Goal: Transaction & Acquisition: Book appointment/travel/reservation

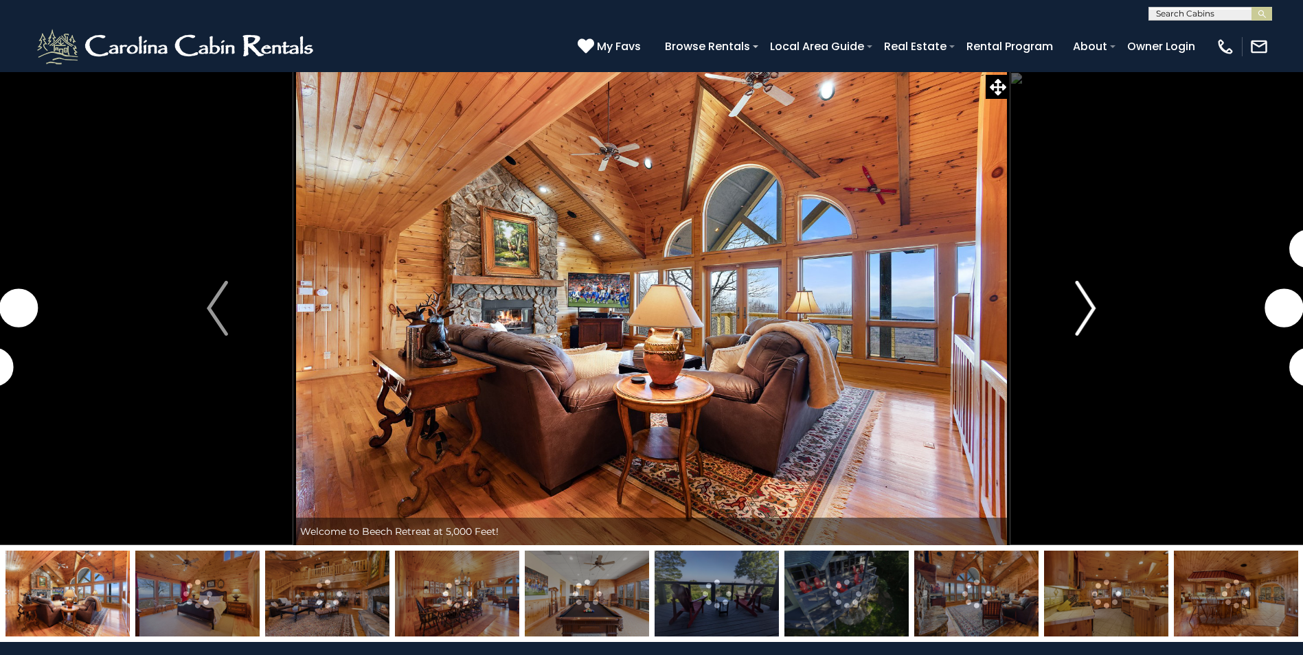
click at [1085, 311] on img "Next" at bounding box center [1085, 308] width 21 height 55
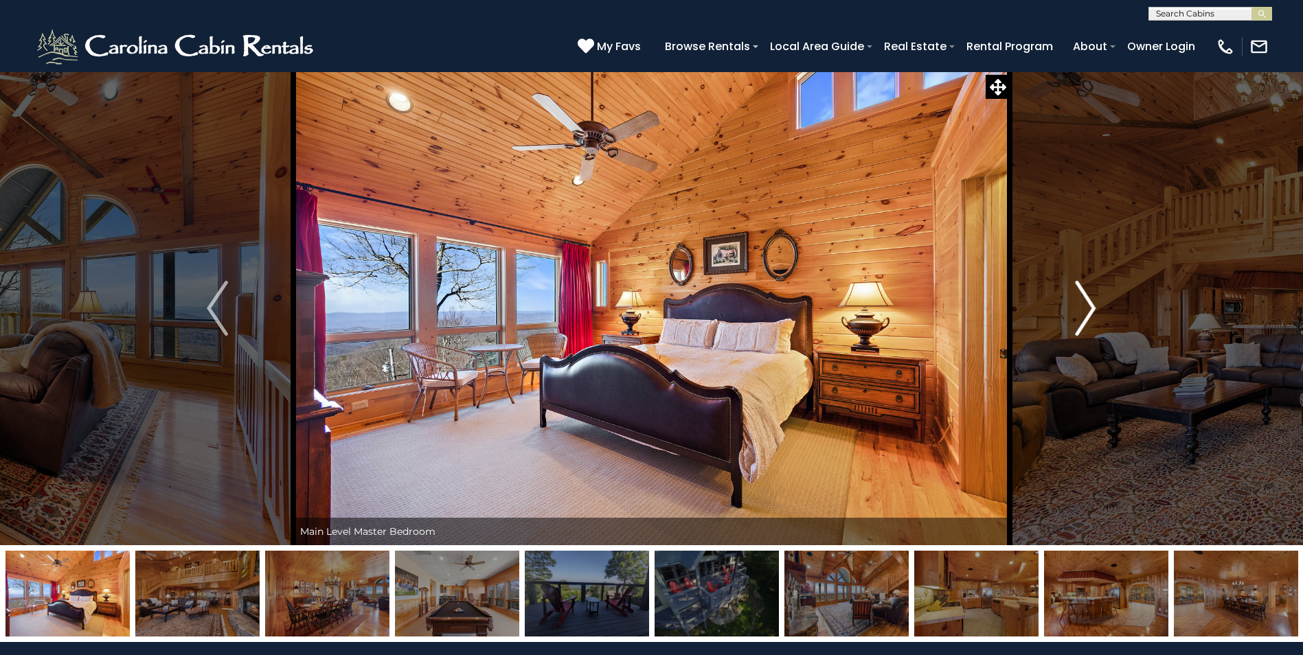
click at [1085, 311] on img "Next" at bounding box center [1085, 308] width 21 height 55
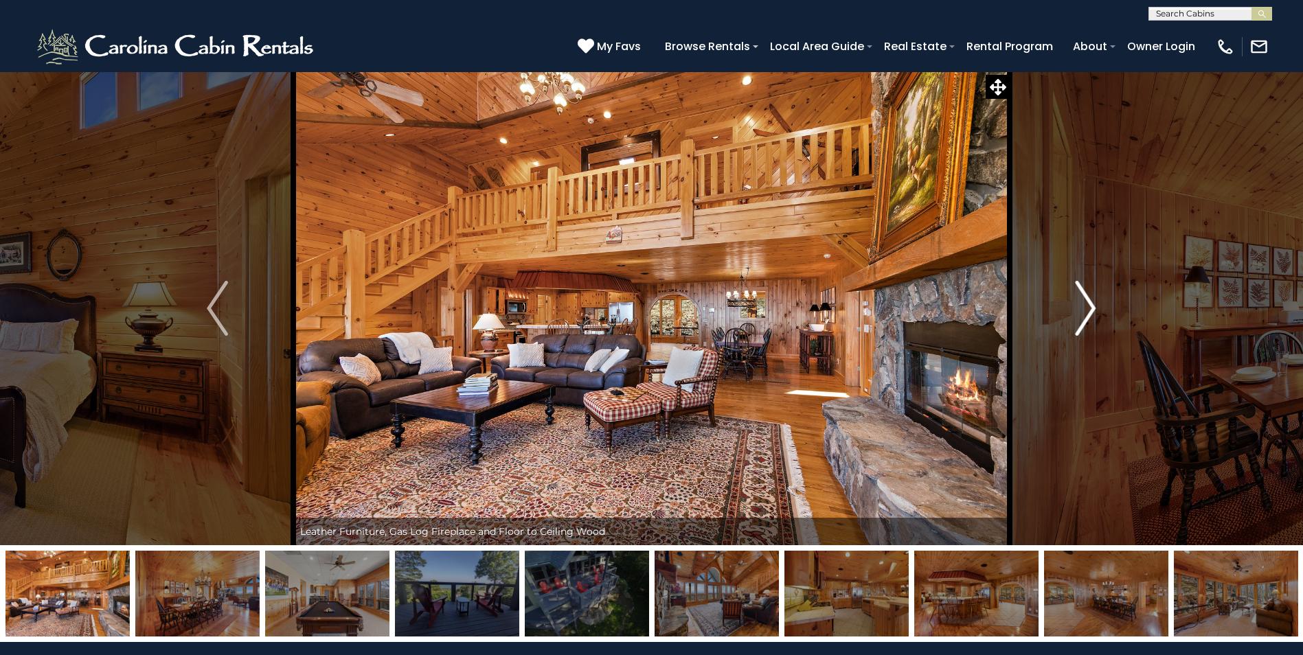
click at [1085, 311] on img "Next" at bounding box center [1085, 308] width 21 height 55
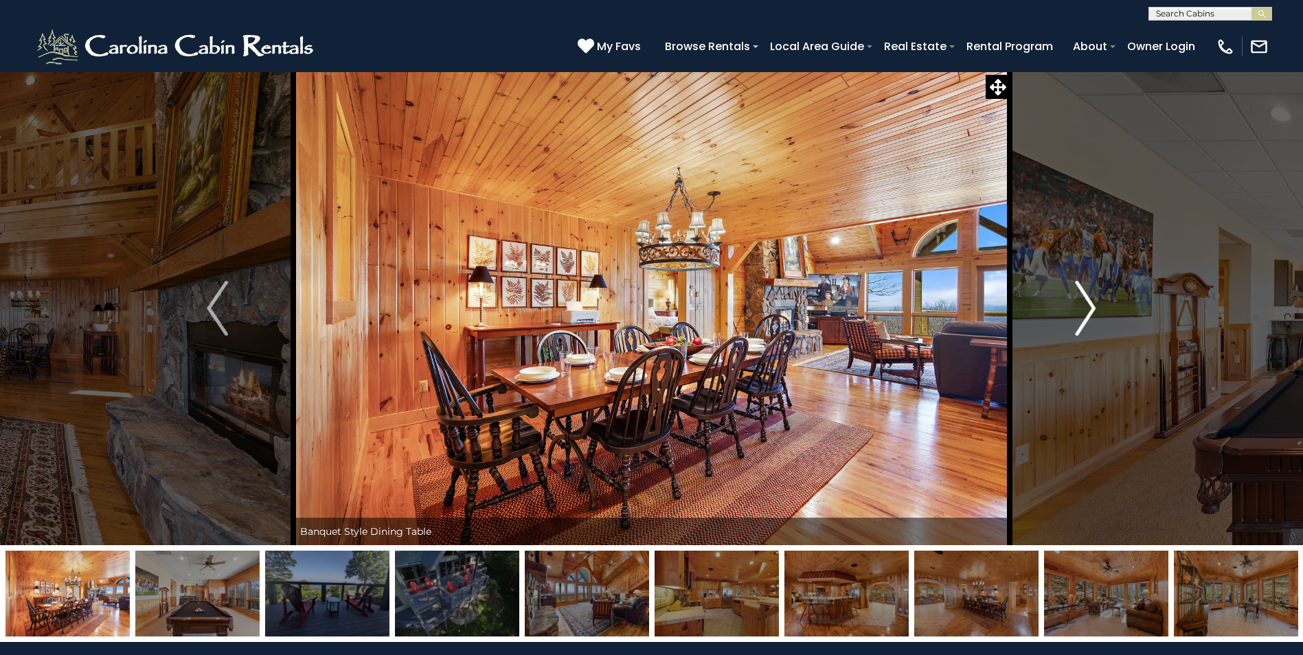
click at [1085, 311] on img "Next" at bounding box center [1085, 308] width 21 height 55
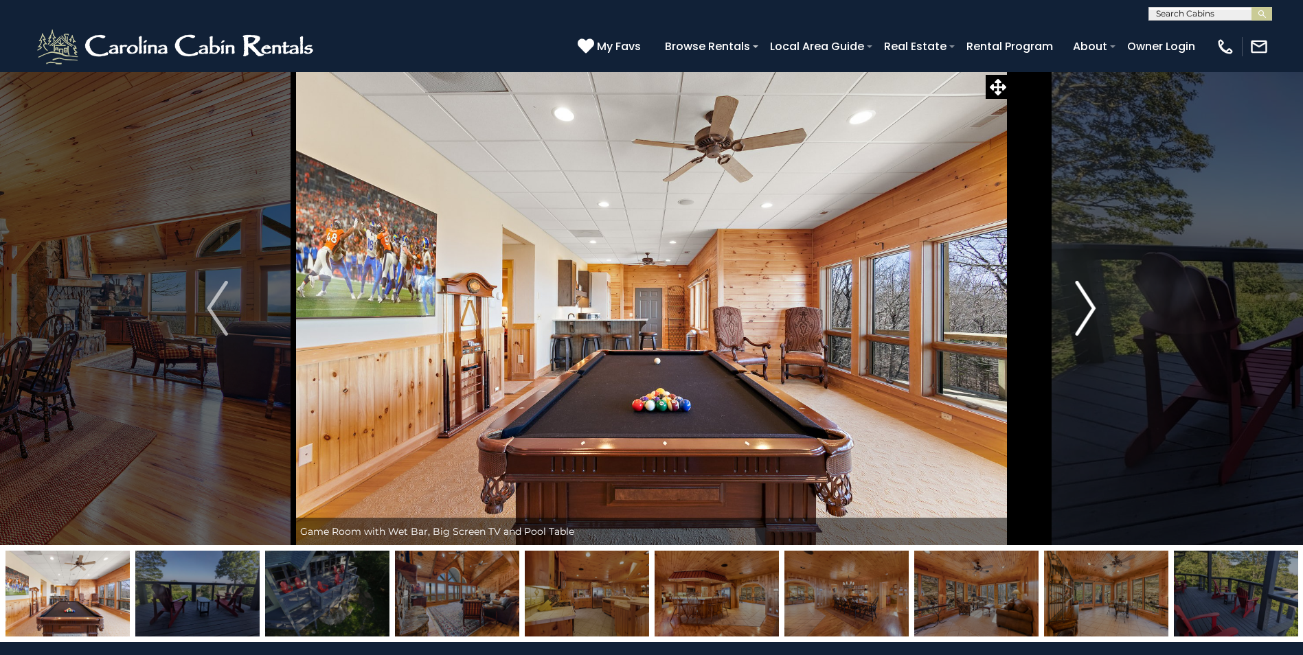
click at [1085, 311] on img "Next" at bounding box center [1085, 308] width 21 height 55
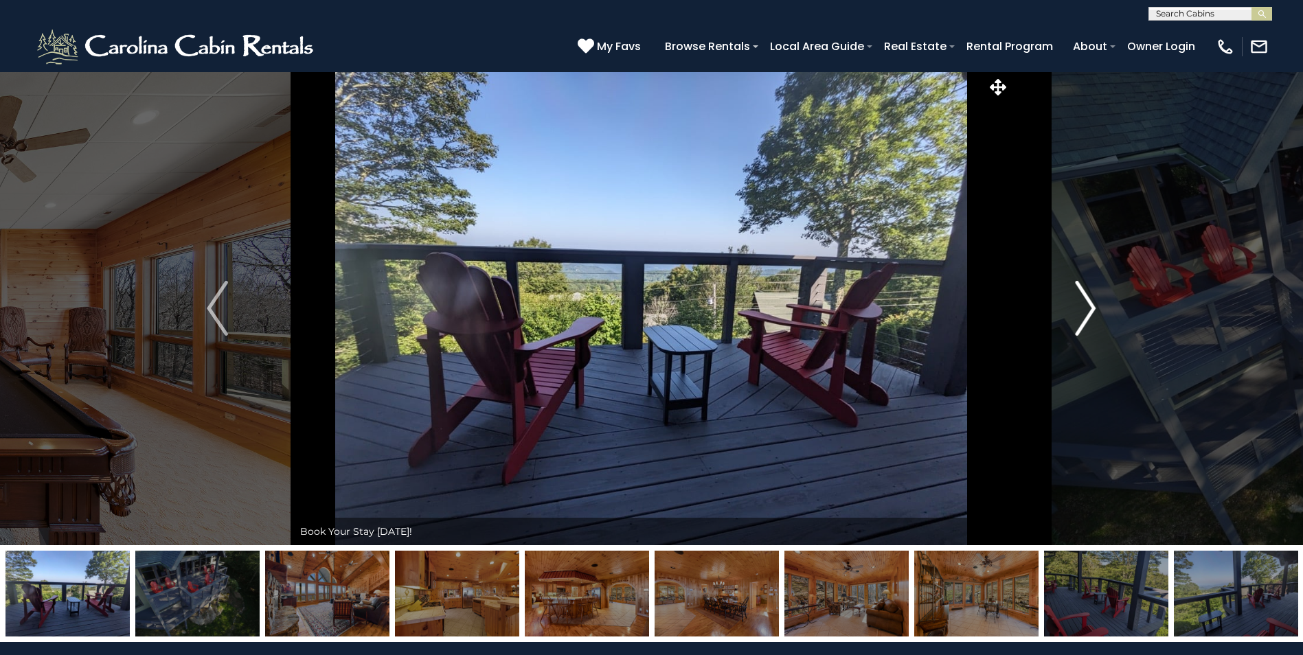
click at [1085, 311] on img "Next" at bounding box center [1085, 308] width 21 height 55
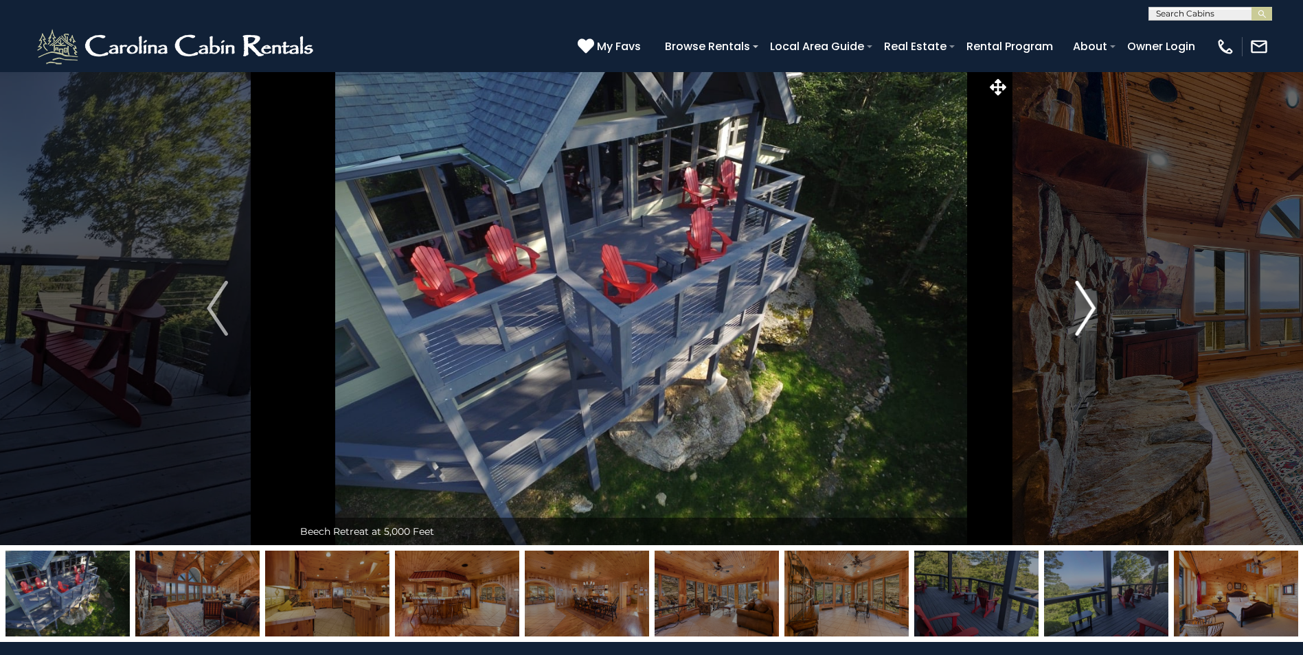
click at [1085, 311] on img "Next" at bounding box center [1085, 308] width 21 height 55
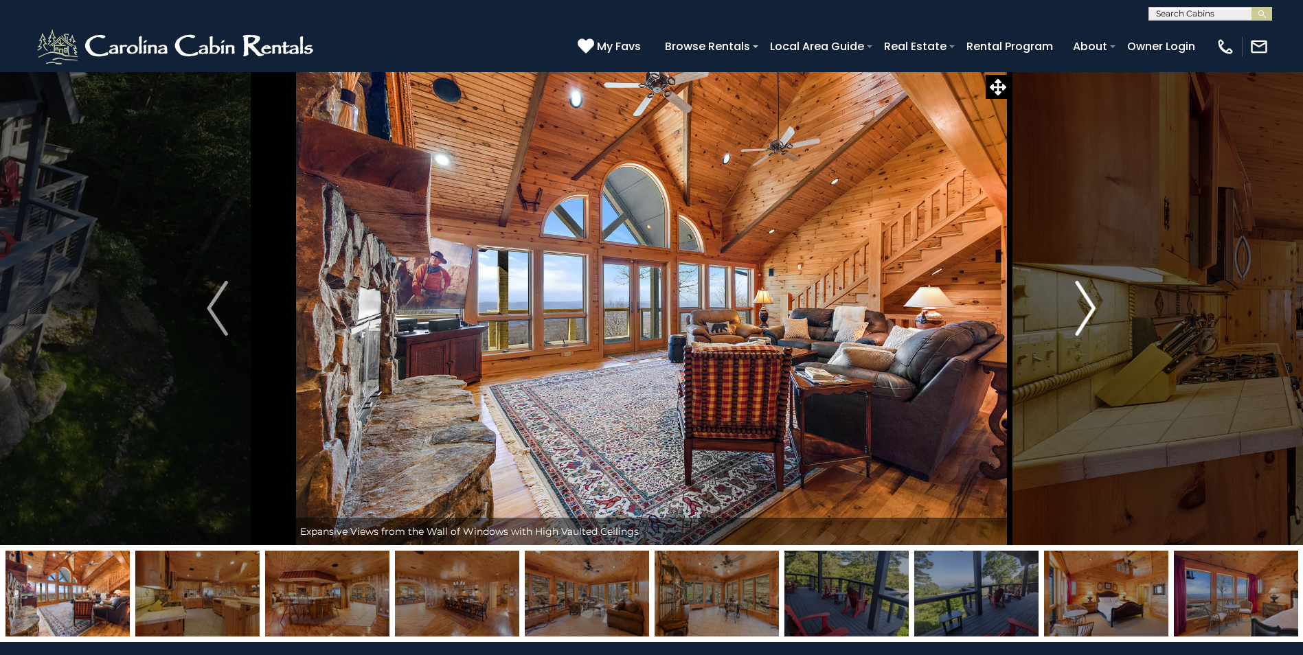
click at [1085, 311] on img "Next" at bounding box center [1085, 308] width 21 height 55
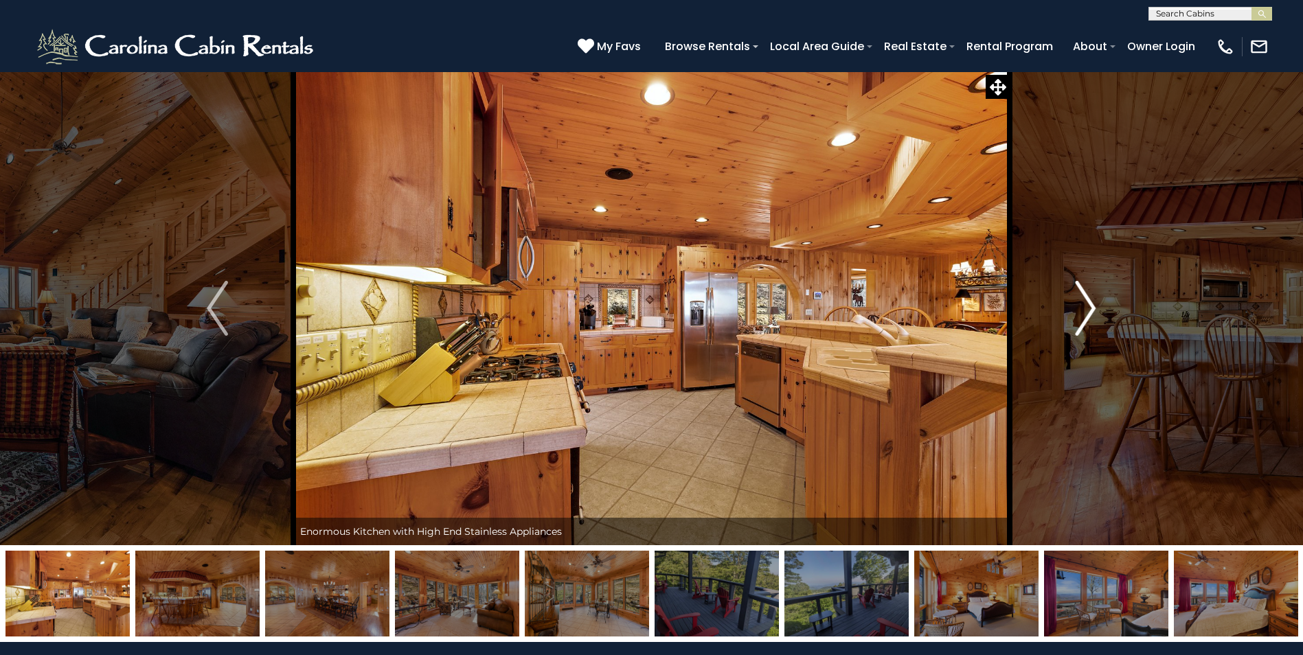
click at [1084, 311] on img "Next" at bounding box center [1085, 308] width 21 height 55
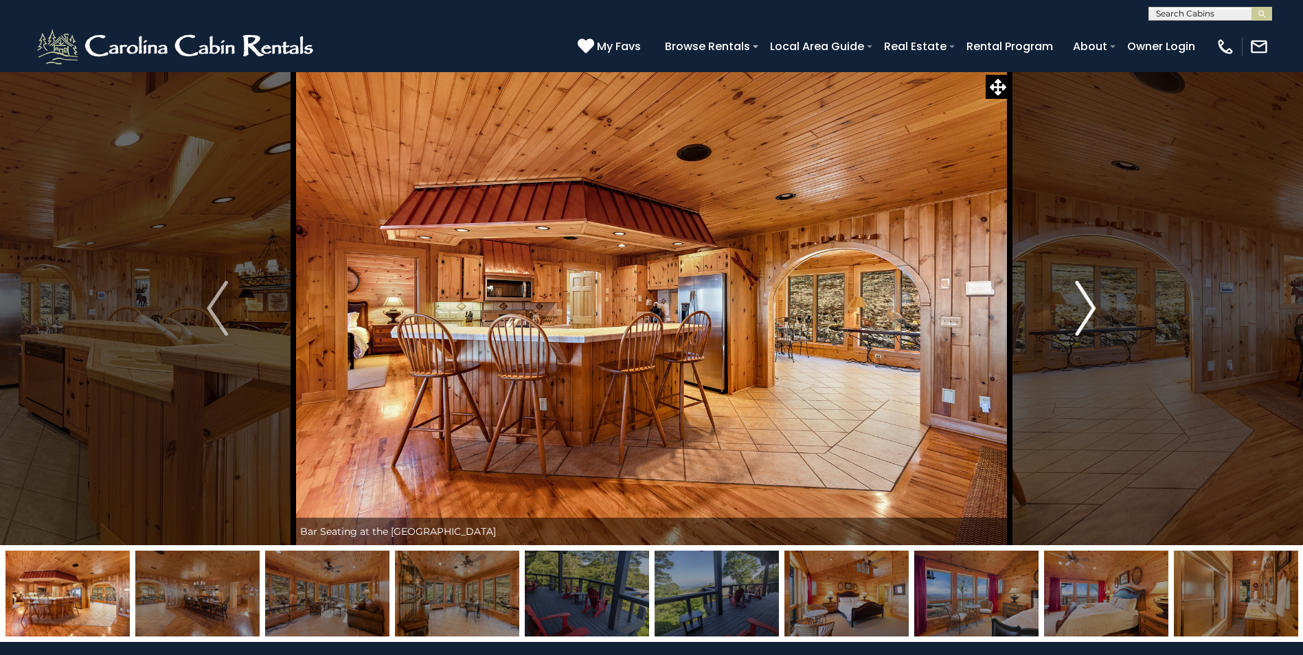
click at [1084, 311] on img "Next" at bounding box center [1085, 308] width 21 height 55
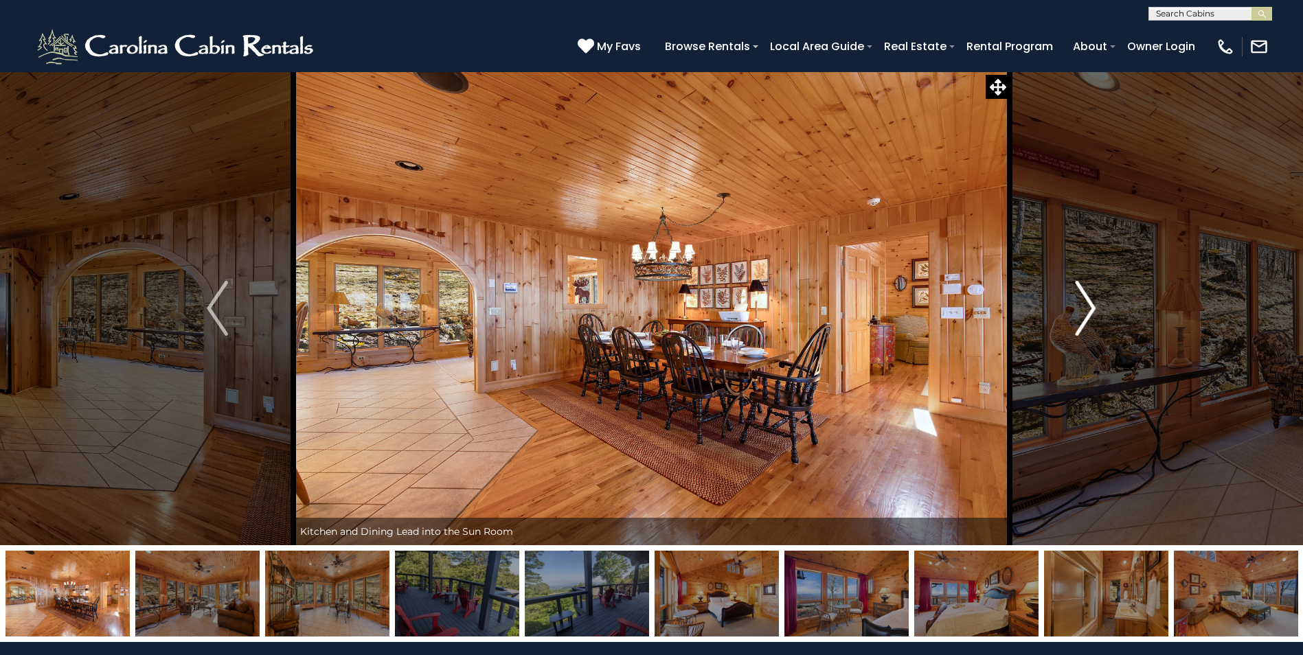
click at [1084, 311] on img "Next" at bounding box center [1085, 308] width 21 height 55
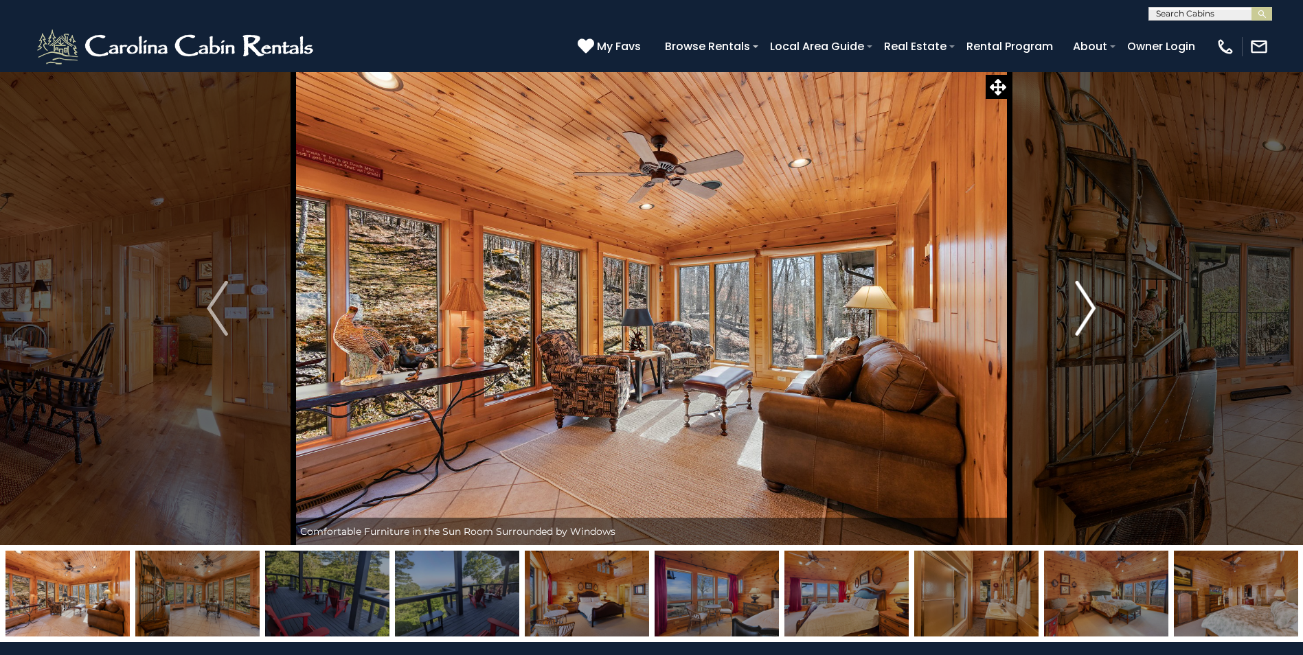
click at [1084, 311] on img "Next" at bounding box center [1085, 308] width 21 height 55
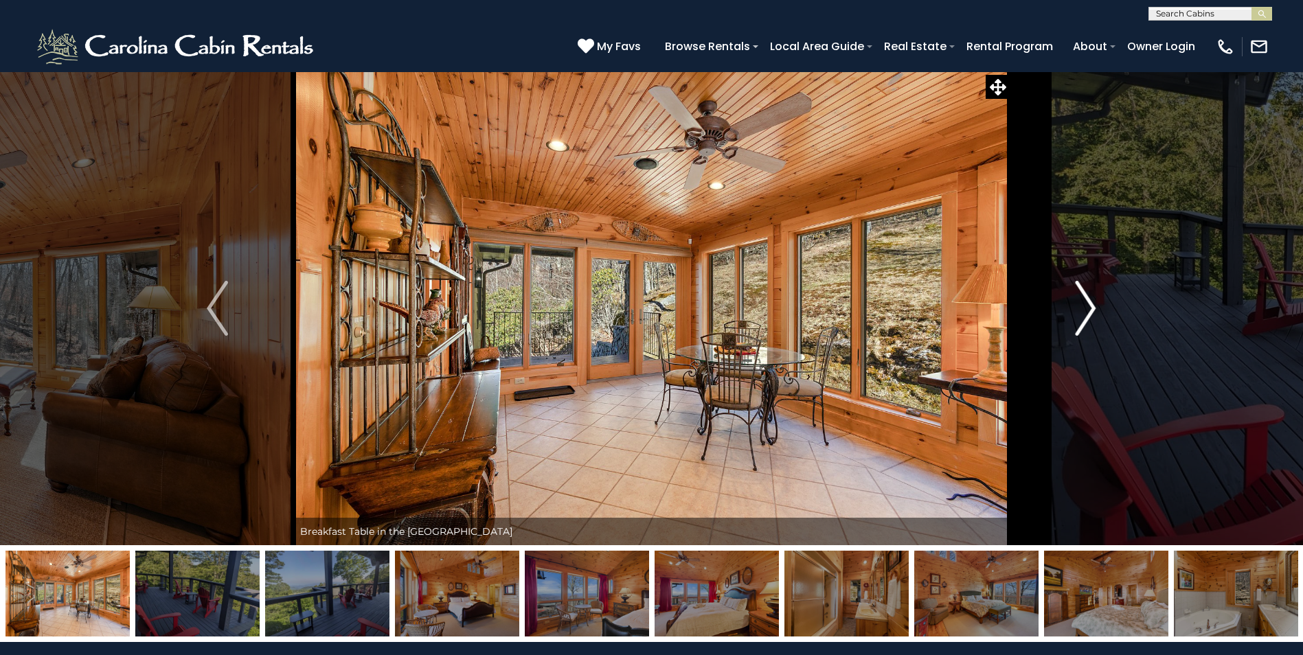
click at [1084, 311] on img "Next" at bounding box center [1085, 308] width 21 height 55
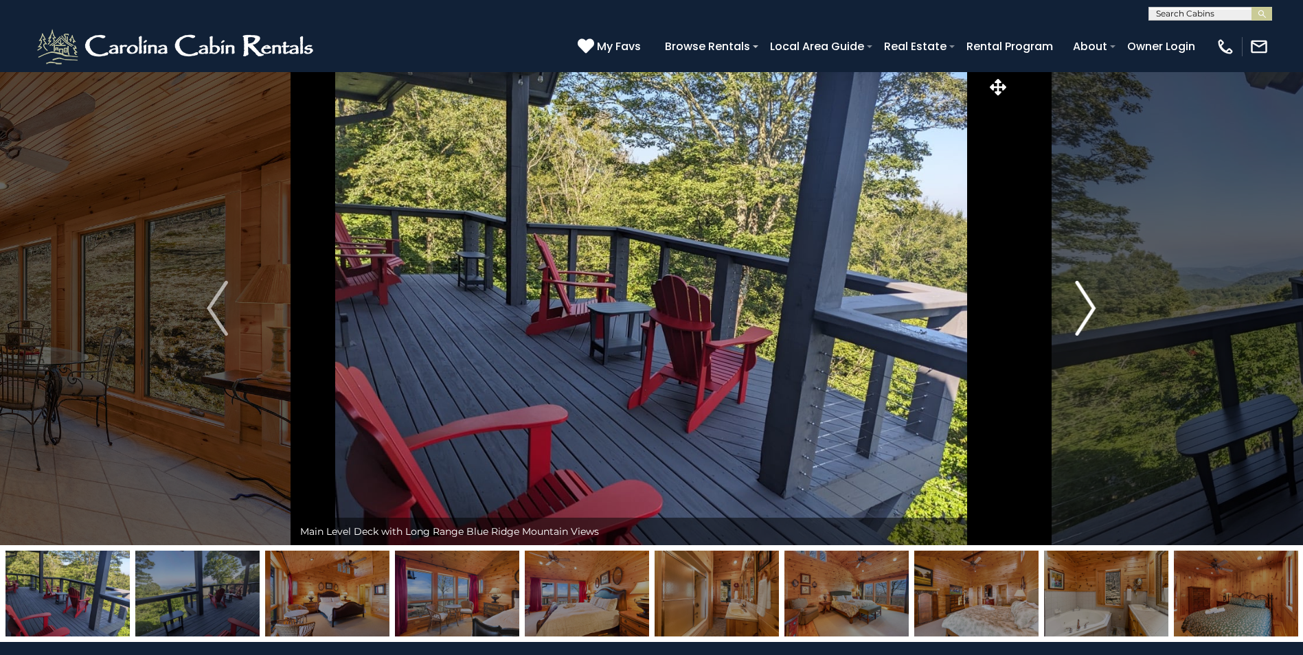
click at [1084, 311] on img "Next" at bounding box center [1085, 308] width 21 height 55
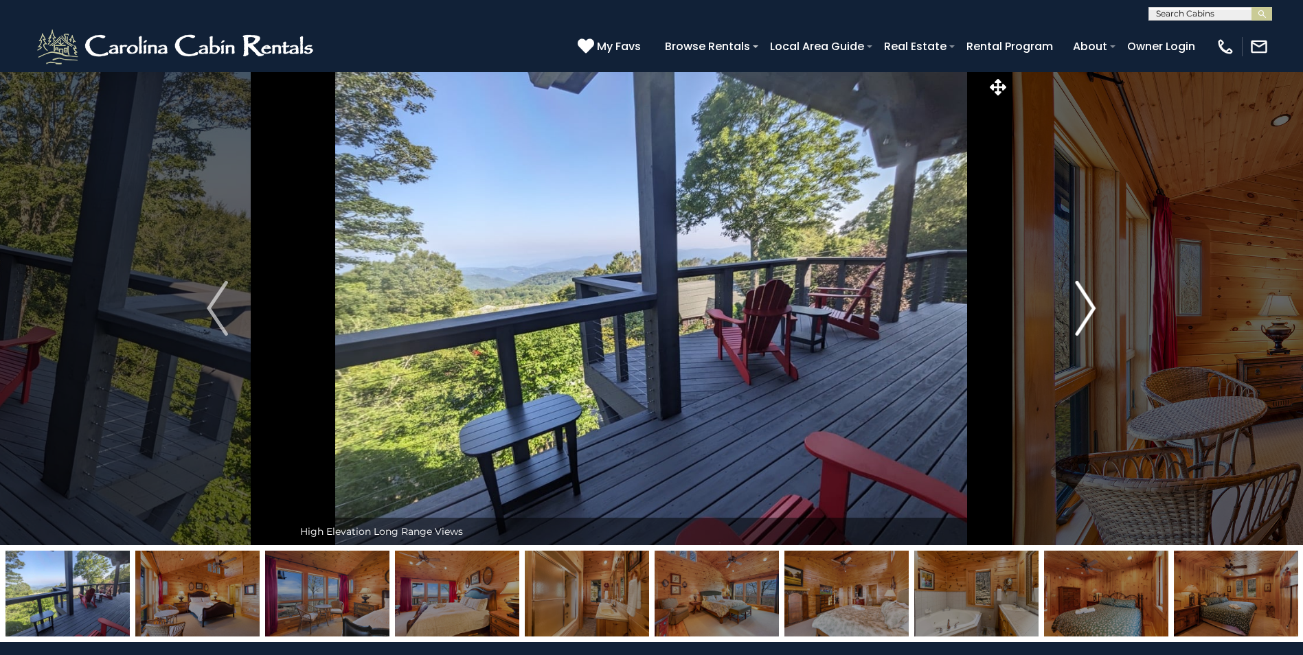
click at [1084, 311] on img "Next" at bounding box center [1085, 308] width 21 height 55
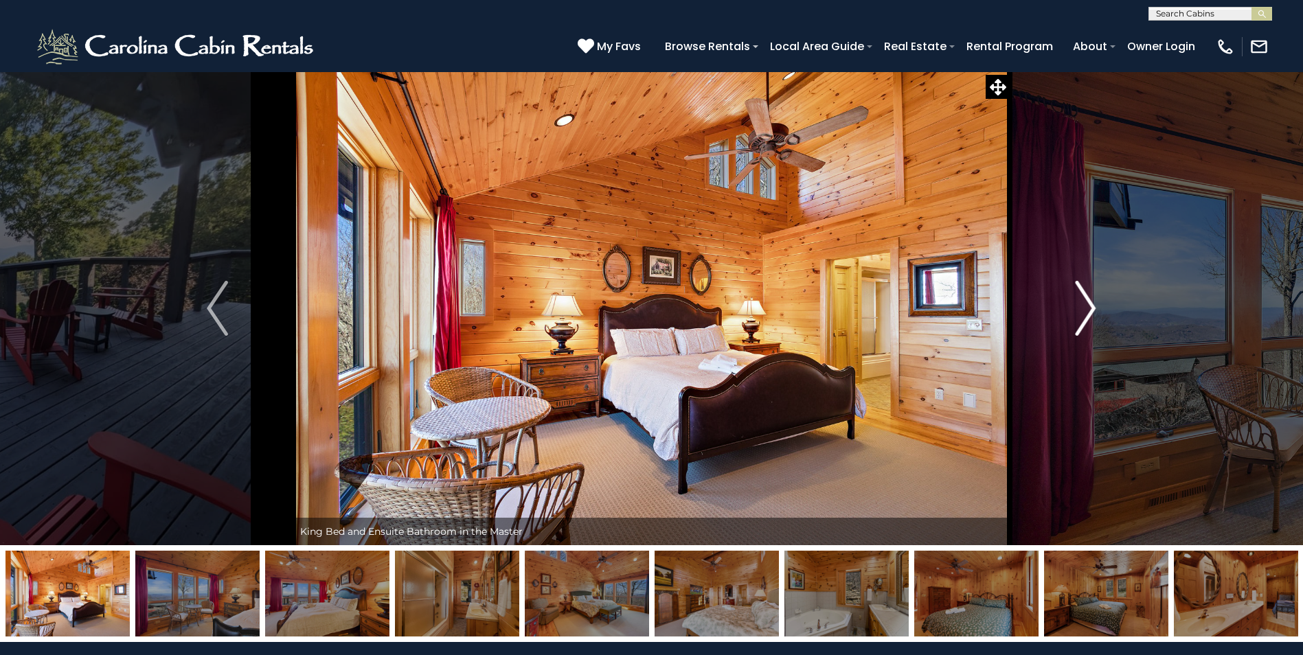
click at [1084, 311] on img "Next" at bounding box center [1085, 308] width 21 height 55
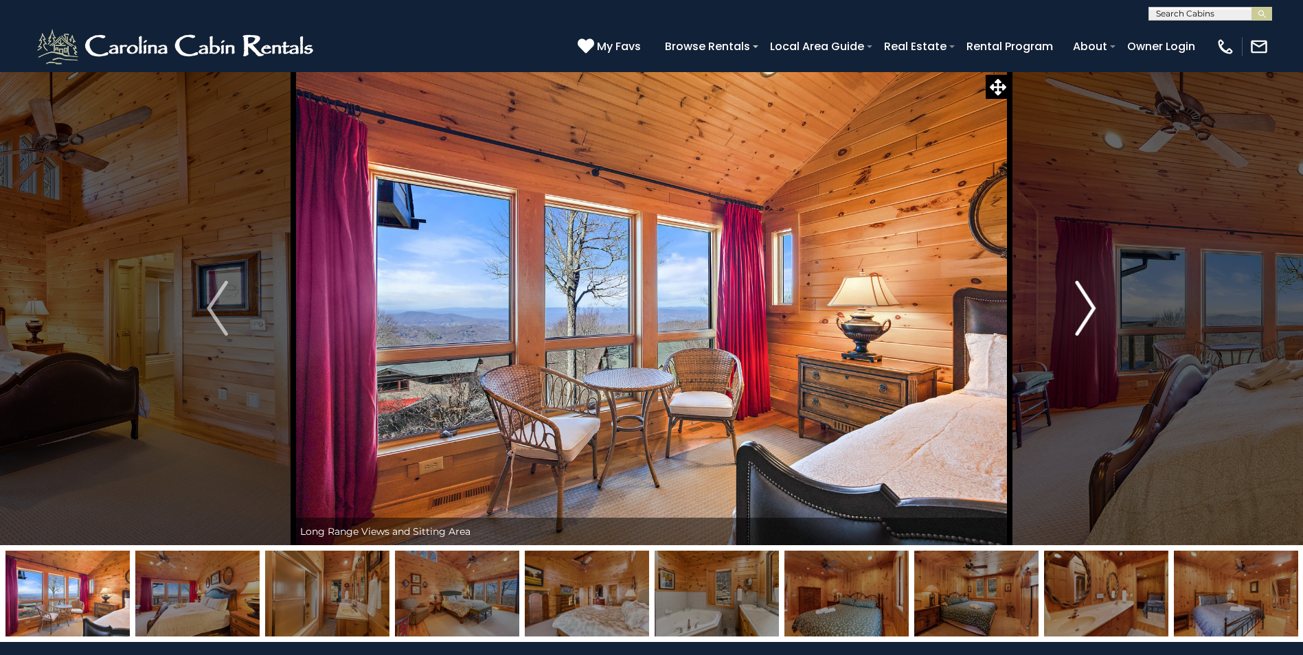
click at [1084, 311] on img "Next" at bounding box center [1085, 308] width 21 height 55
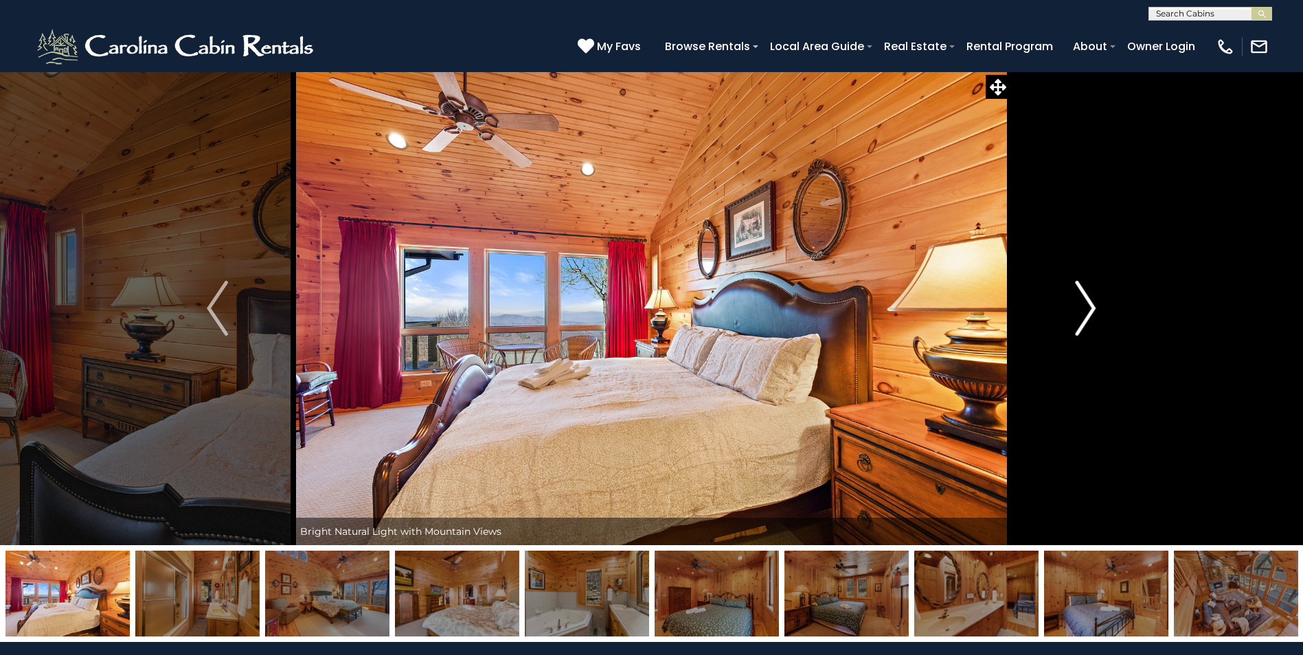
click at [1083, 310] on img "Next" at bounding box center [1085, 308] width 21 height 55
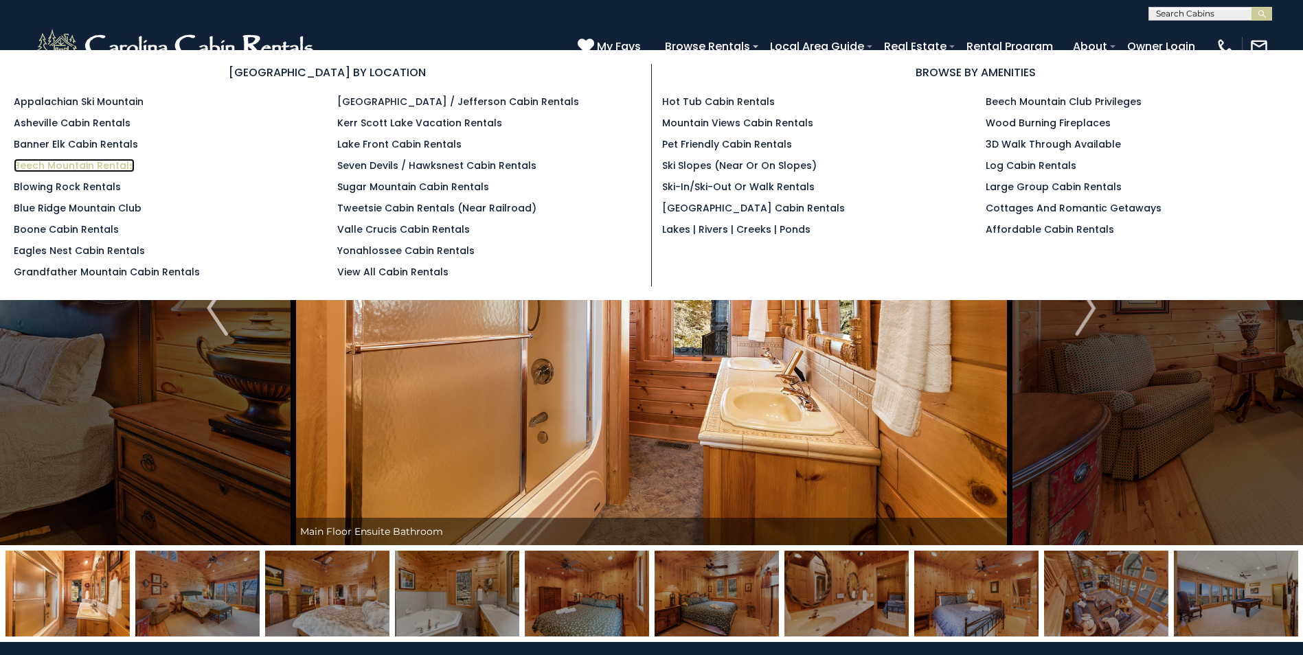
click at [74, 168] on link "Beech Mountain Rentals" at bounding box center [74, 166] width 121 height 14
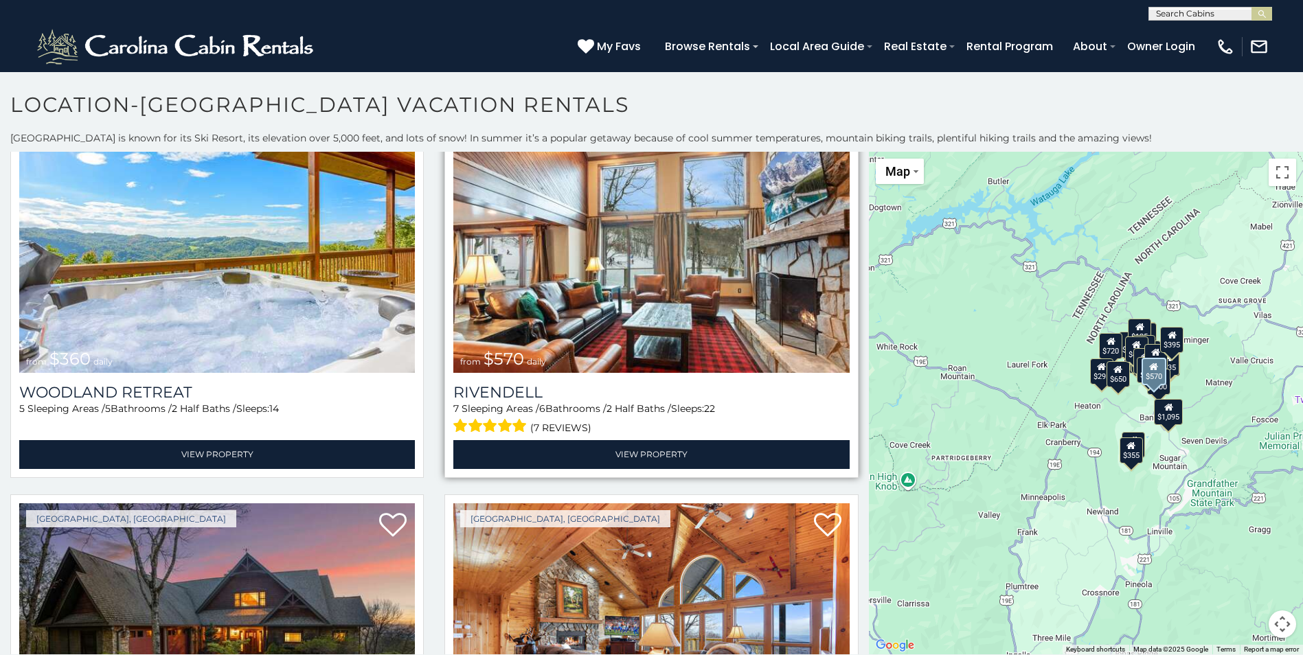
scroll to position [2061, 0]
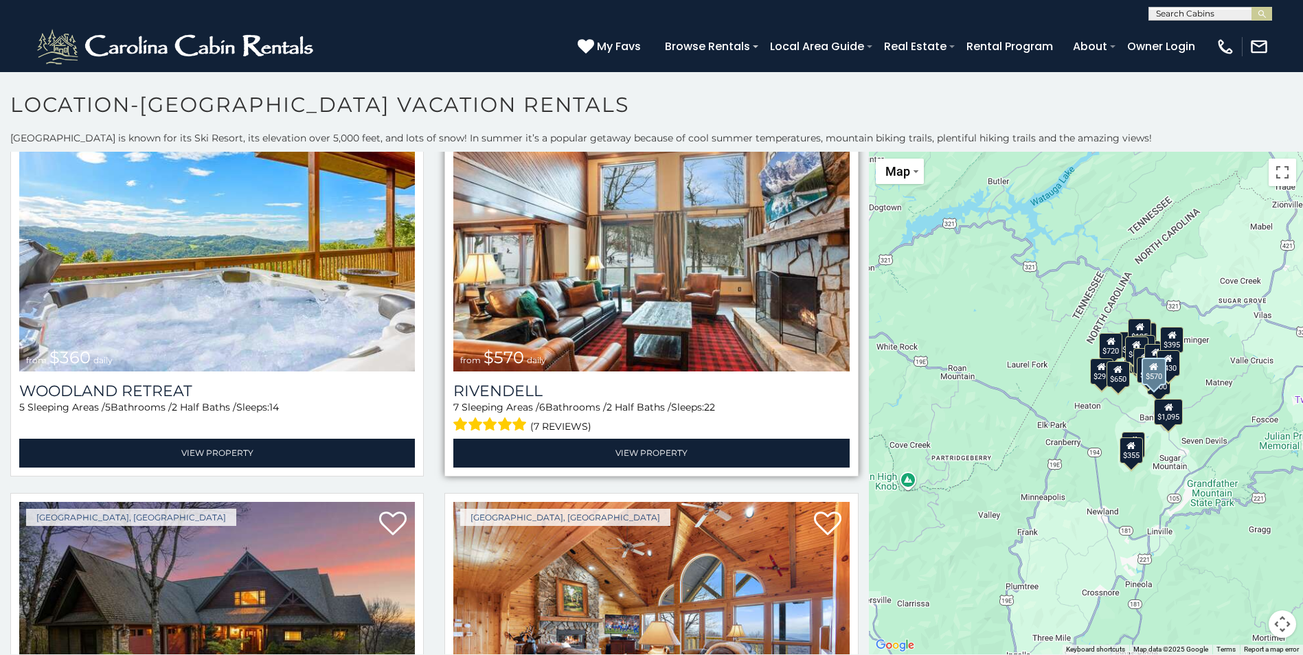
click at [515, 348] on span "$570" at bounding box center [504, 358] width 41 height 20
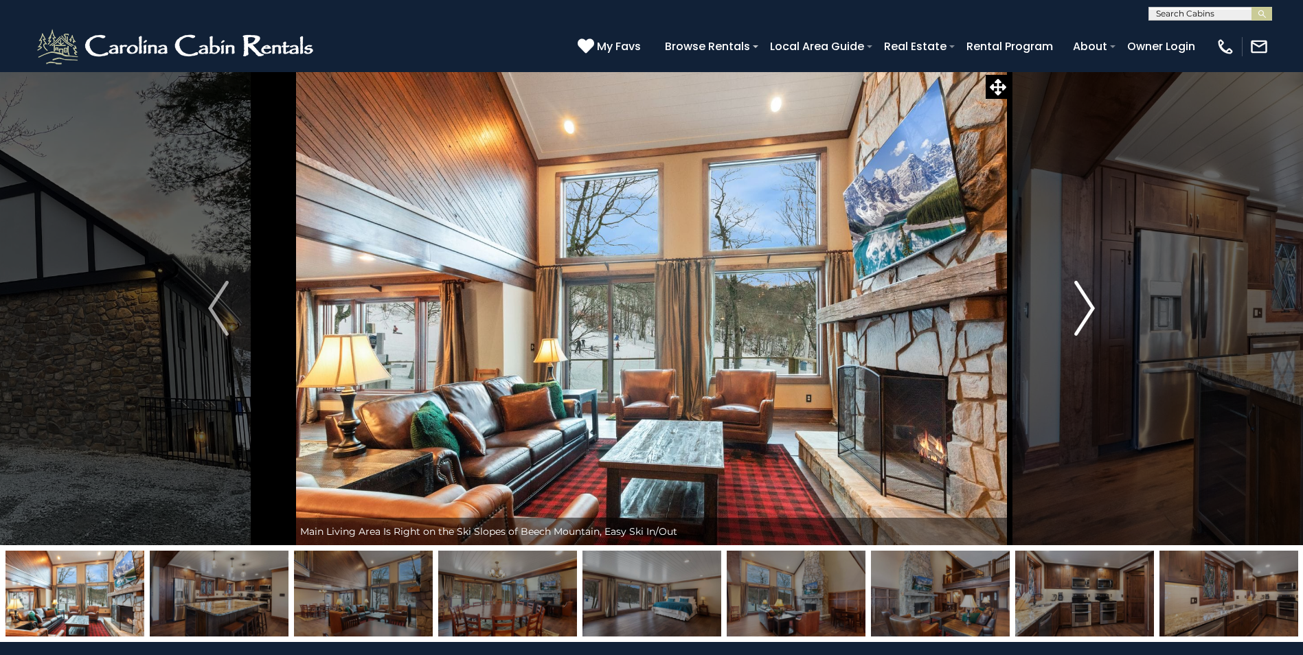
click at [1081, 309] on img "Next" at bounding box center [1084, 308] width 21 height 55
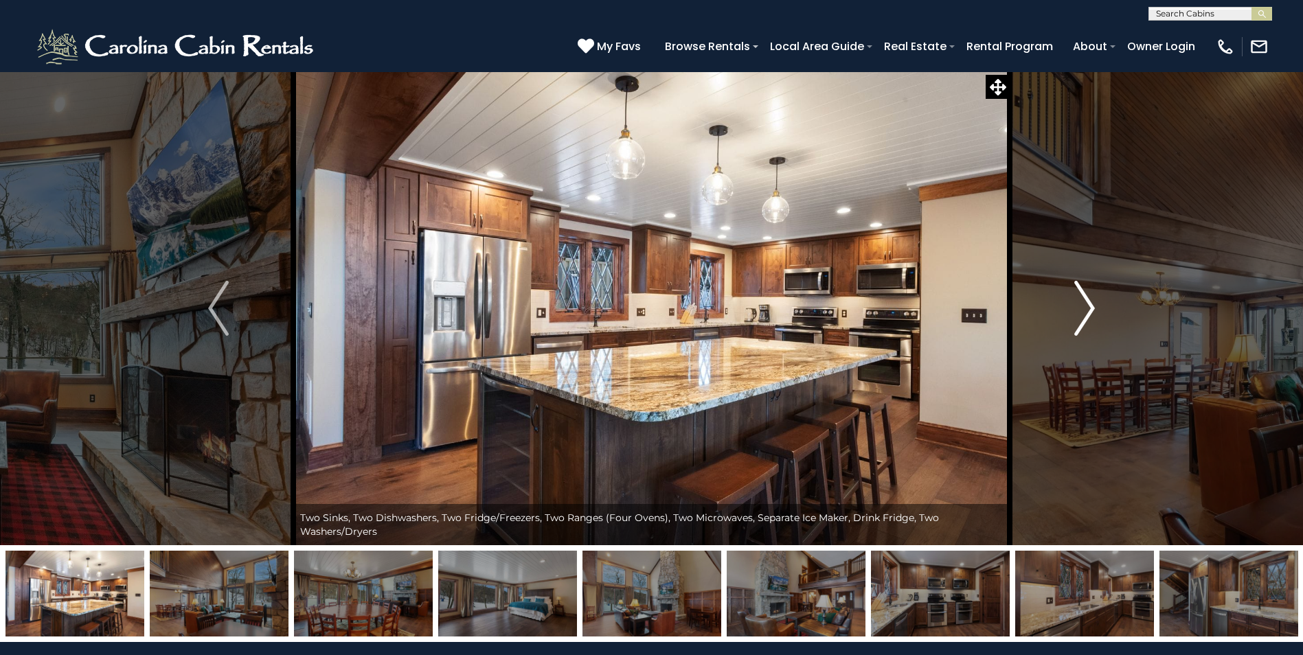
click at [1079, 309] on img "Next" at bounding box center [1084, 308] width 21 height 55
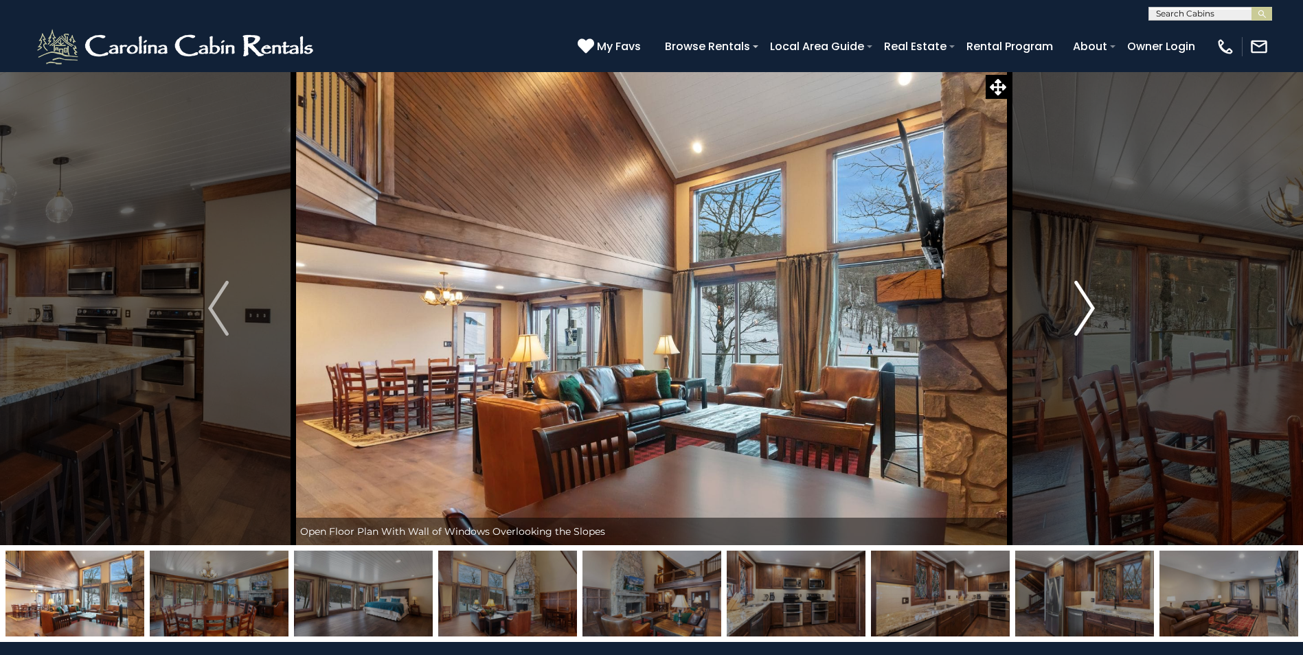
click at [1079, 309] on img "Next" at bounding box center [1084, 308] width 21 height 55
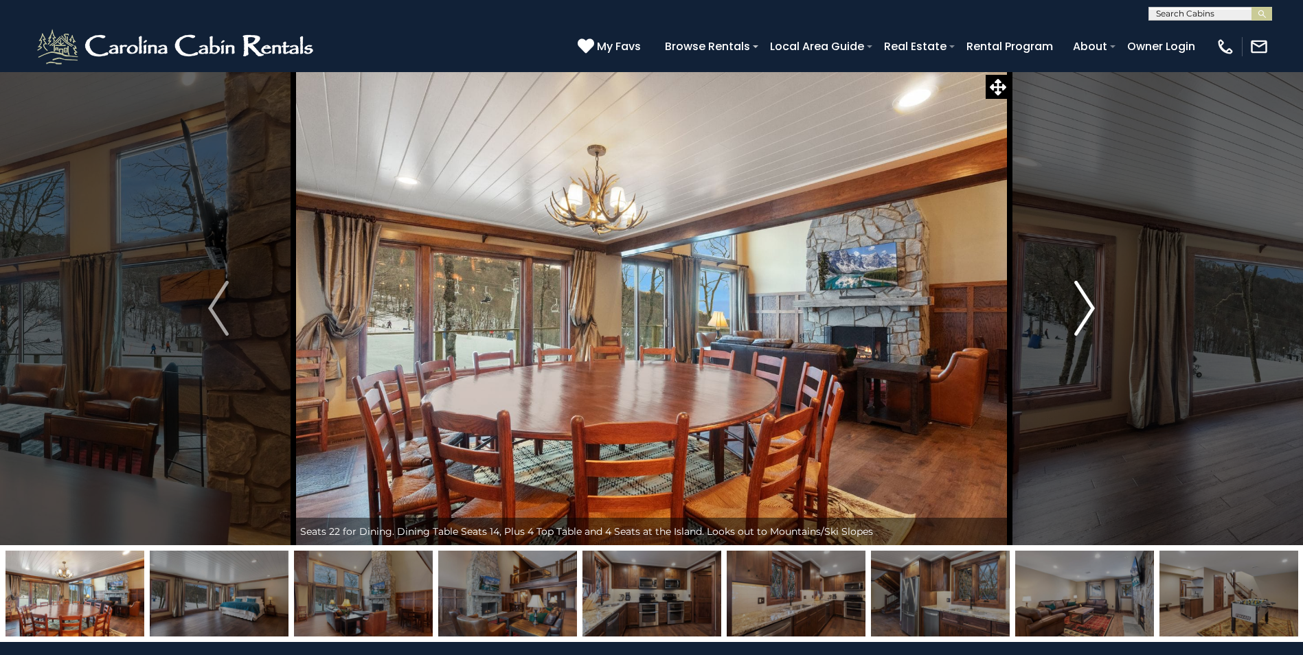
click at [1079, 309] on img "Next" at bounding box center [1084, 308] width 21 height 55
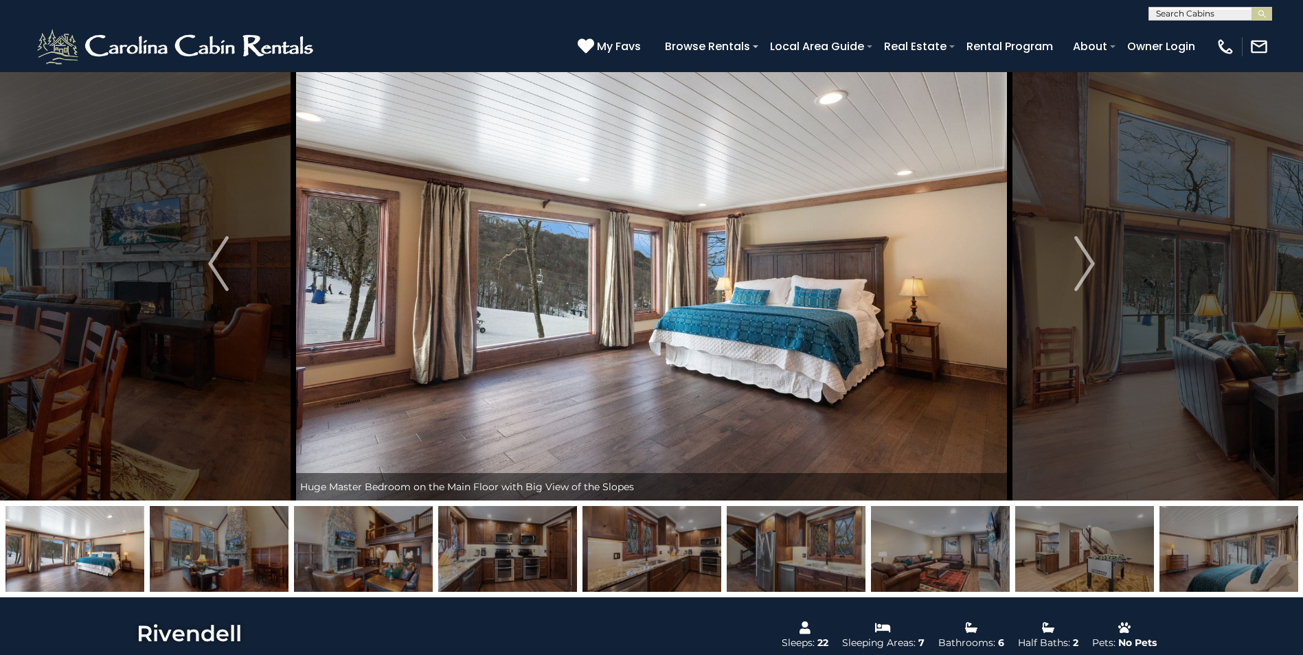
scroll to position [69, 0]
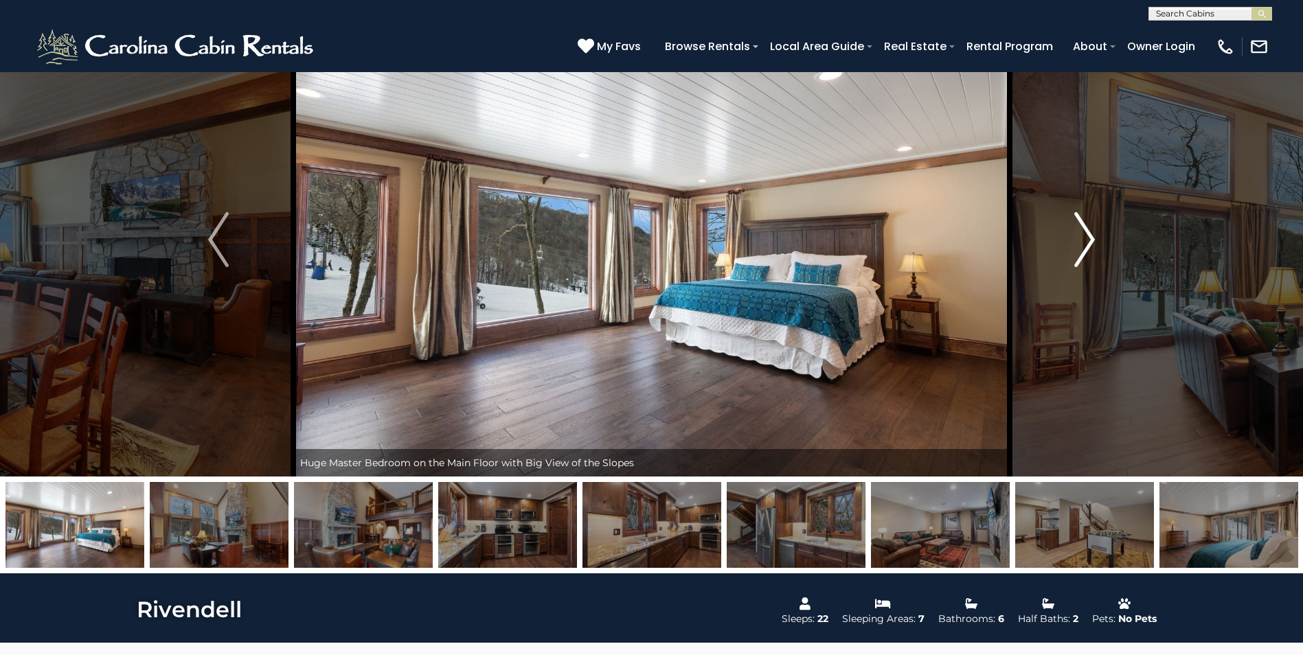
click at [1089, 236] on img "Next" at bounding box center [1084, 239] width 21 height 55
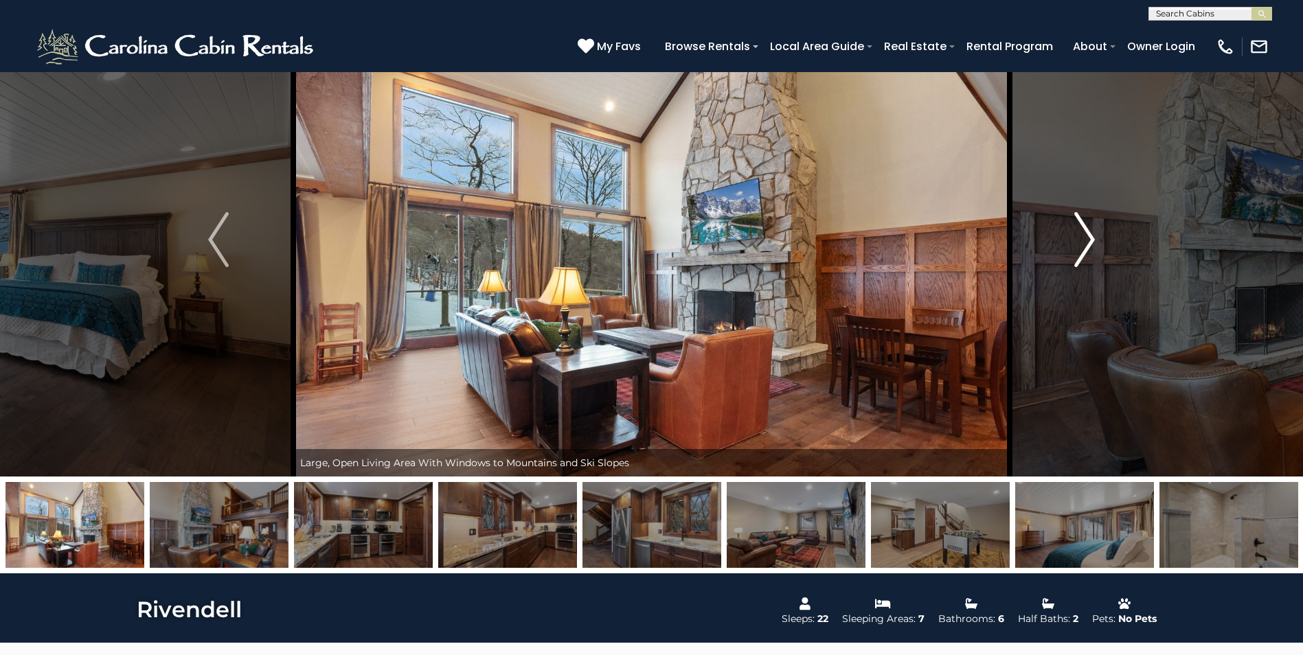
click at [1089, 236] on img "Next" at bounding box center [1084, 239] width 21 height 55
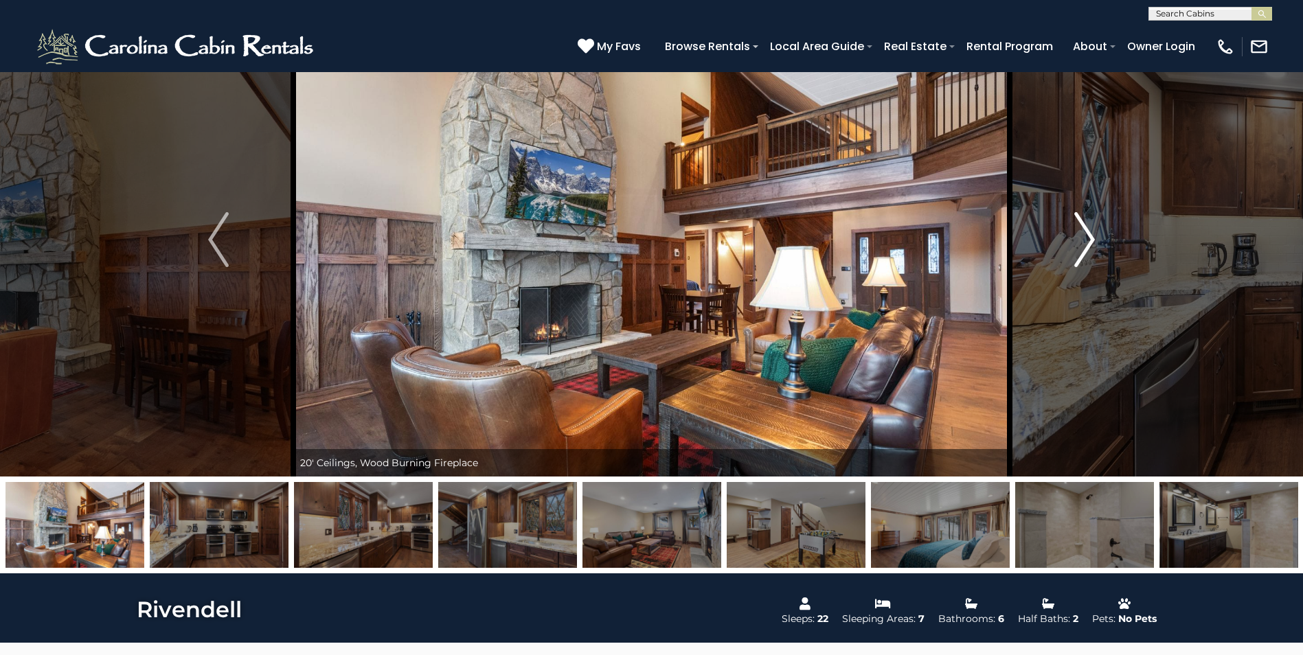
click at [1089, 236] on img "Next" at bounding box center [1084, 239] width 21 height 55
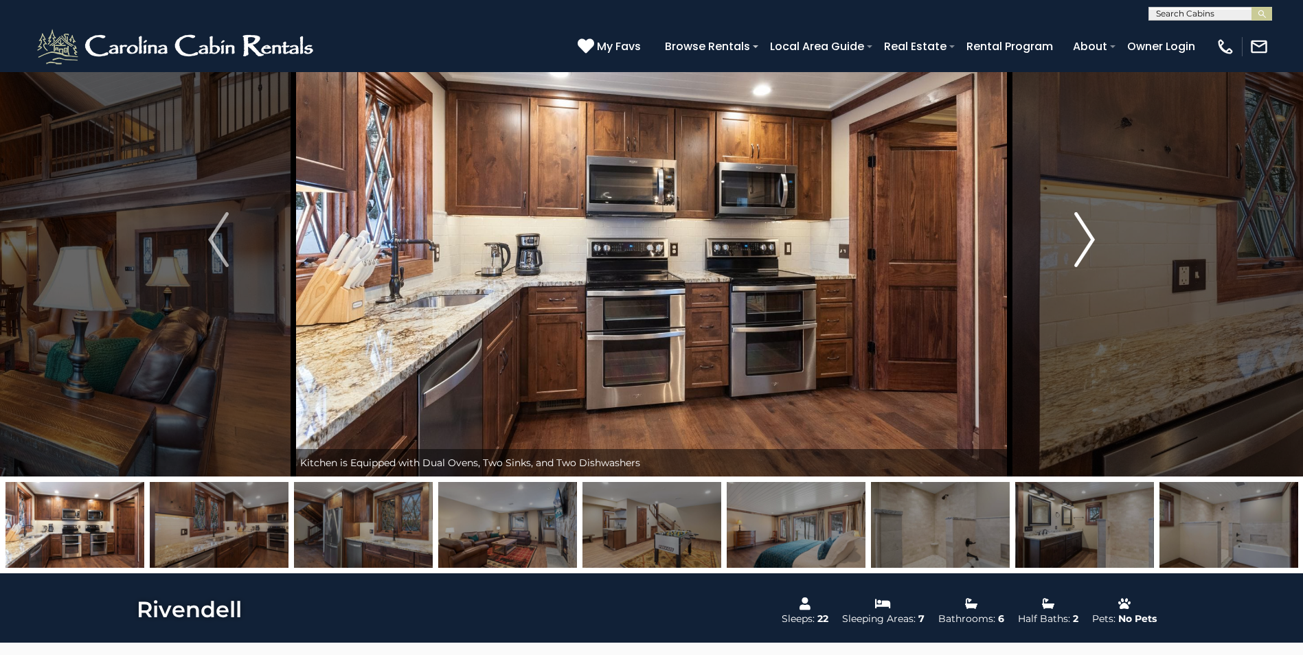
click at [1089, 236] on img "Next" at bounding box center [1084, 239] width 21 height 55
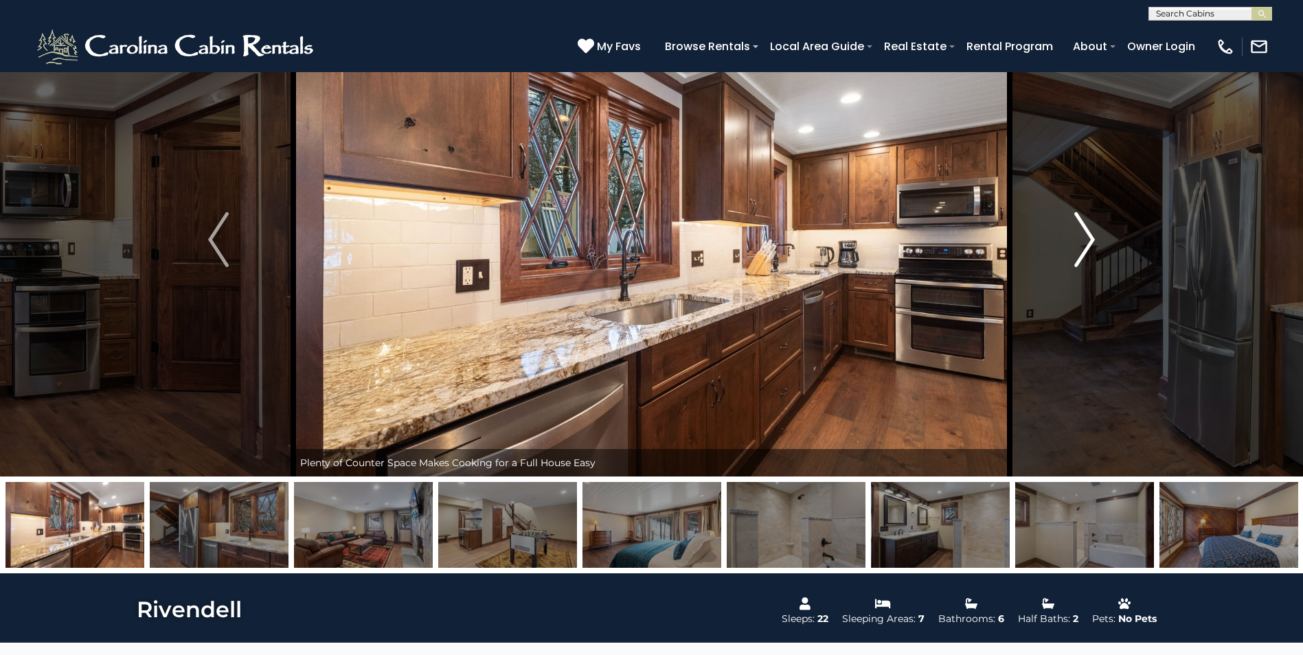
click at [1089, 236] on img "Next" at bounding box center [1084, 239] width 21 height 55
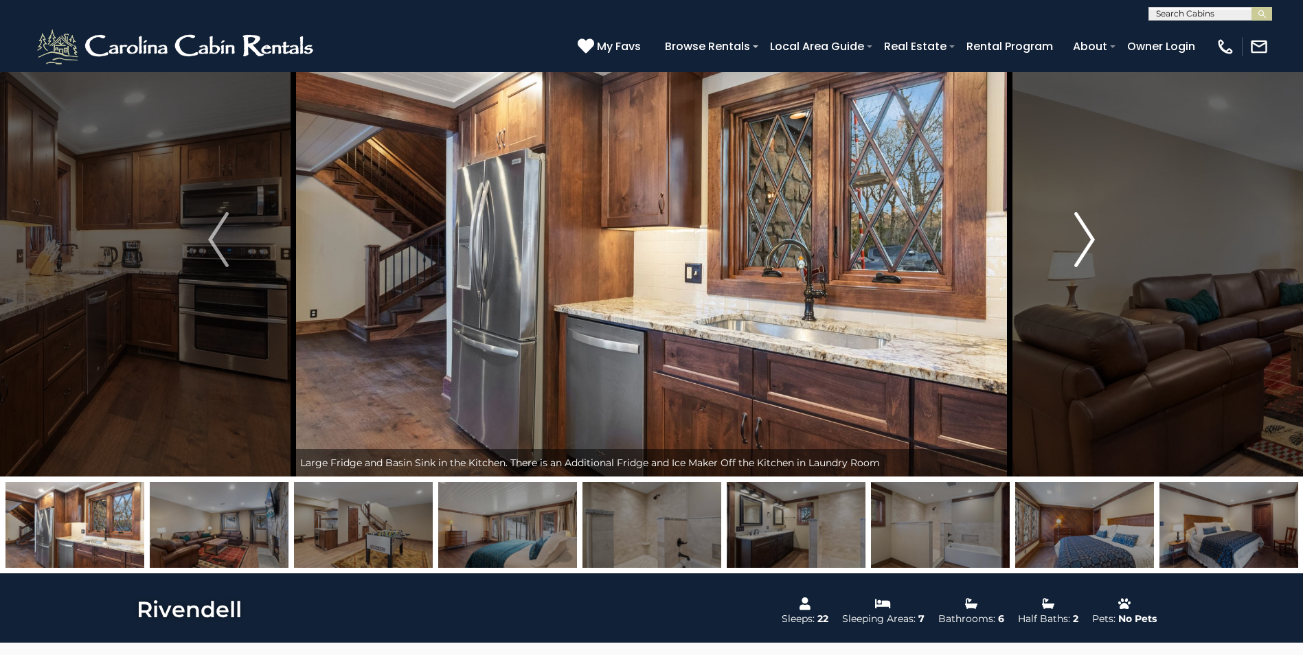
click at [1089, 236] on img "Next" at bounding box center [1084, 239] width 21 height 55
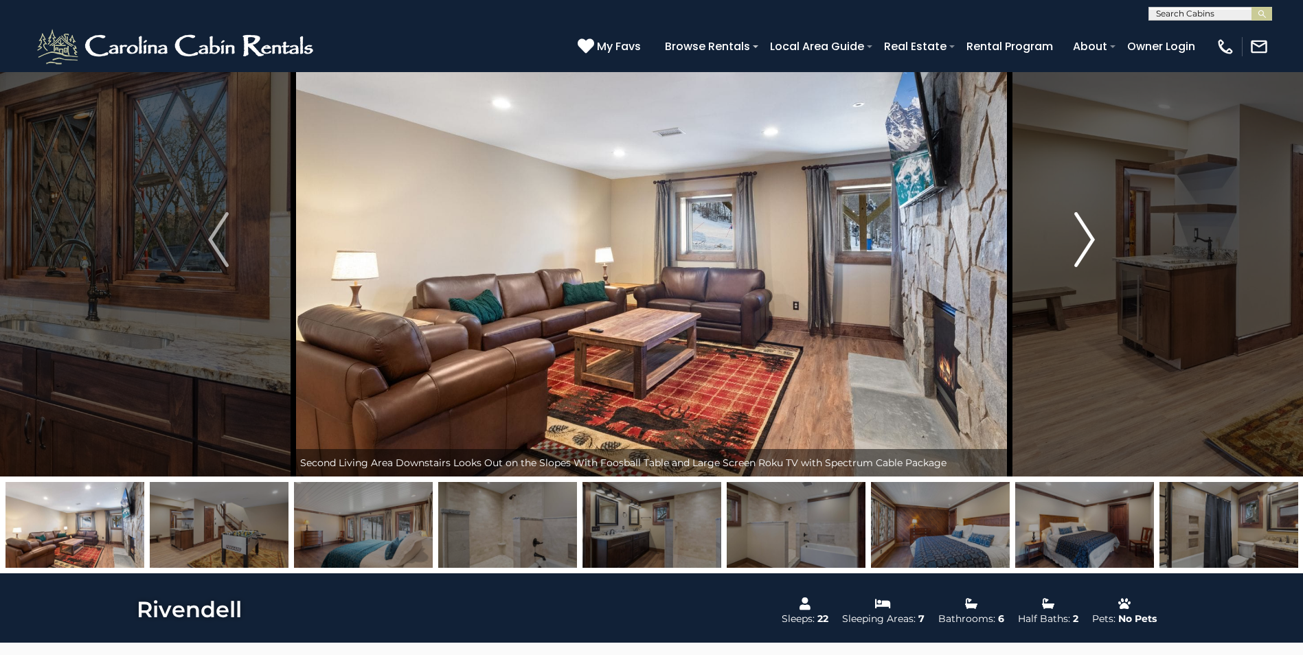
click at [1089, 236] on img "Next" at bounding box center [1084, 239] width 21 height 55
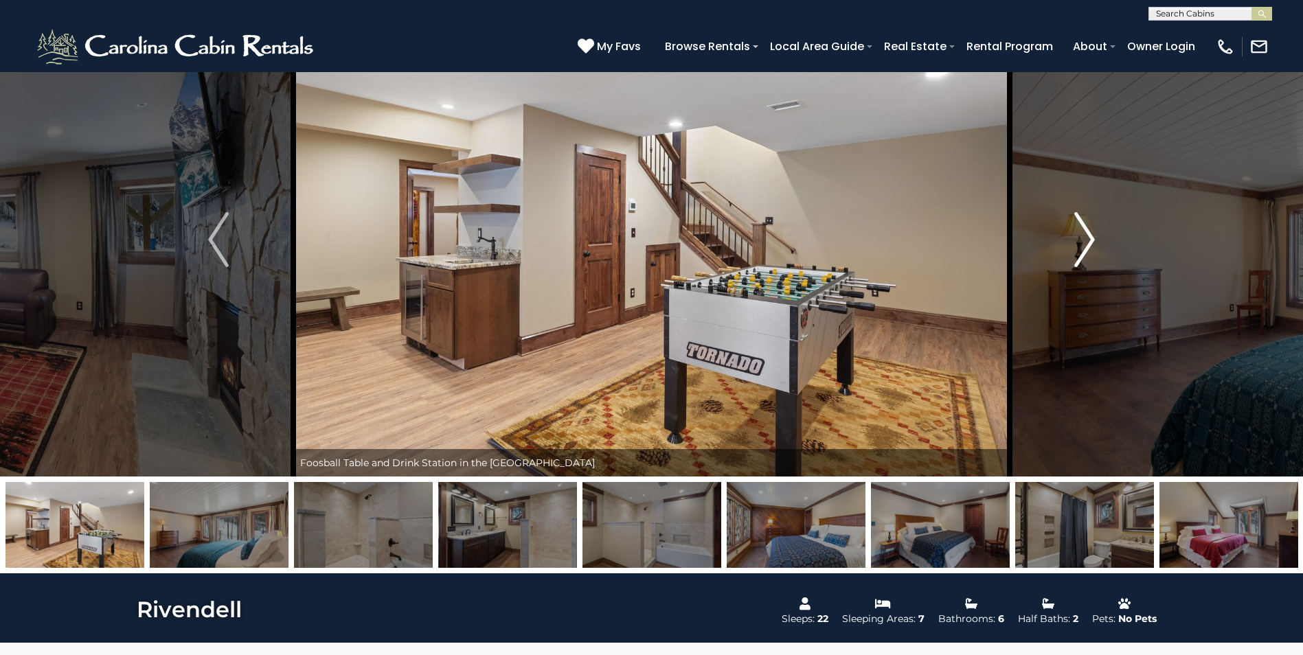
click at [1089, 236] on img "Next" at bounding box center [1084, 239] width 21 height 55
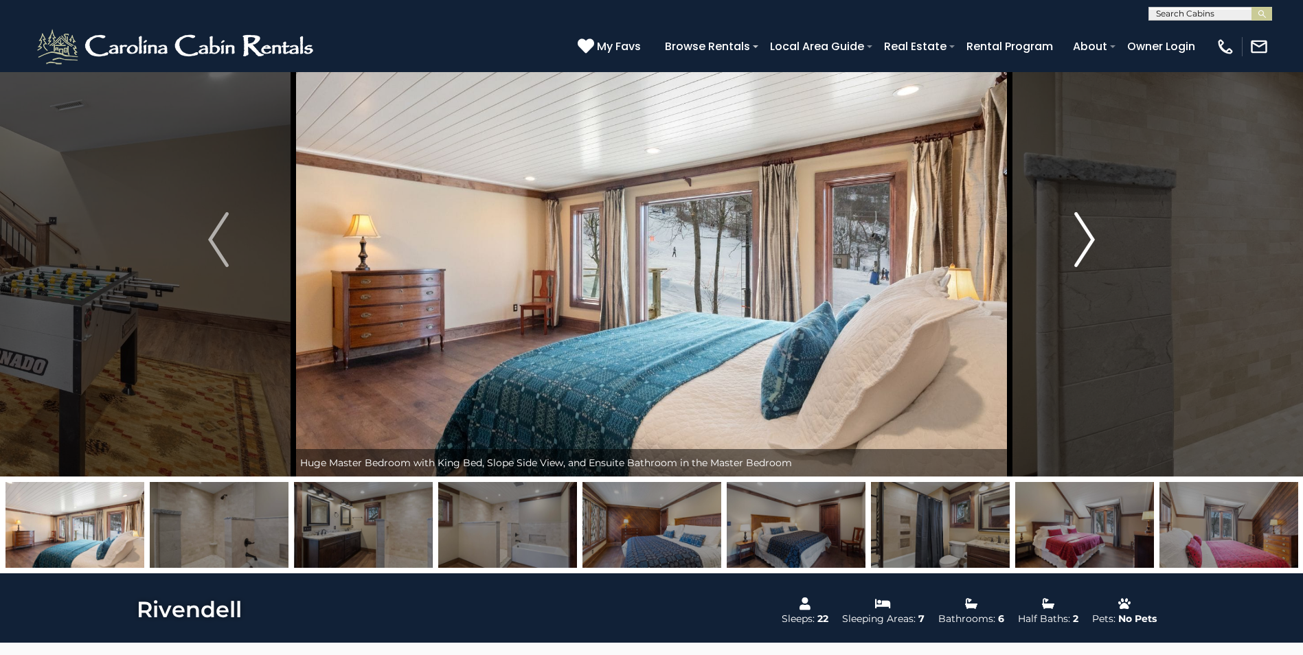
click at [1089, 236] on img "Next" at bounding box center [1084, 239] width 21 height 55
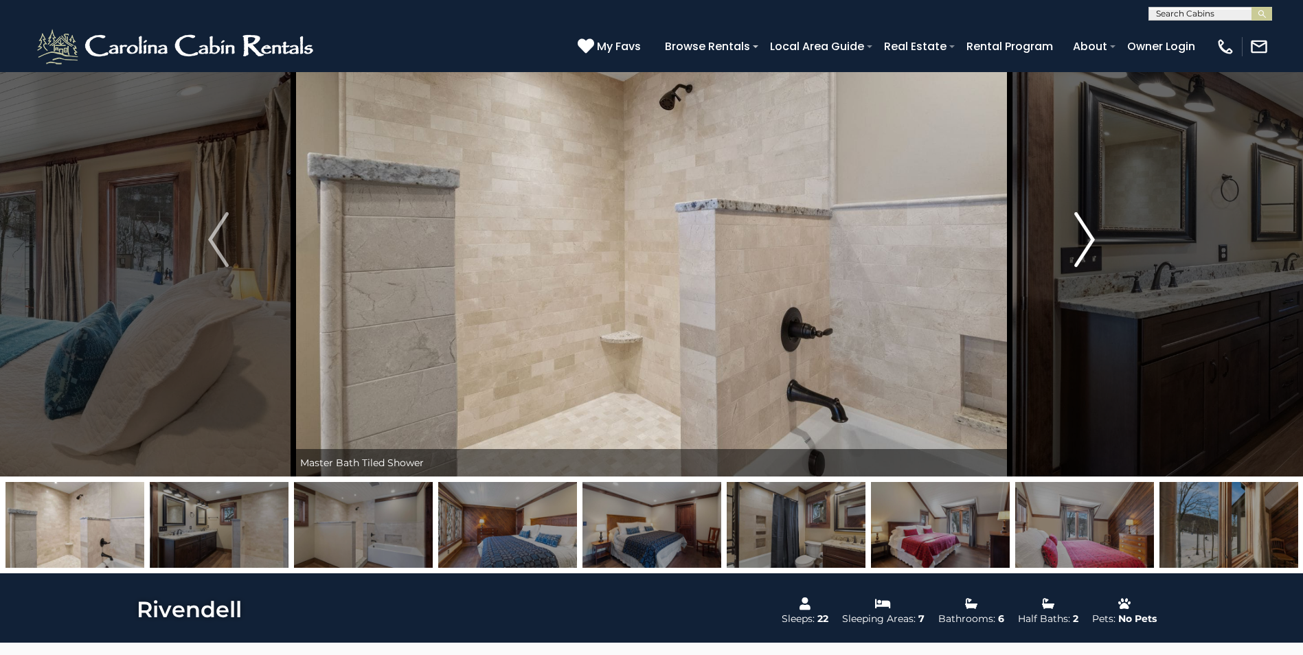
click at [1089, 236] on img "Next" at bounding box center [1084, 239] width 21 height 55
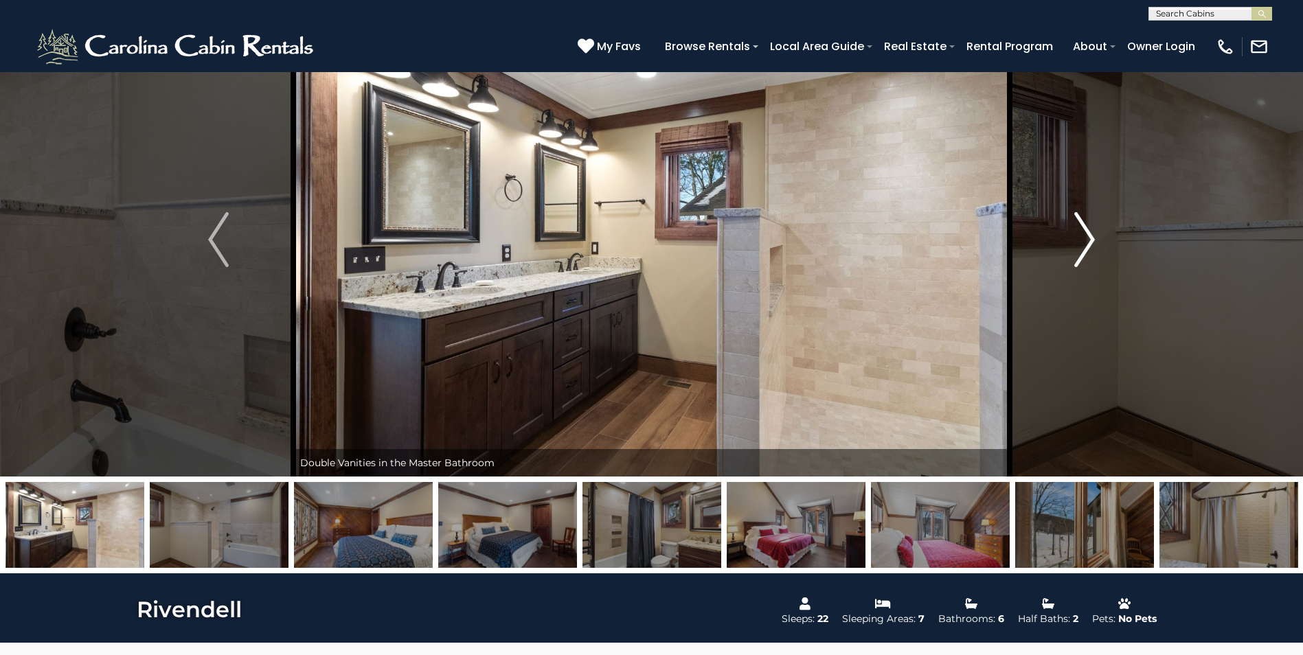
click at [1089, 236] on img "Next" at bounding box center [1084, 239] width 21 height 55
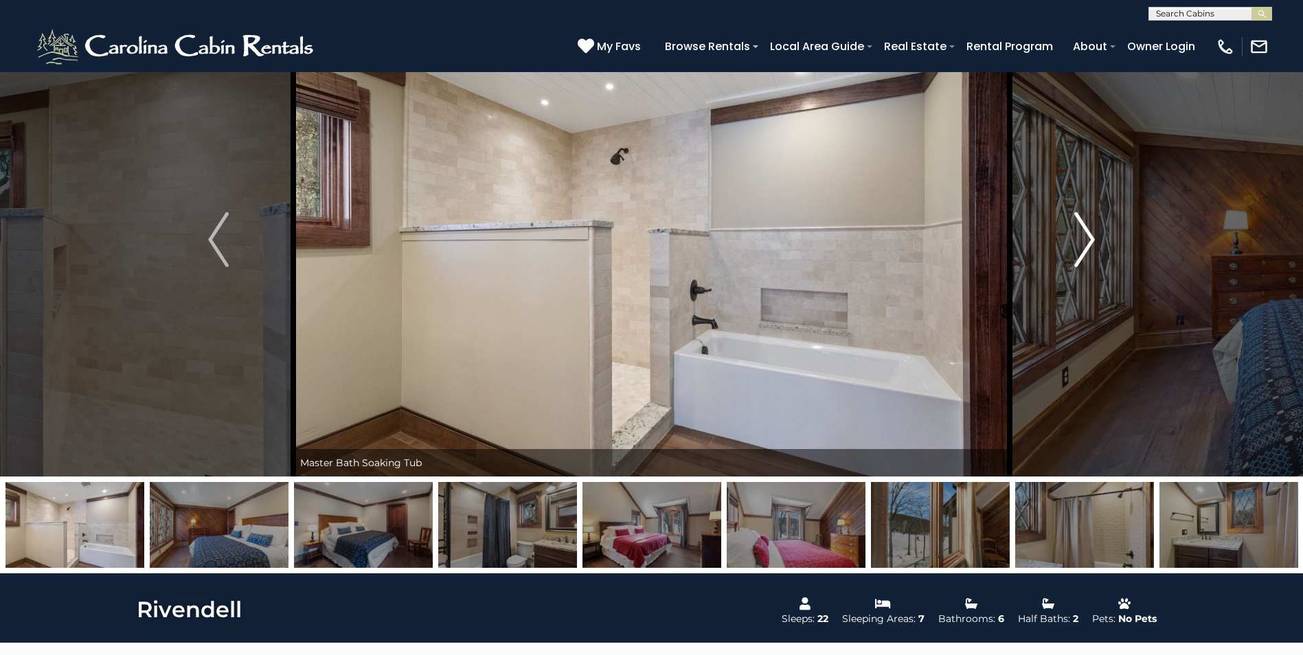
click at [1089, 236] on img "Next" at bounding box center [1084, 239] width 21 height 55
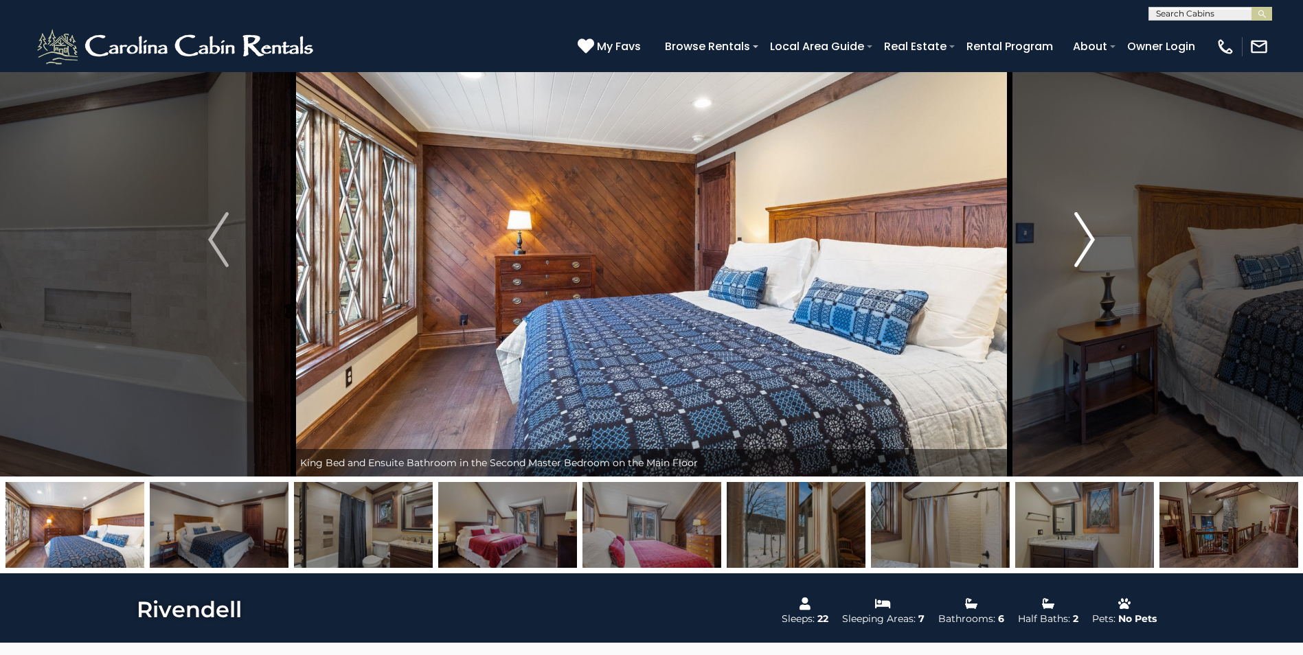
click at [1089, 236] on img "Next" at bounding box center [1084, 239] width 21 height 55
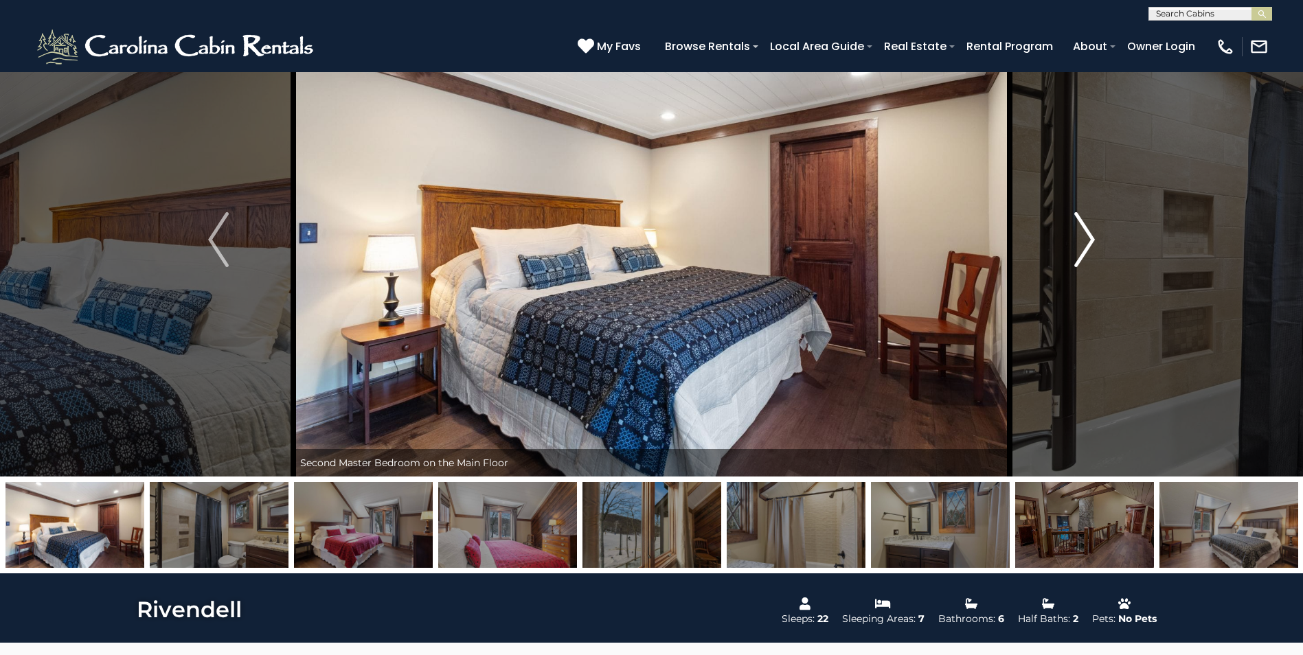
click at [1089, 236] on img "Next" at bounding box center [1084, 239] width 21 height 55
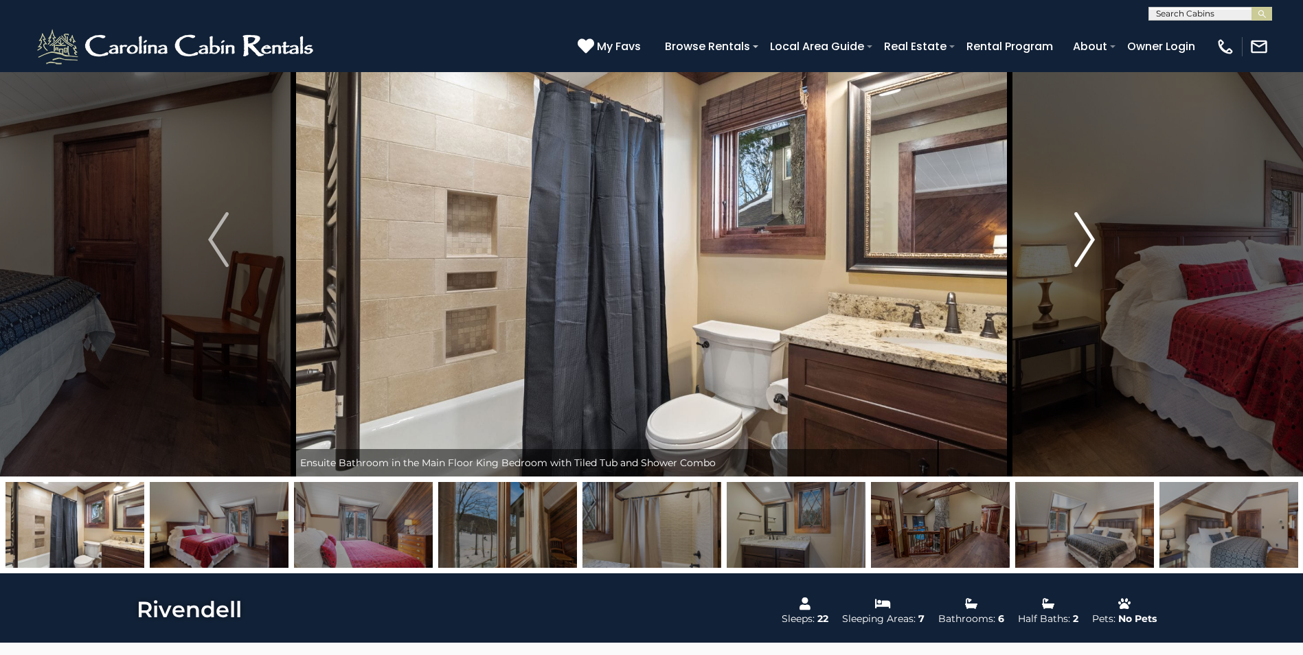
click at [1089, 236] on img "Next" at bounding box center [1084, 239] width 21 height 55
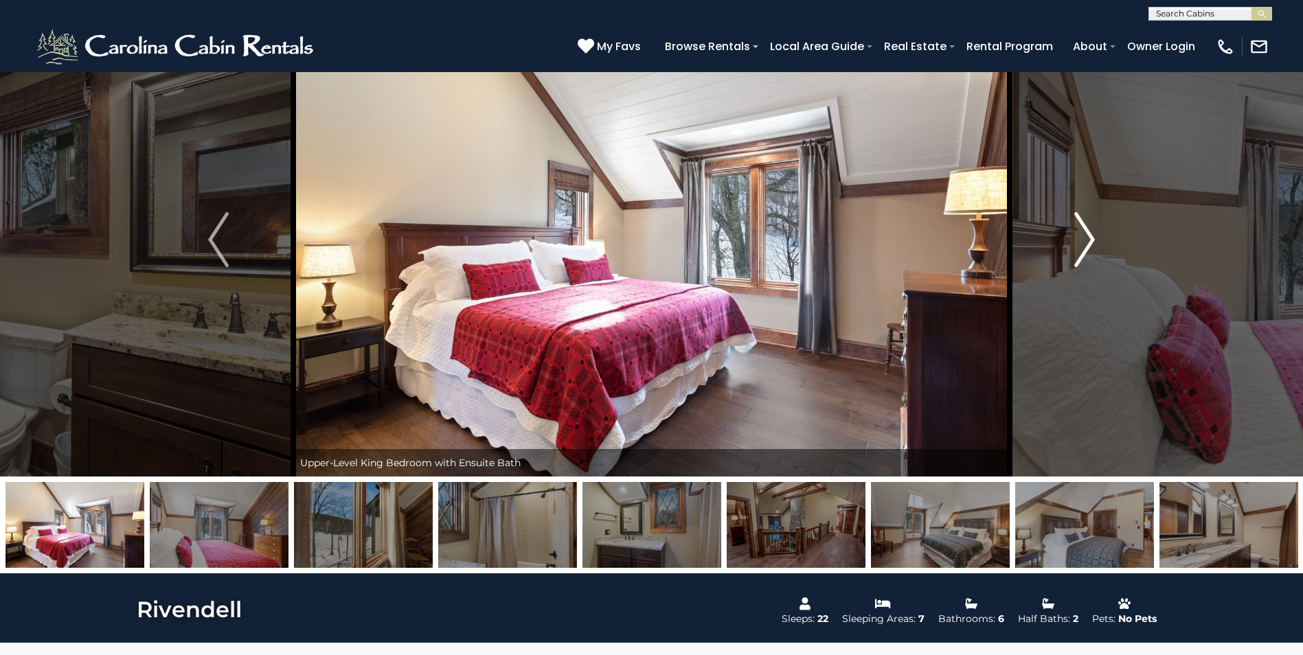
click at [1089, 236] on img "Next" at bounding box center [1084, 239] width 21 height 55
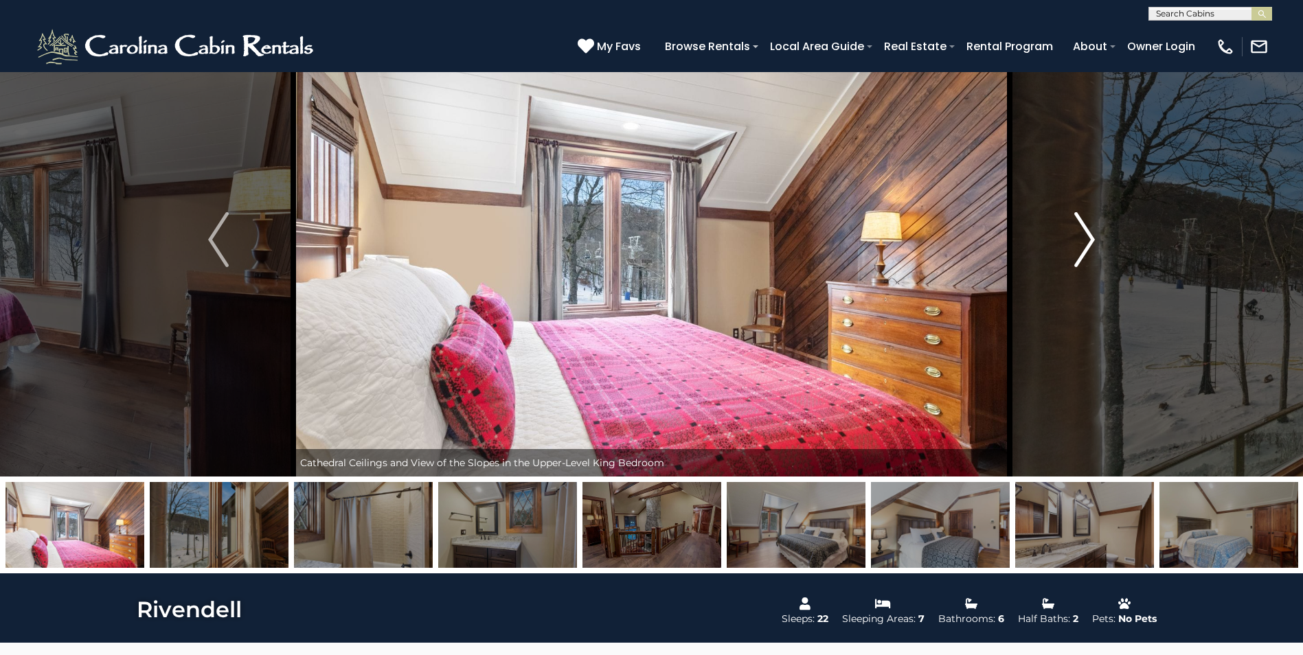
click at [1089, 236] on img "Next" at bounding box center [1084, 239] width 21 height 55
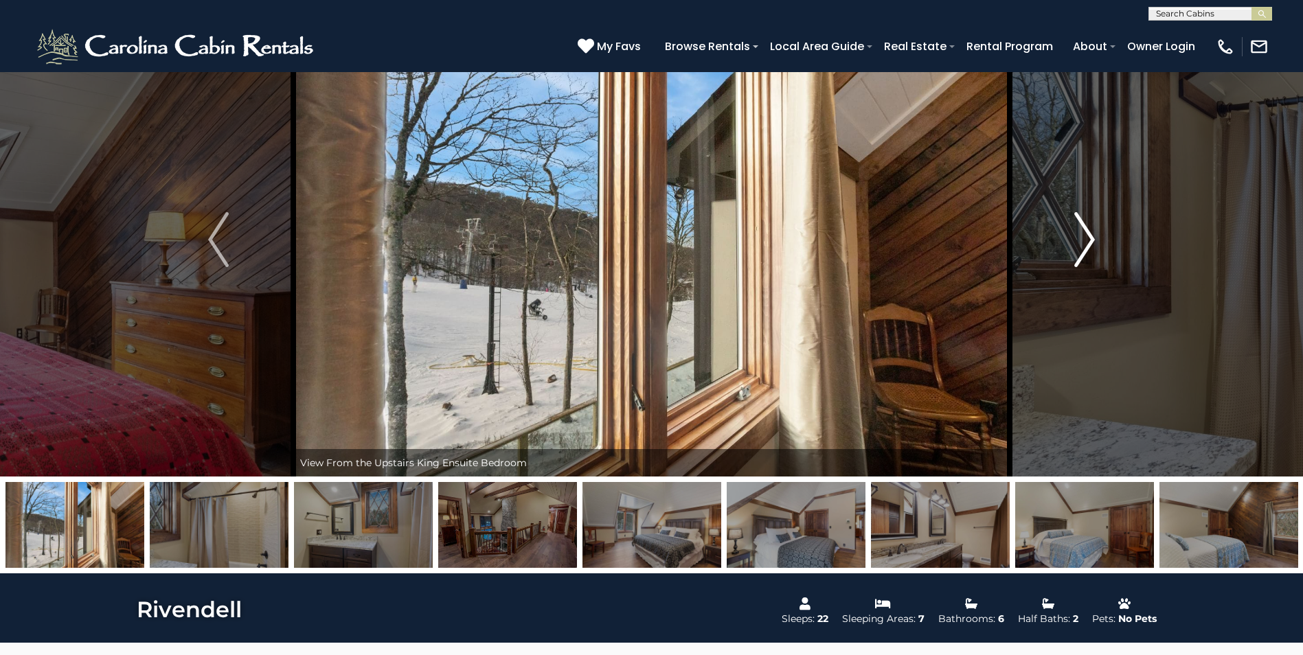
click at [1089, 236] on img "Next" at bounding box center [1084, 239] width 21 height 55
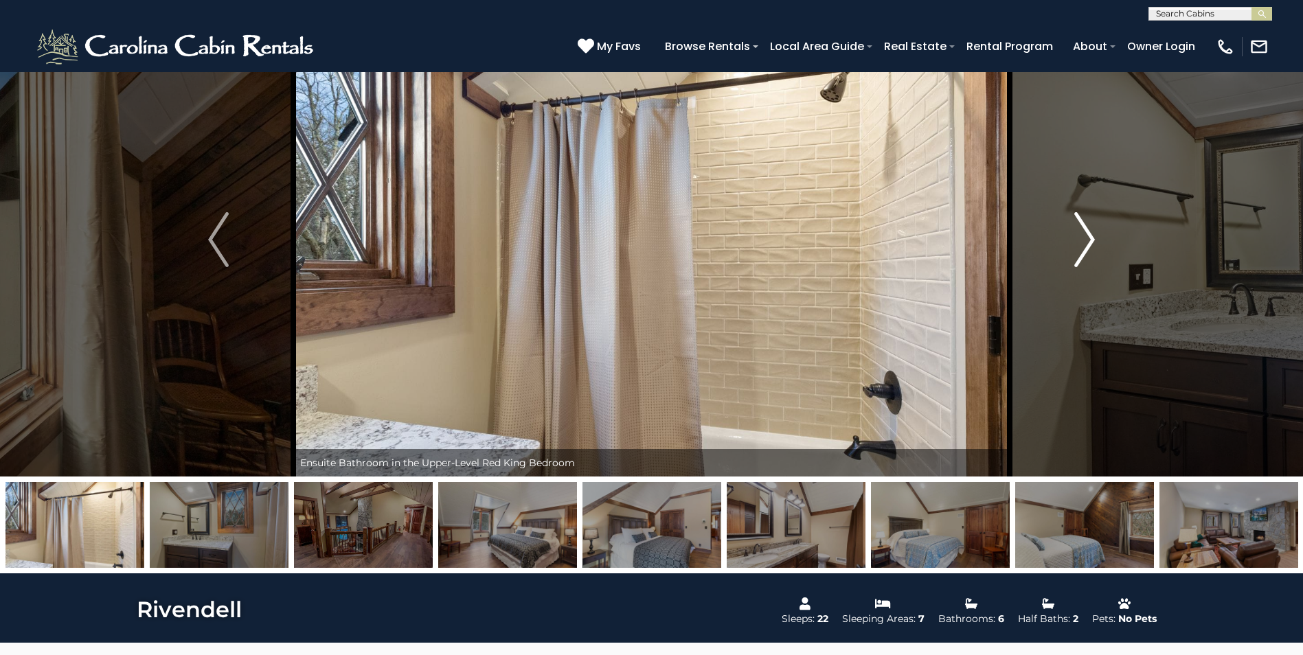
click at [1089, 236] on img "Next" at bounding box center [1084, 239] width 21 height 55
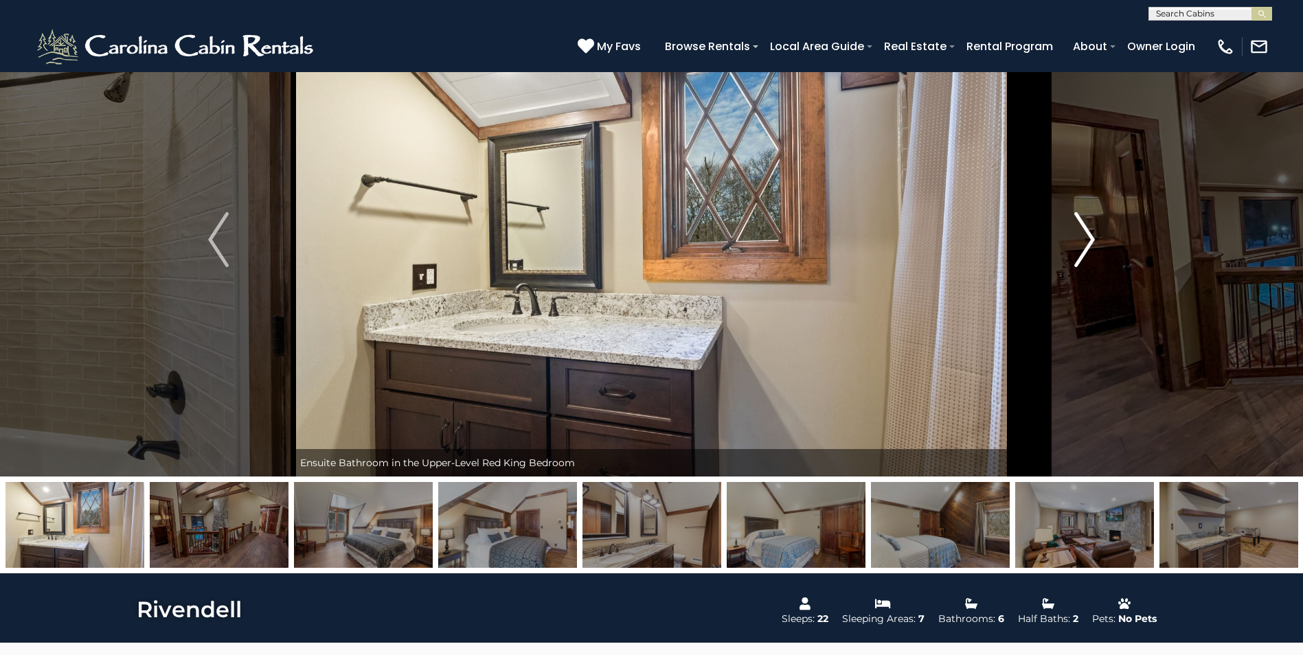
click at [1089, 236] on img "Next" at bounding box center [1084, 239] width 21 height 55
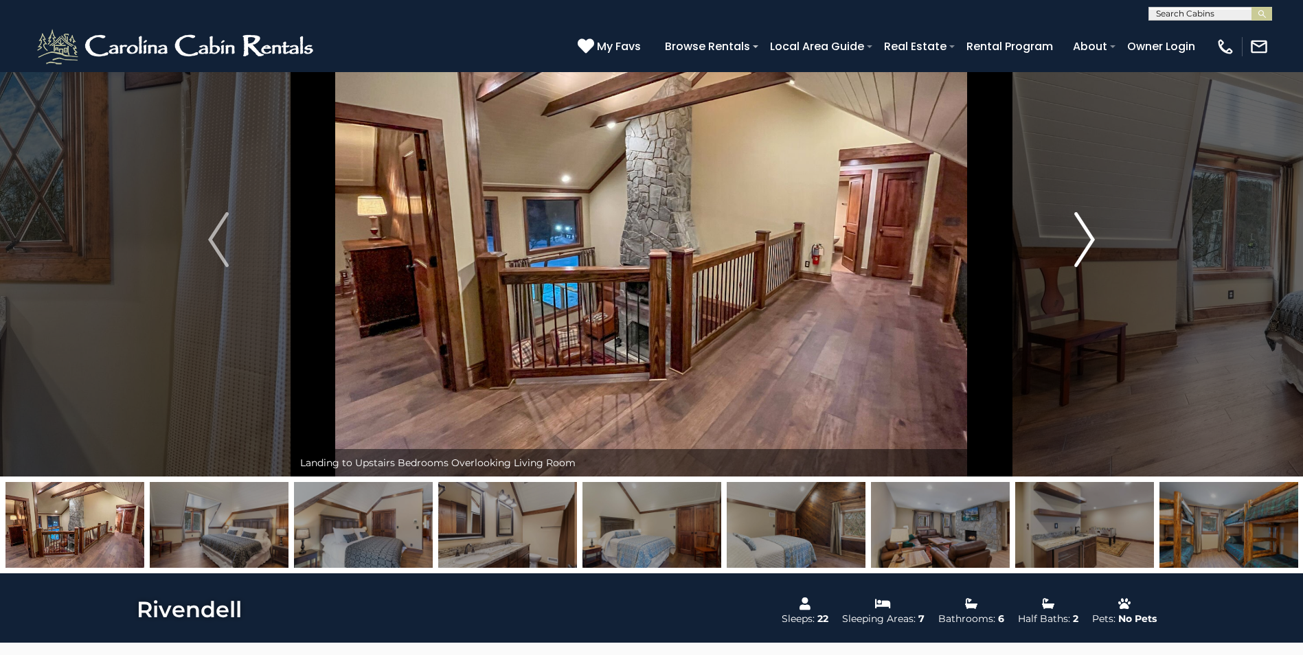
click at [1089, 236] on img "Next" at bounding box center [1084, 239] width 21 height 55
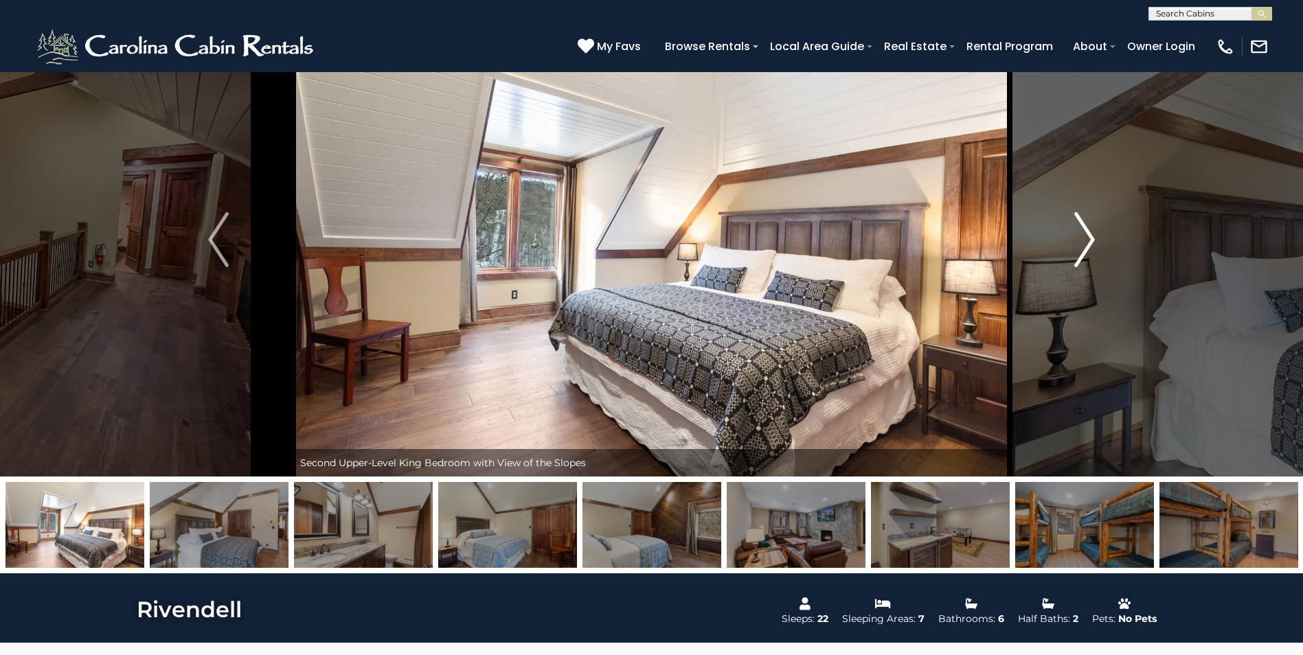
click at [1089, 236] on img "Next" at bounding box center [1084, 239] width 21 height 55
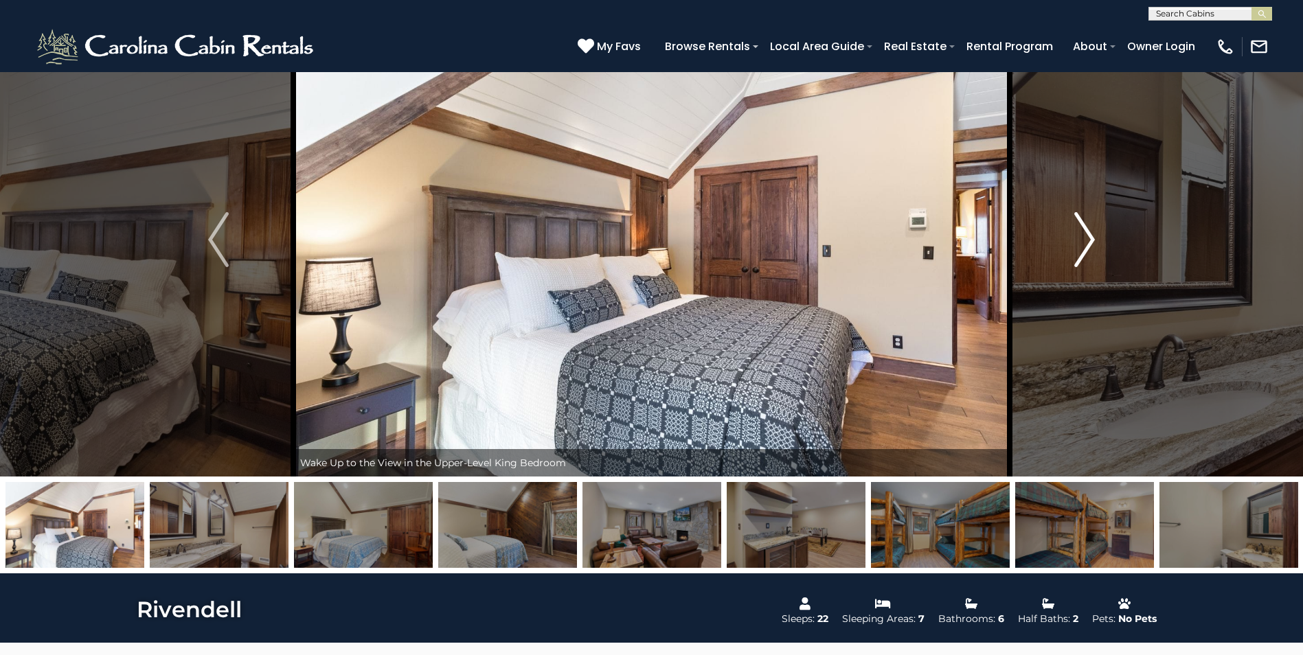
click at [1089, 236] on img "Next" at bounding box center [1084, 239] width 21 height 55
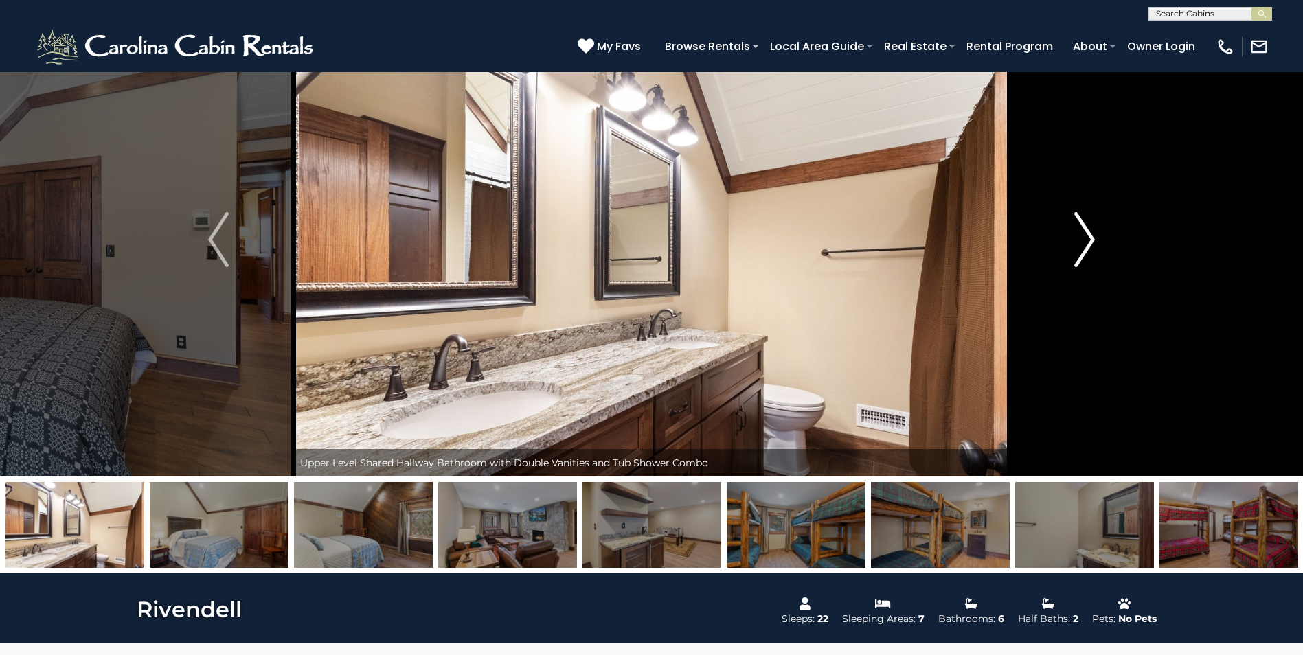
click at [1089, 236] on img "Next" at bounding box center [1084, 239] width 21 height 55
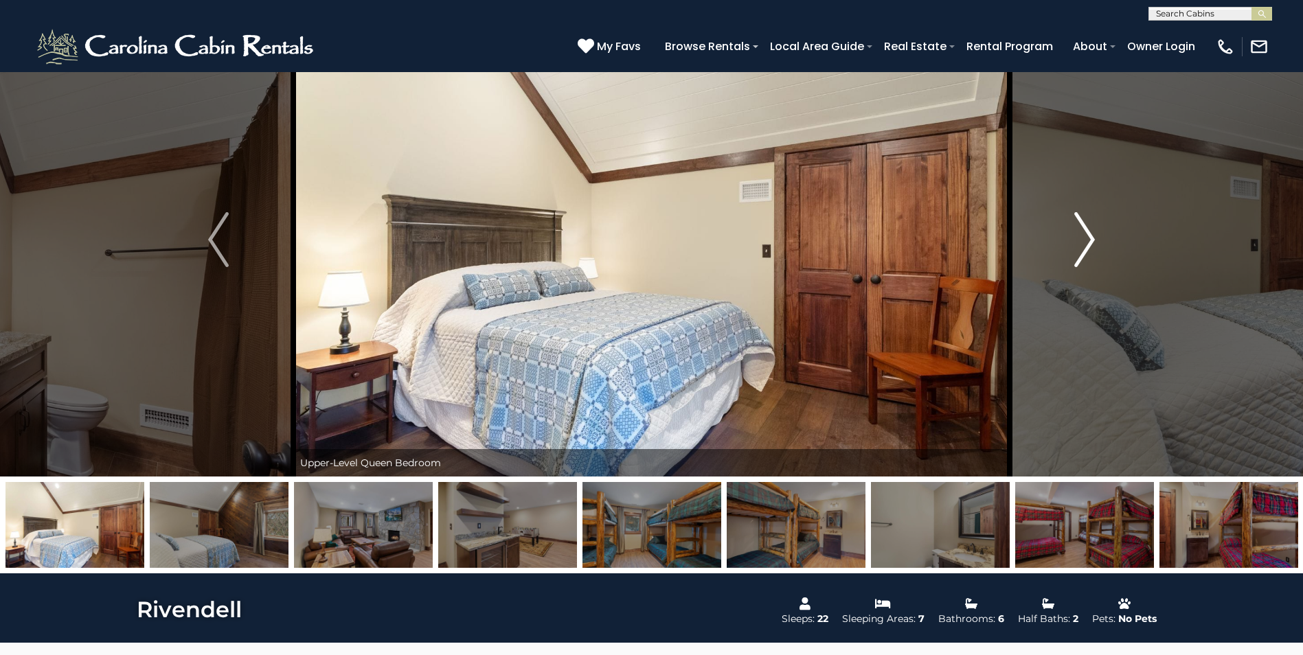
click at [1089, 236] on img "Next" at bounding box center [1084, 239] width 21 height 55
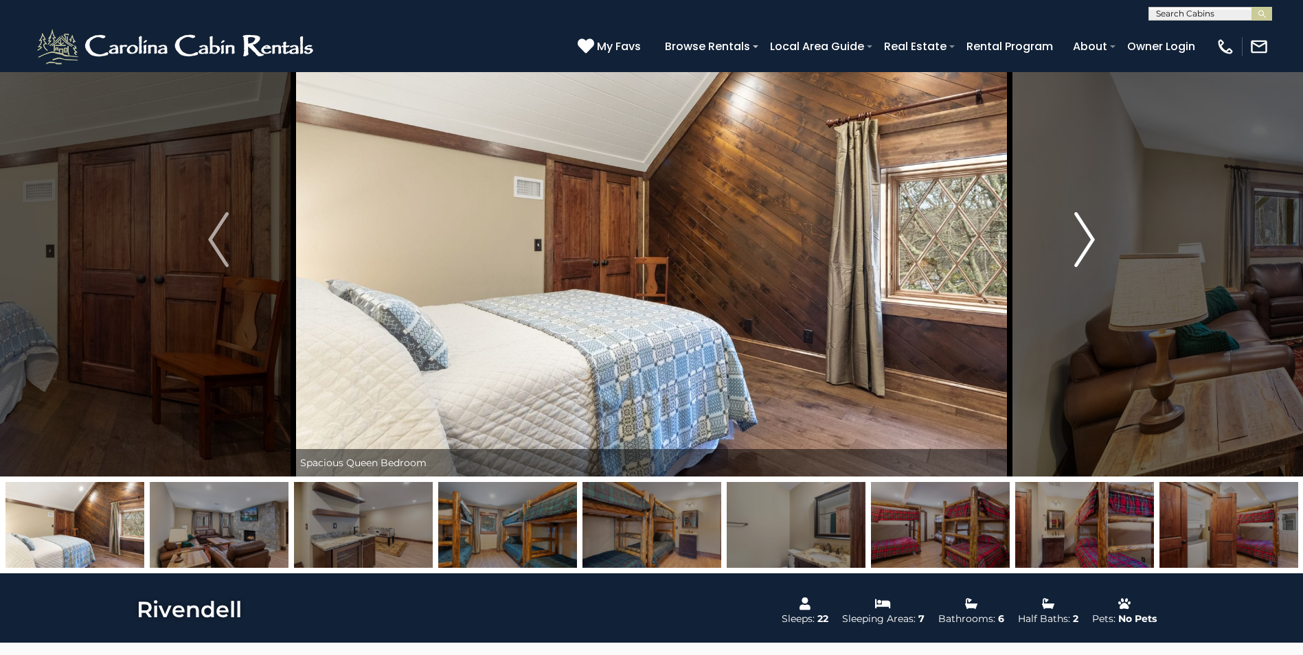
click at [1089, 236] on img "Next" at bounding box center [1084, 239] width 21 height 55
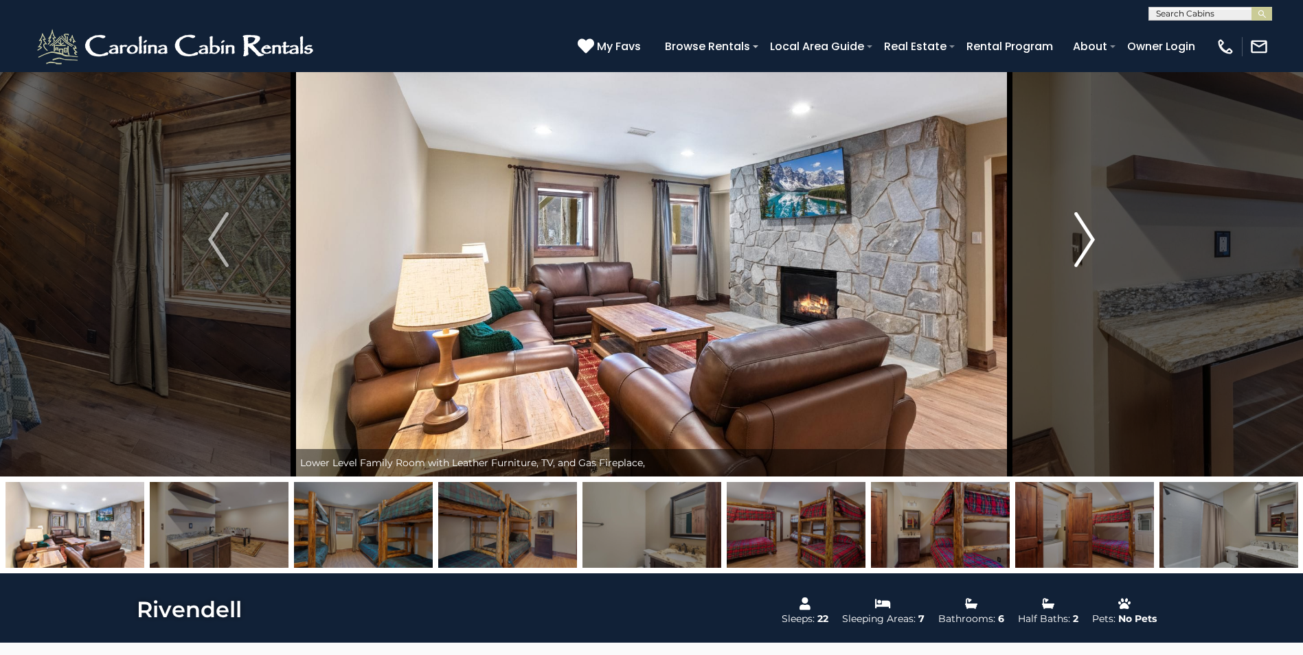
click at [1089, 236] on img "Next" at bounding box center [1084, 239] width 21 height 55
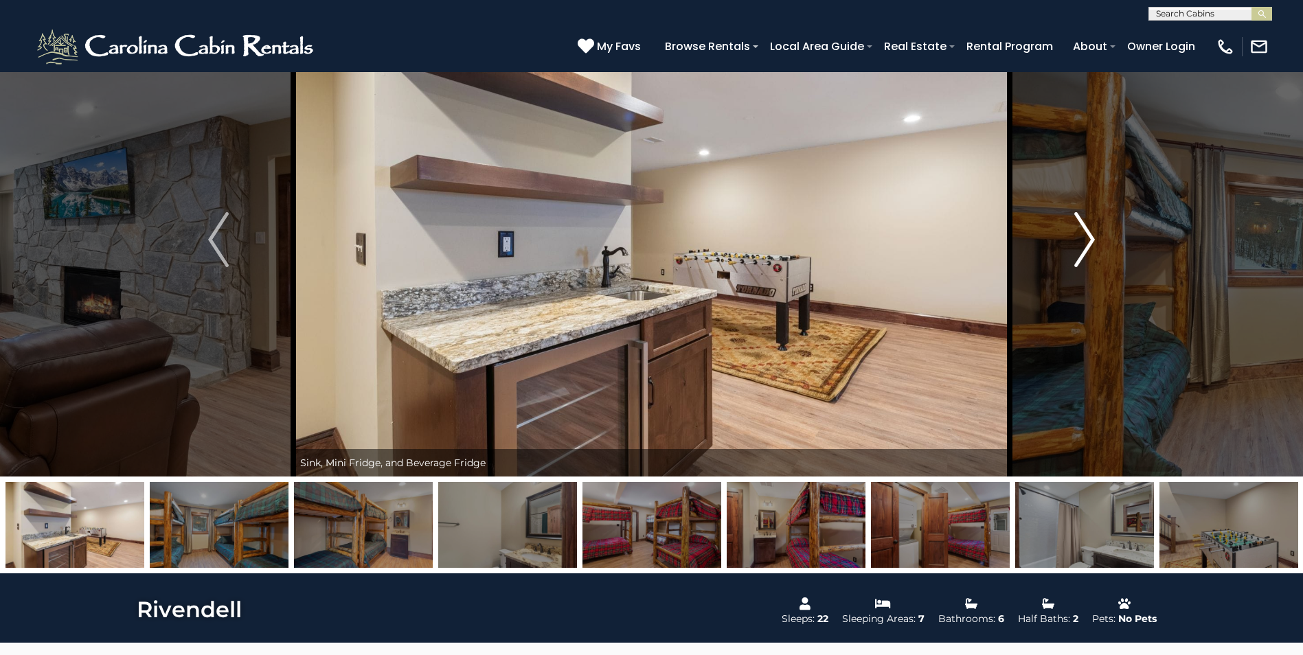
click at [1089, 236] on img "Next" at bounding box center [1084, 239] width 21 height 55
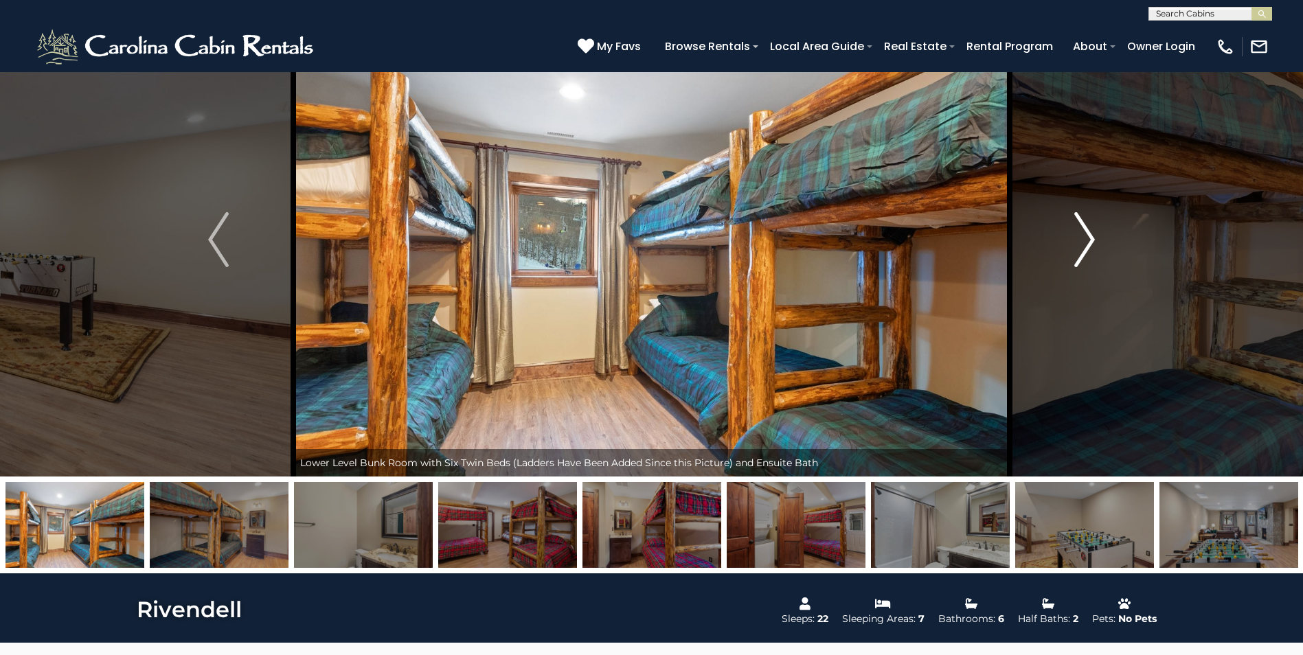
click at [1094, 246] on img "Next" at bounding box center [1084, 239] width 21 height 55
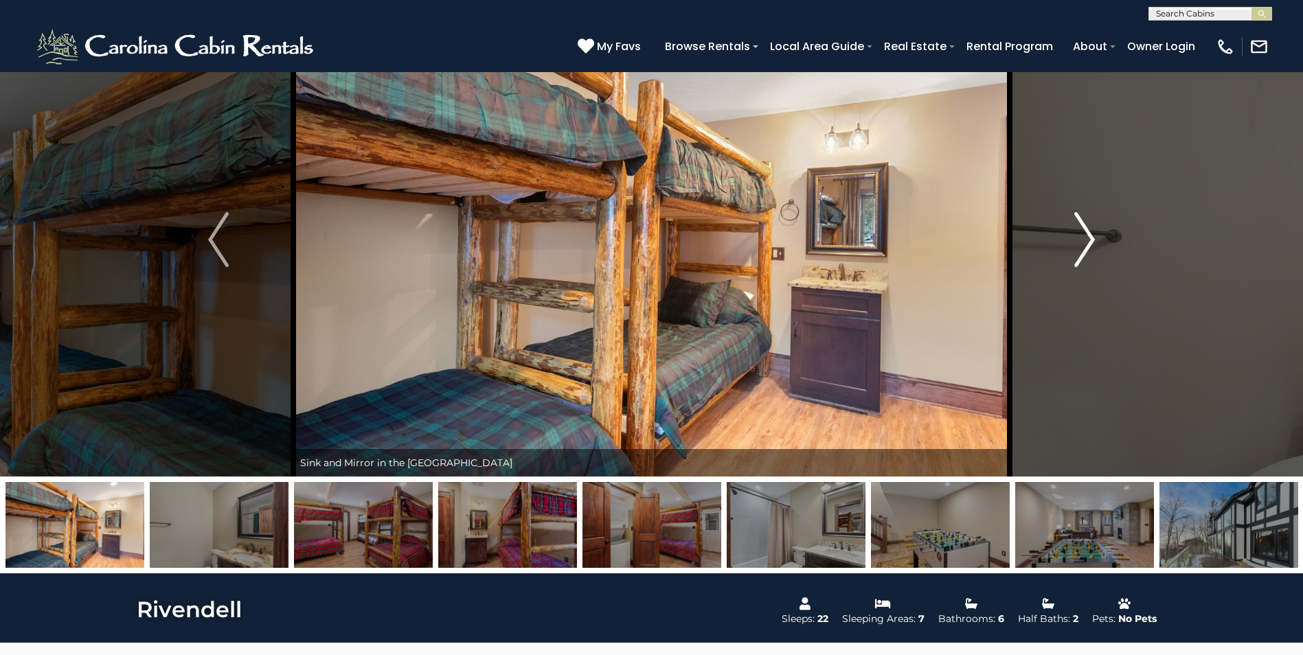
click at [1092, 245] on img "Next" at bounding box center [1084, 239] width 21 height 55
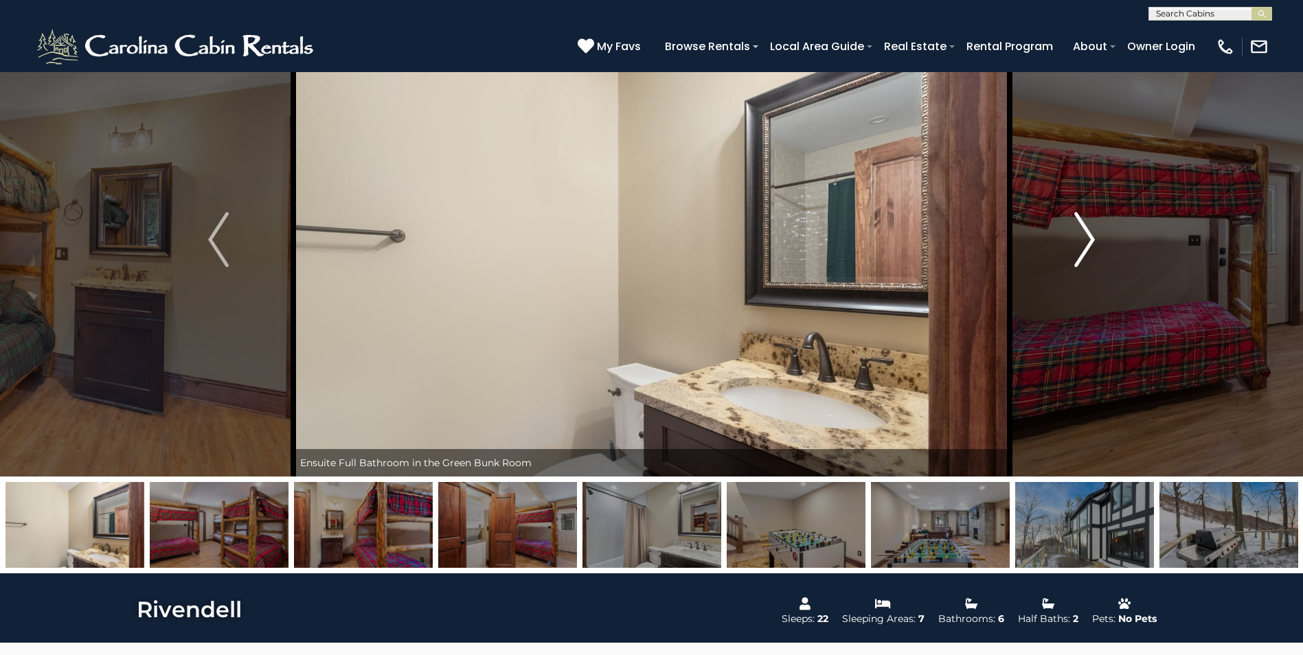
click at [1092, 245] on img "Next" at bounding box center [1084, 239] width 21 height 55
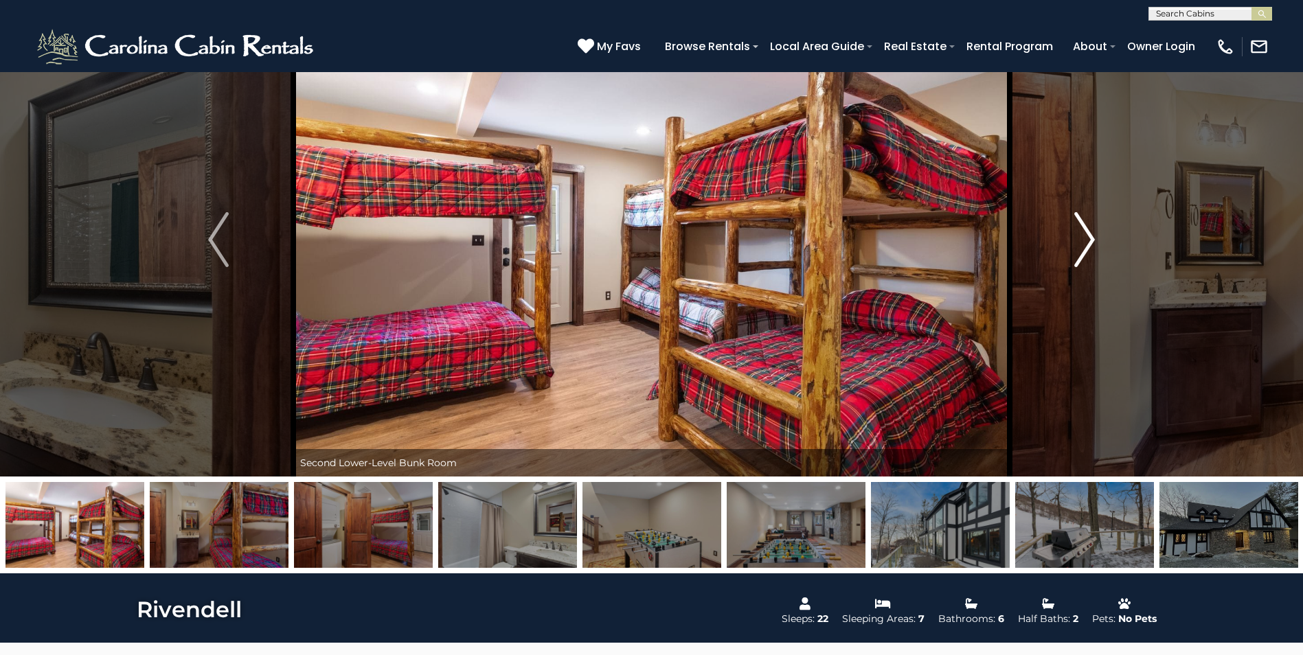
click at [1091, 260] on img "Next" at bounding box center [1084, 239] width 21 height 55
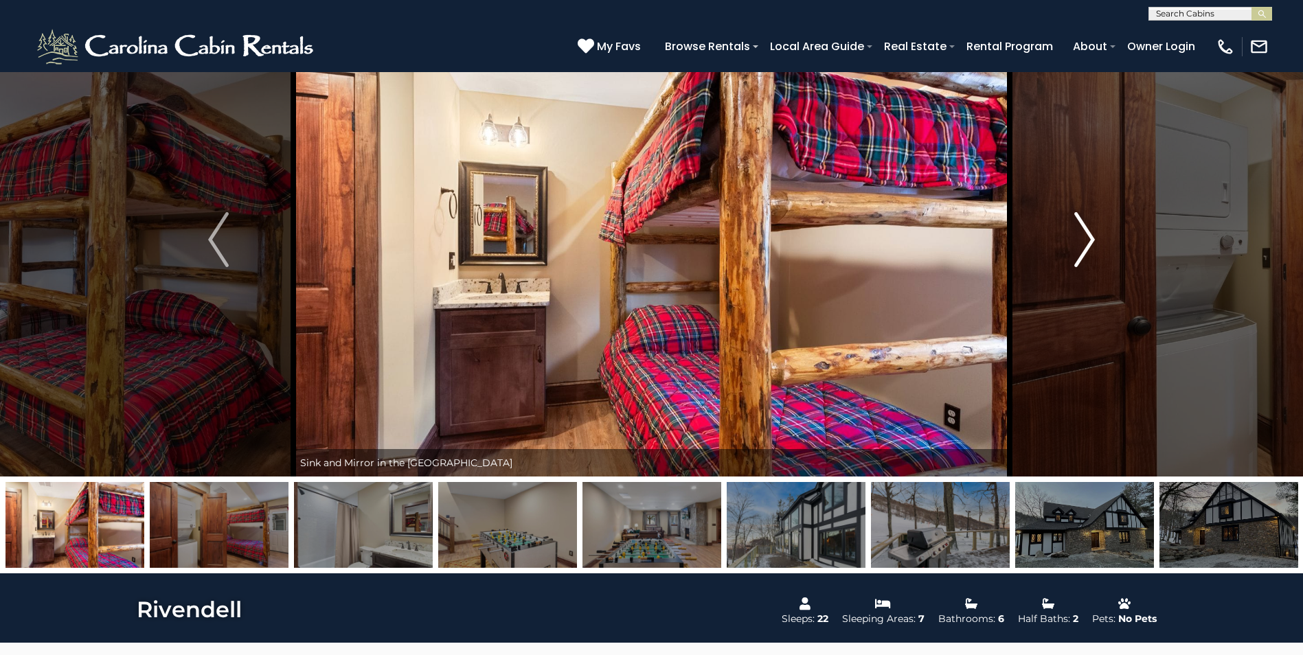
click at [1091, 253] on img "Next" at bounding box center [1084, 239] width 21 height 55
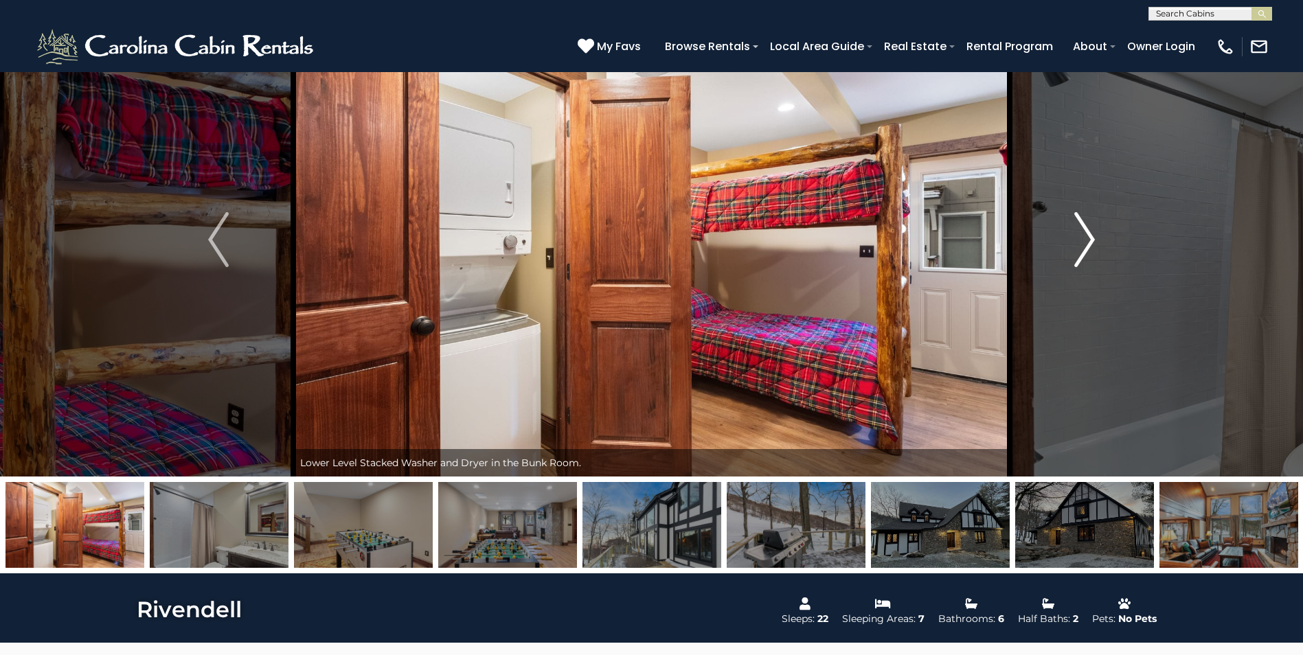
click at [1091, 253] on img "Next" at bounding box center [1084, 239] width 21 height 55
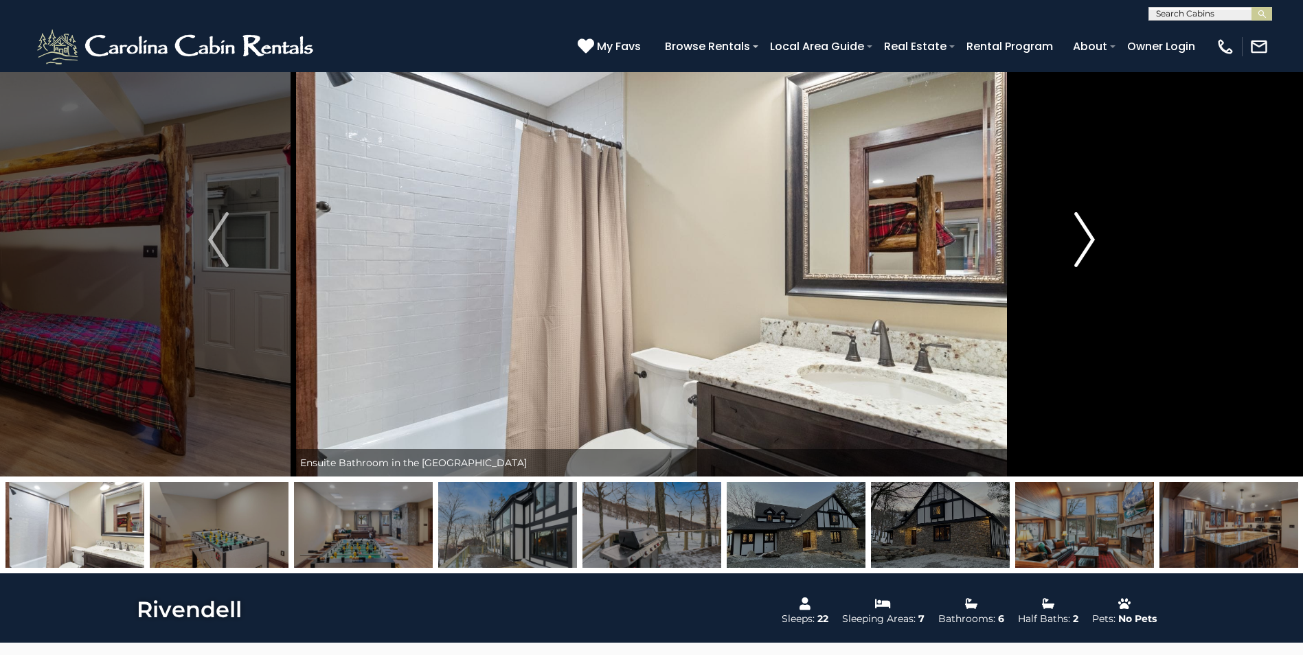
click at [1091, 253] on img "Next" at bounding box center [1084, 239] width 21 height 55
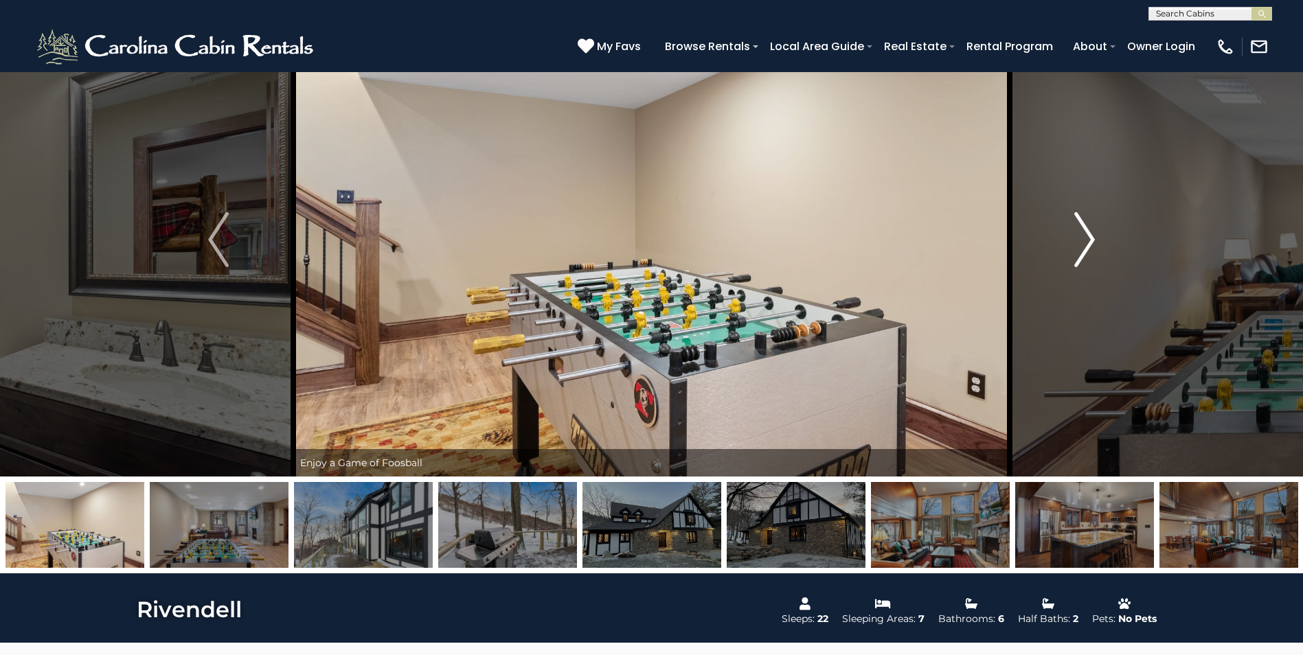
click at [1091, 253] on img "Next" at bounding box center [1084, 239] width 21 height 55
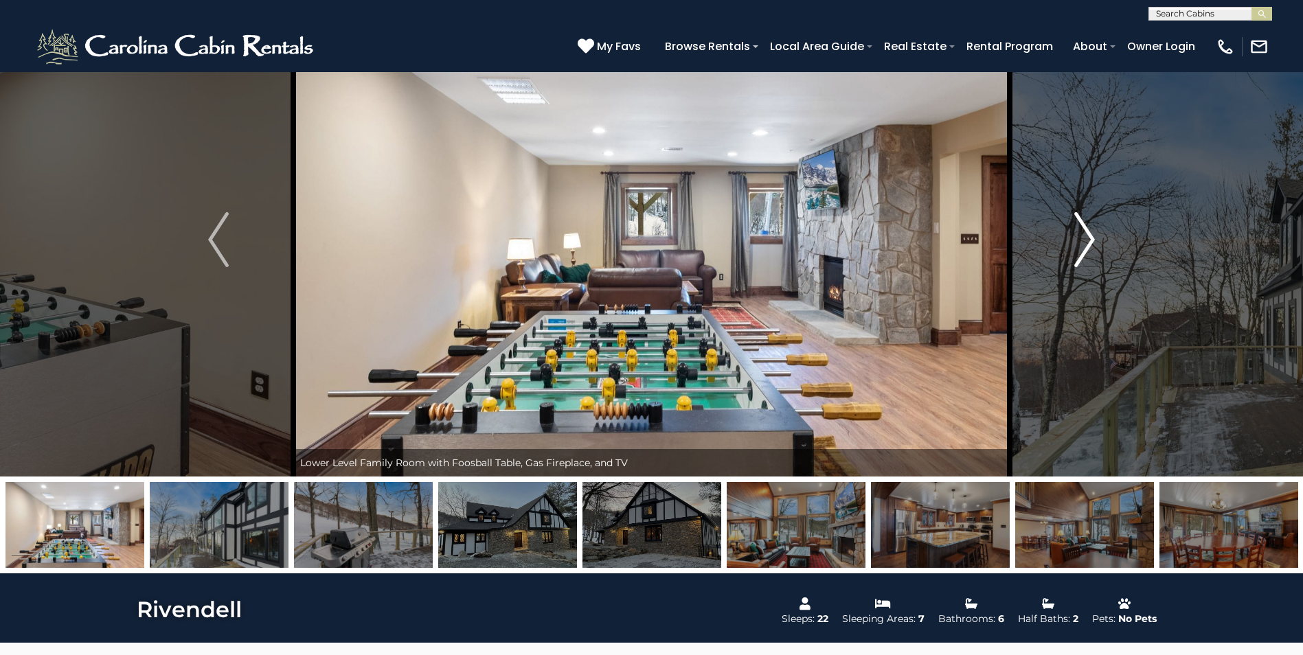
click at [1091, 253] on img "Next" at bounding box center [1084, 239] width 21 height 55
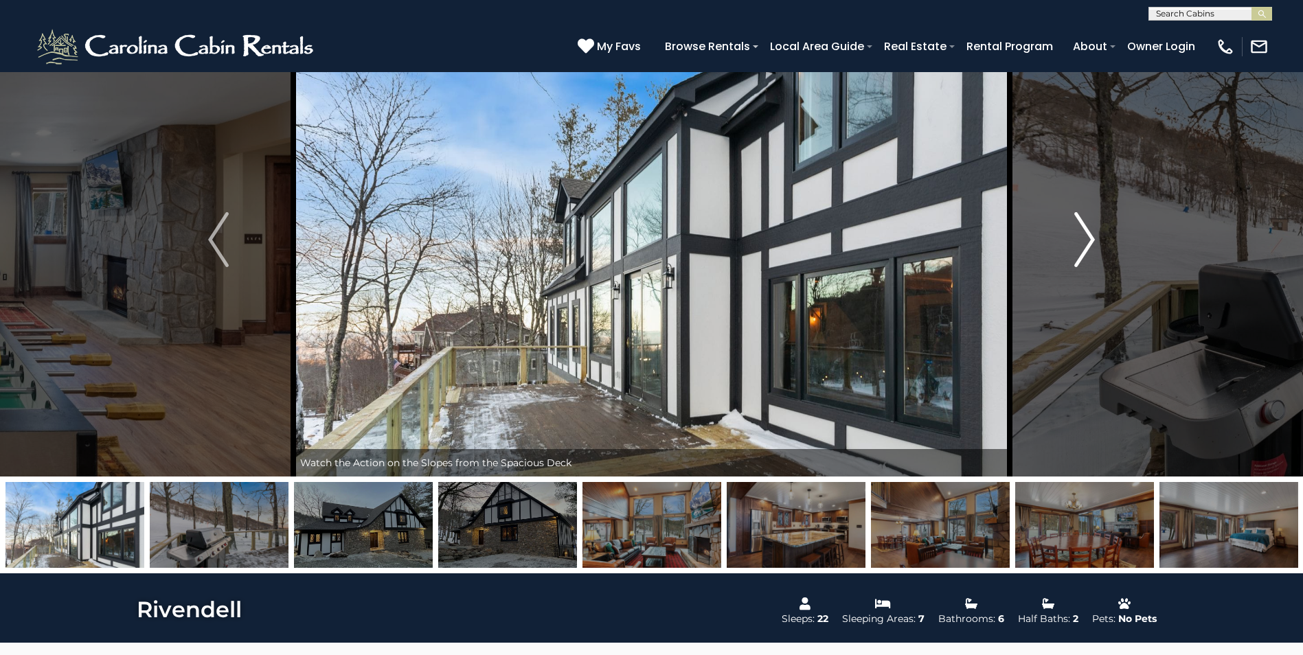
click at [1090, 253] on img "Next" at bounding box center [1084, 239] width 21 height 55
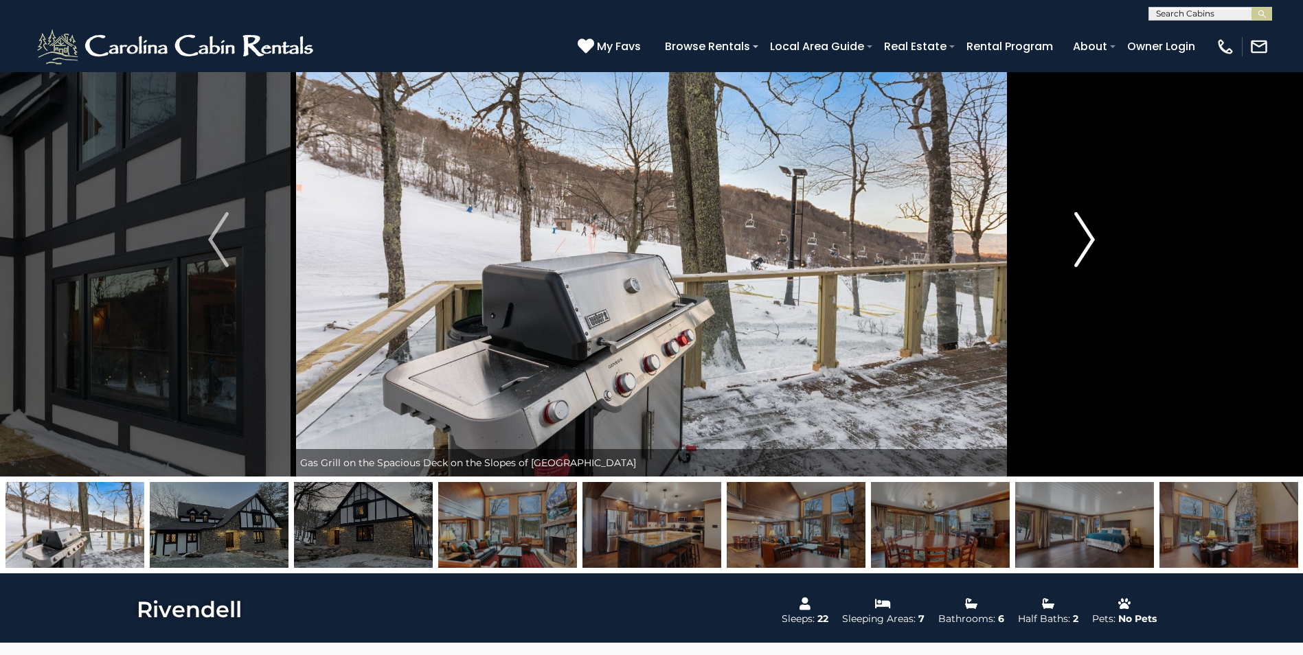
click at [1090, 253] on img "Next" at bounding box center [1084, 239] width 21 height 55
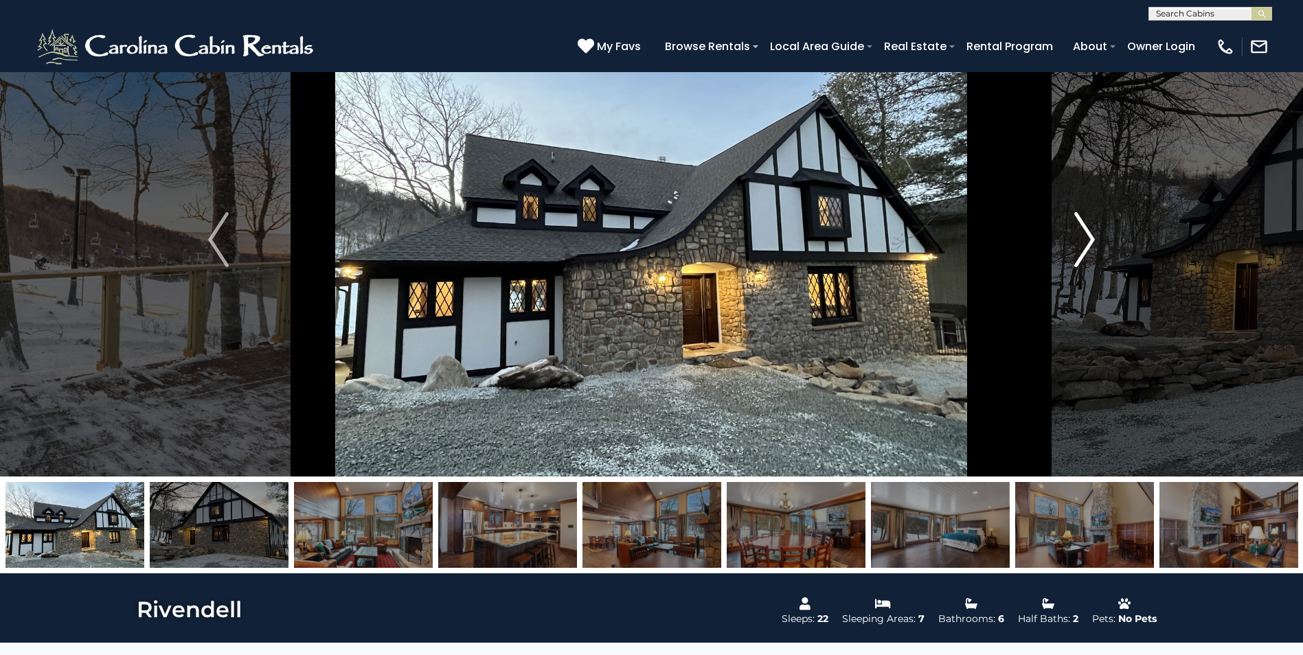
click at [1090, 253] on img "Next" at bounding box center [1084, 239] width 21 height 55
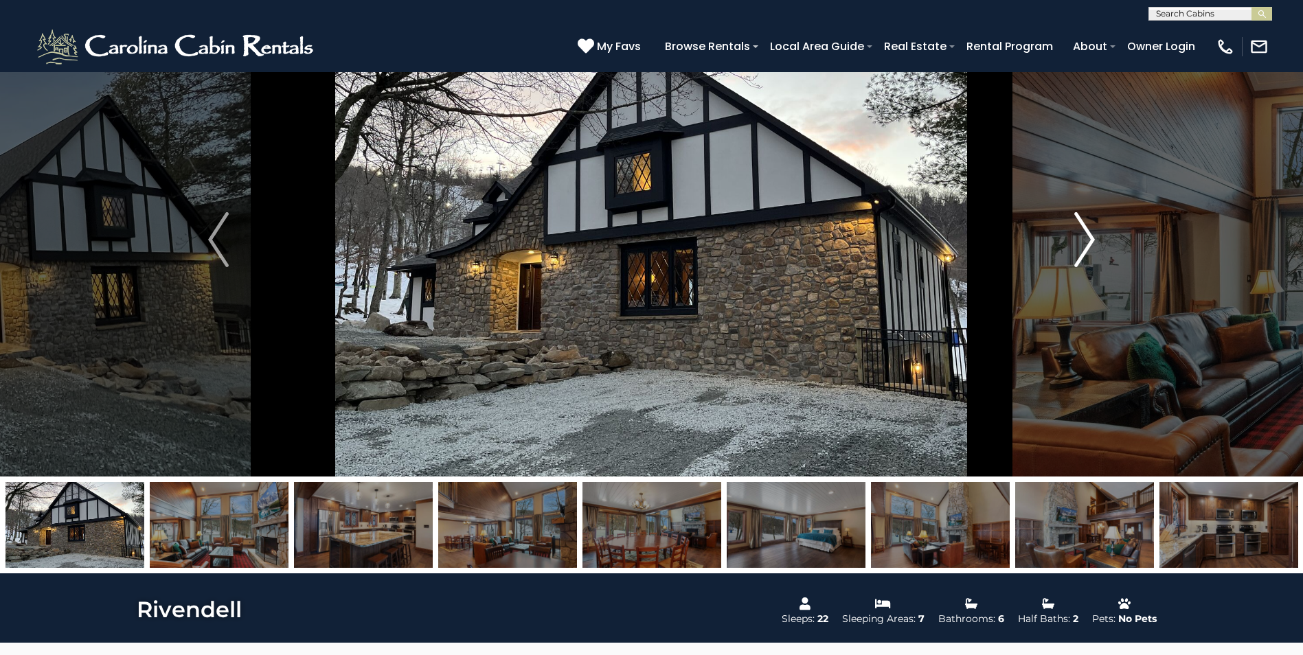
click at [1090, 253] on img "Next" at bounding box center [1084, 239] width 21 height 55
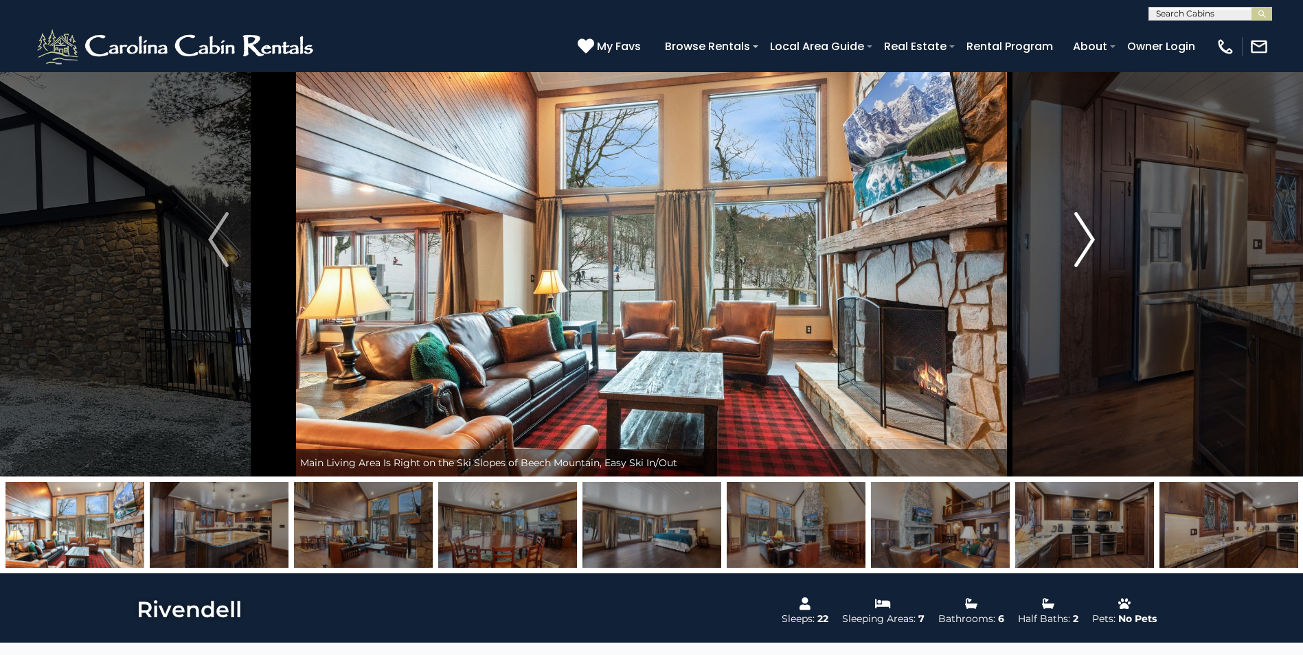
click at [1090, 253] on img "Next" at bounding box center [1084, 239] width 21 height 55
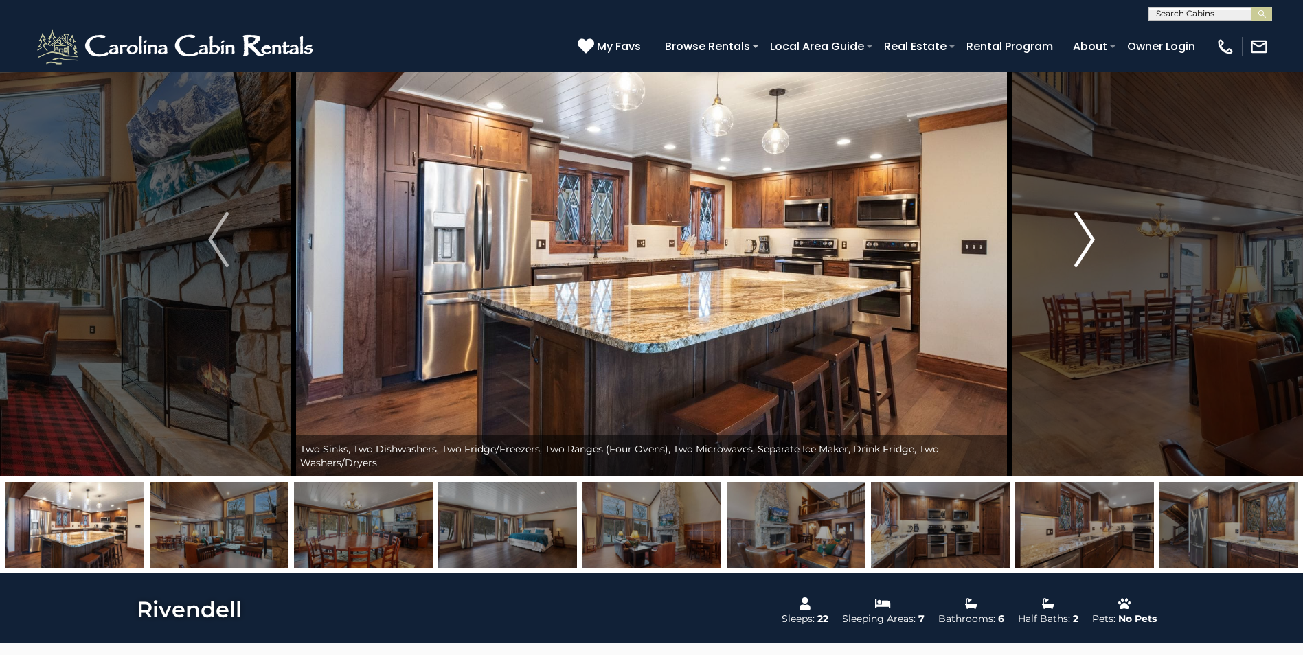
click at [1090, 253] on img "Next" at bounding box center [1084, 239] width 21 height 55
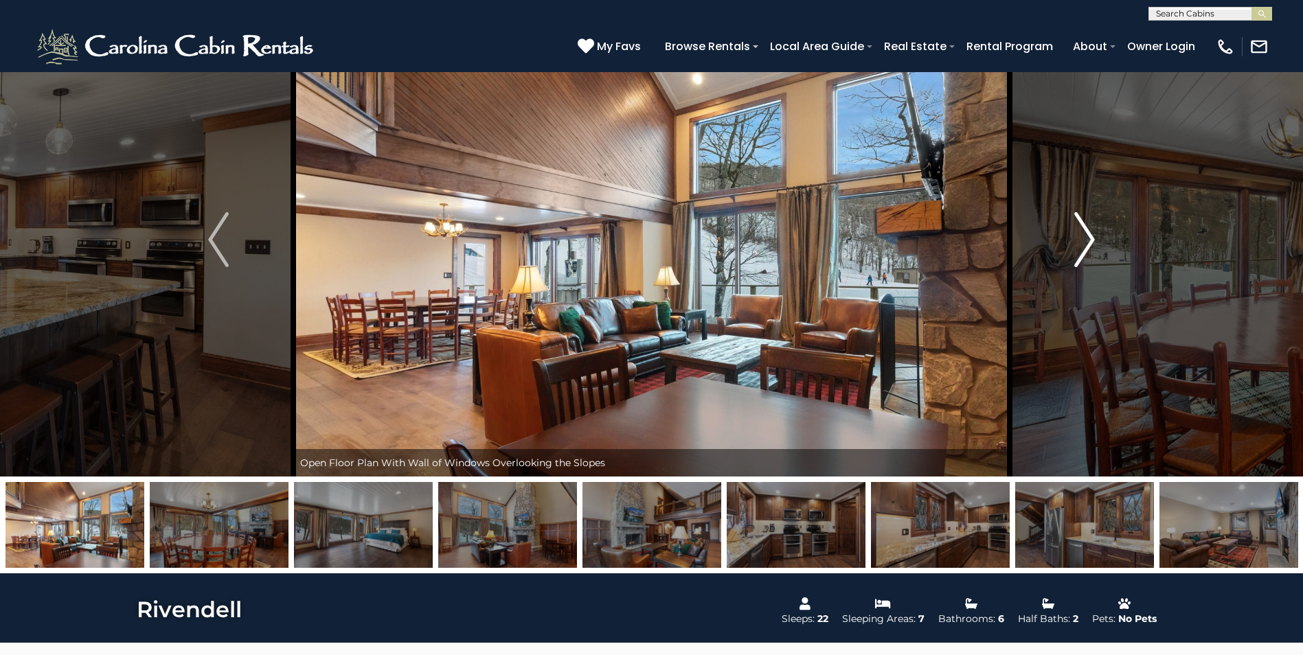
click at [1090, 253] on img "Next" at bounding box center [1084, 239] width 21 height 55
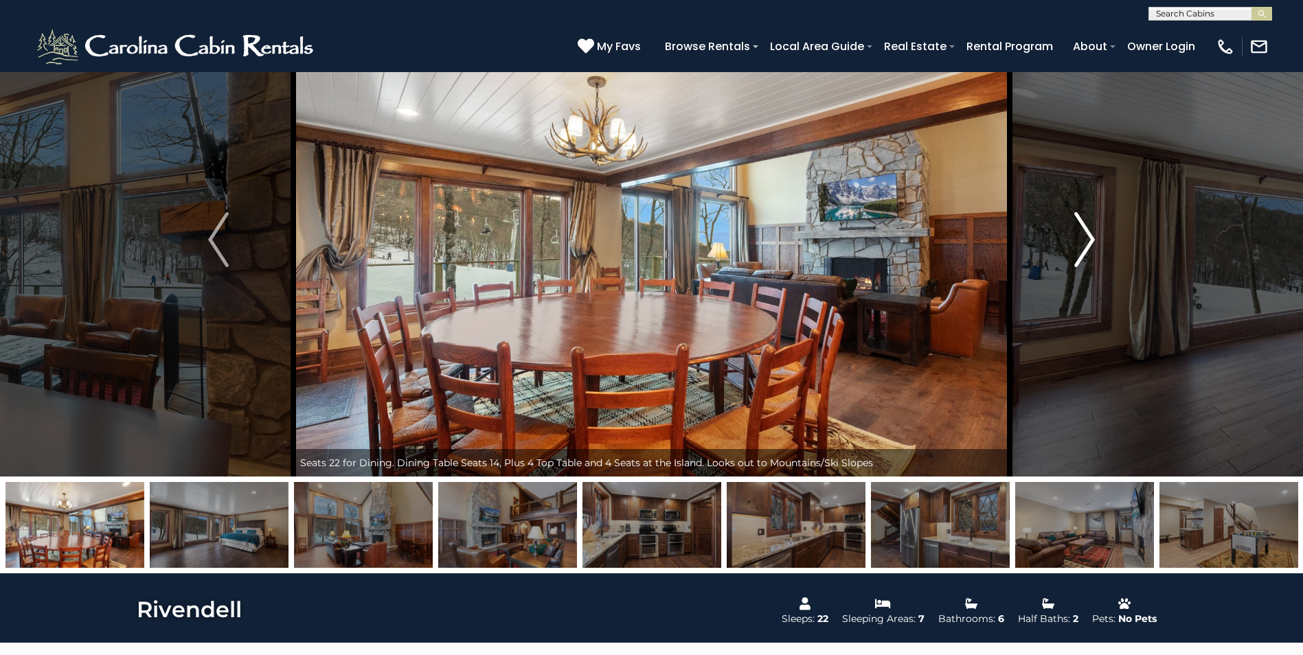
click at [1090, 253] on img "Next" at bounding box center [1084, 239] width 21 height 55
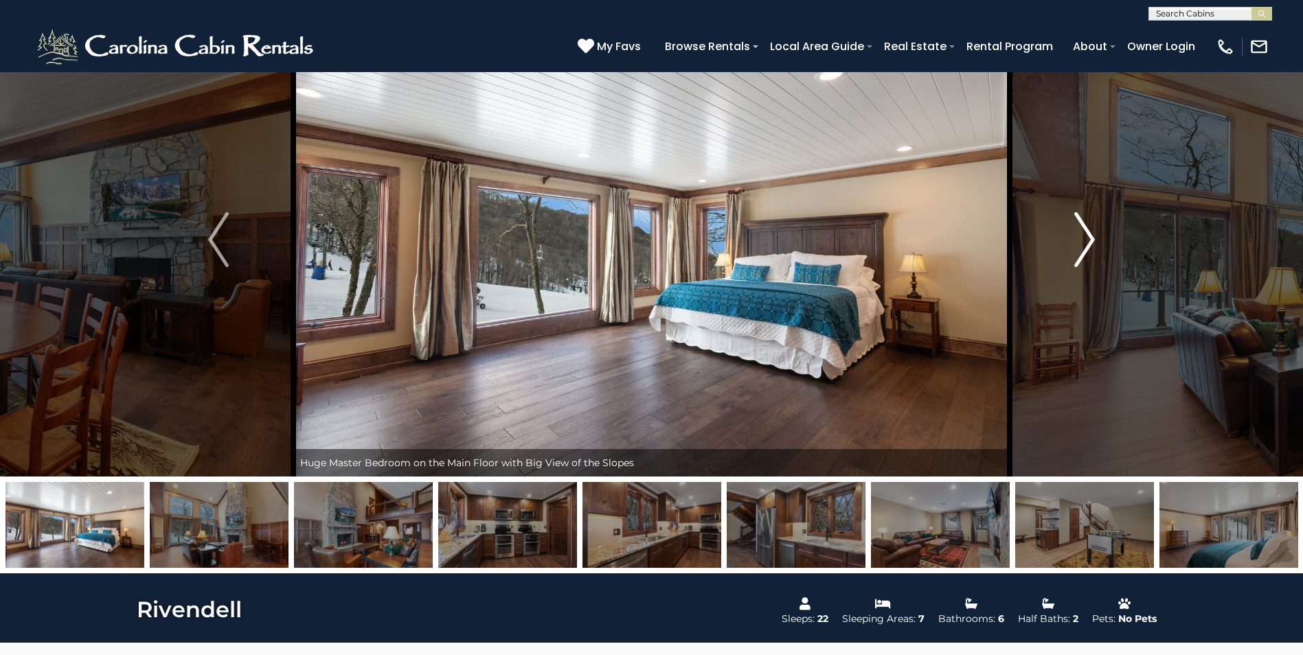
click at [1090, 253] on img "Next" at bounding box center [1084, 239] width 21 height 55
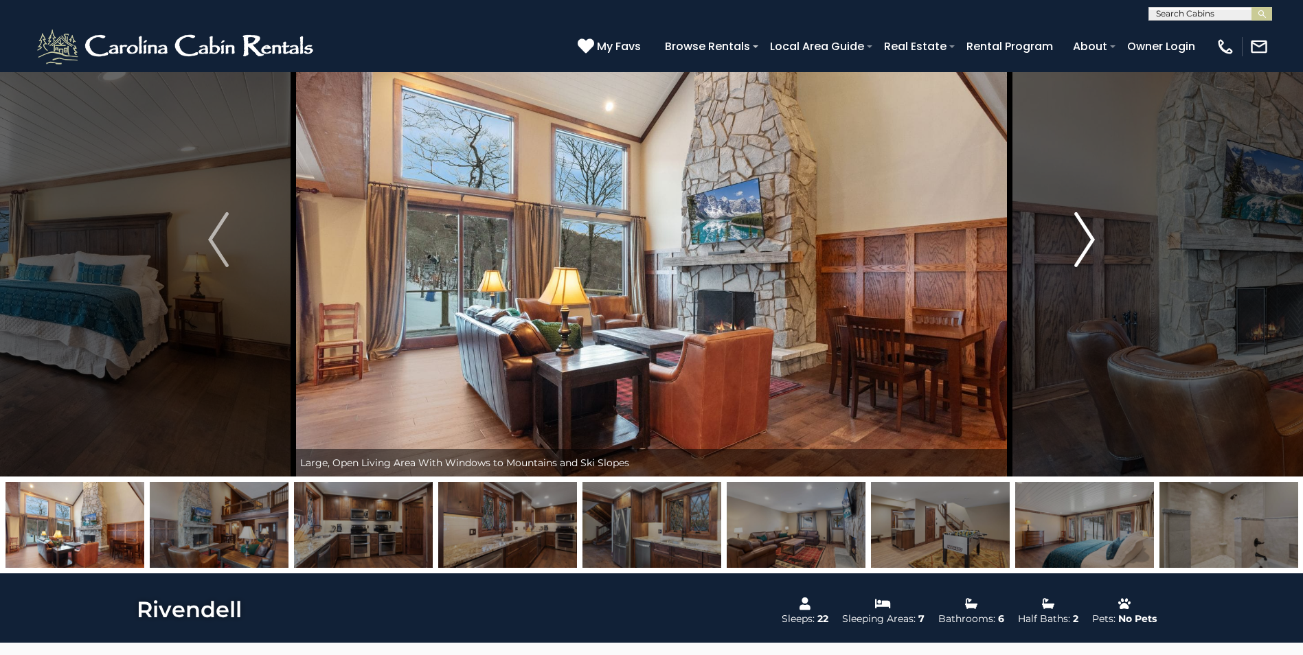
click at [1090, 253] on img "Next" at bounding box center [1084, 239] width 21 height 55
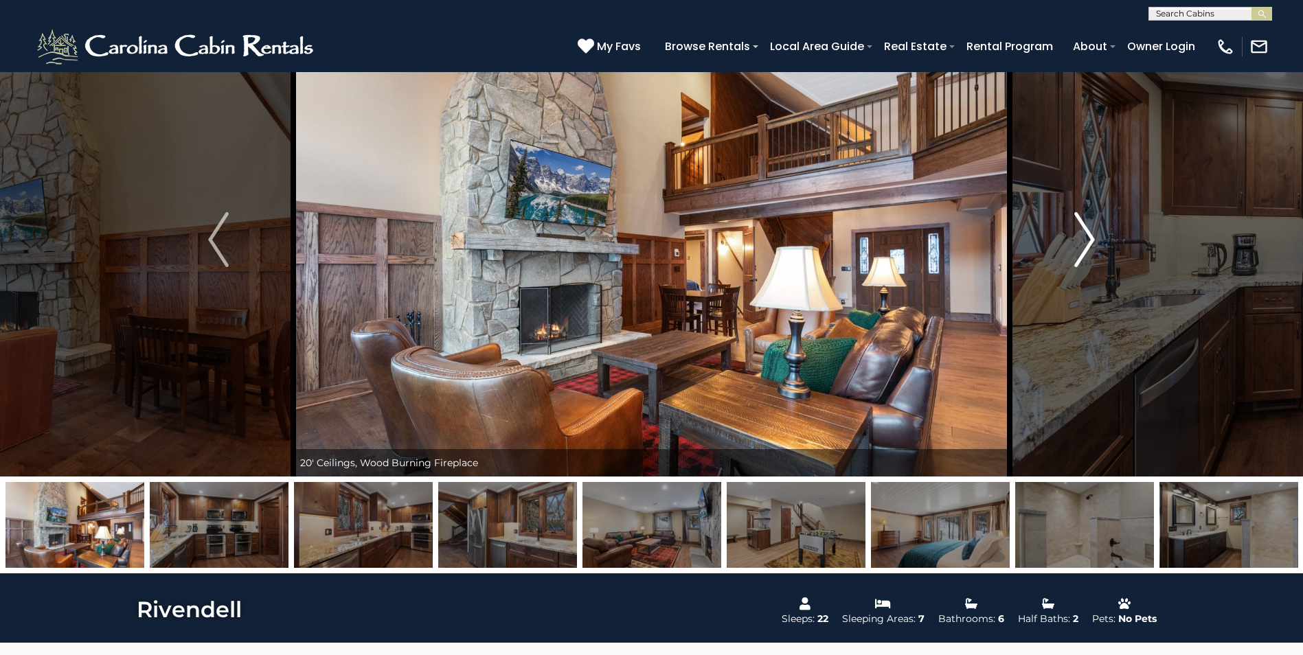
click at [1090, 251] on img "Next" at bounding box center [1084, 239] width 21 height 55
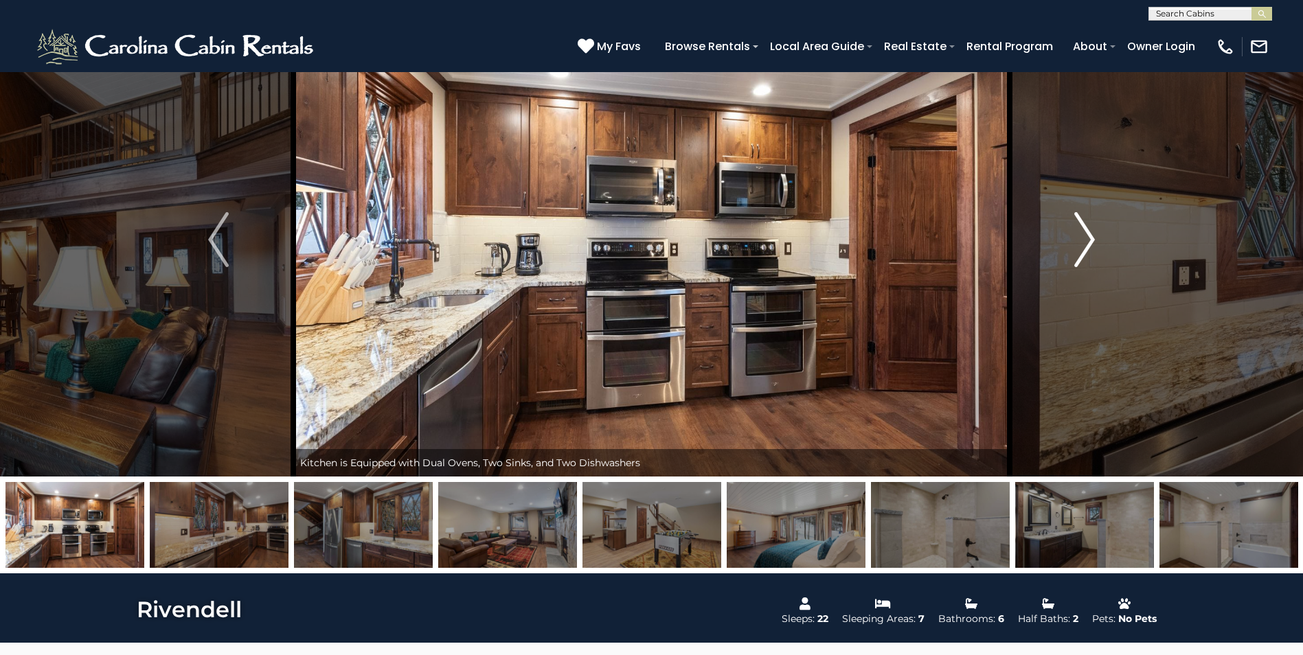
click at [1090, 251] on img "Next" at bounding box center [1084, 239] width 21 height 55
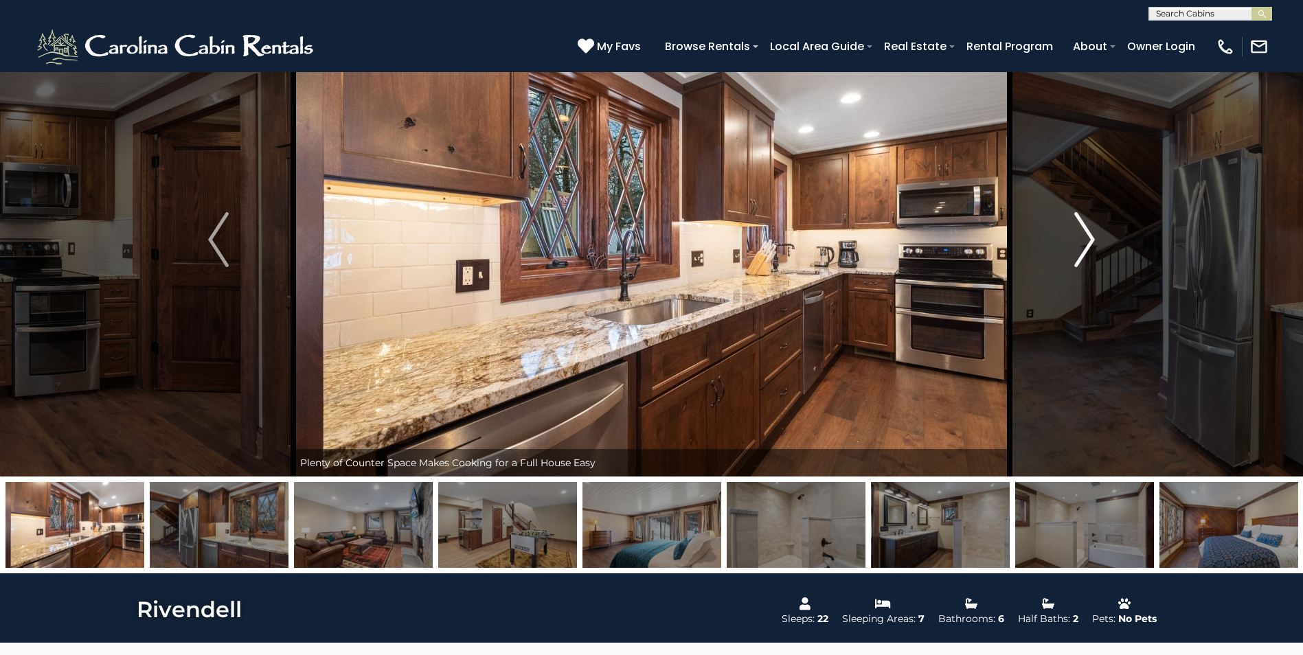
click at [1090, 251] on img "Next" at bounding box center [1084, 239] width 21 height 55
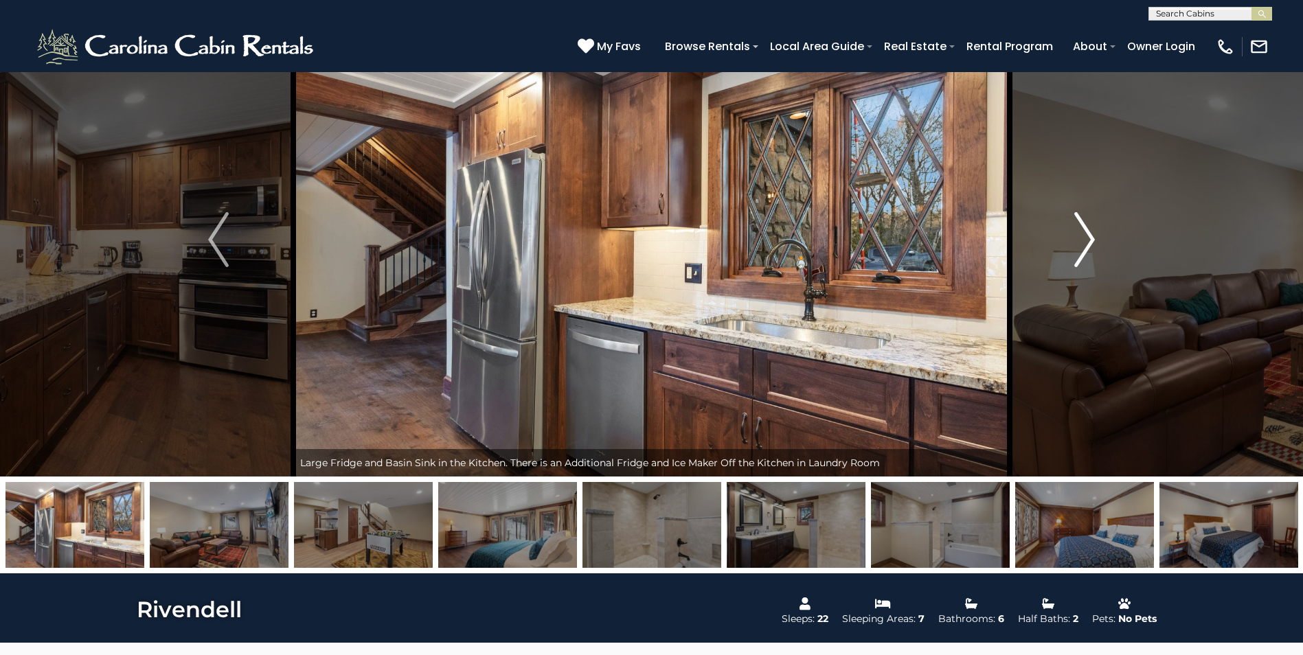
click at [1090, 251] on img "Next" at bounding box center [1084, 239] width 21 height 55
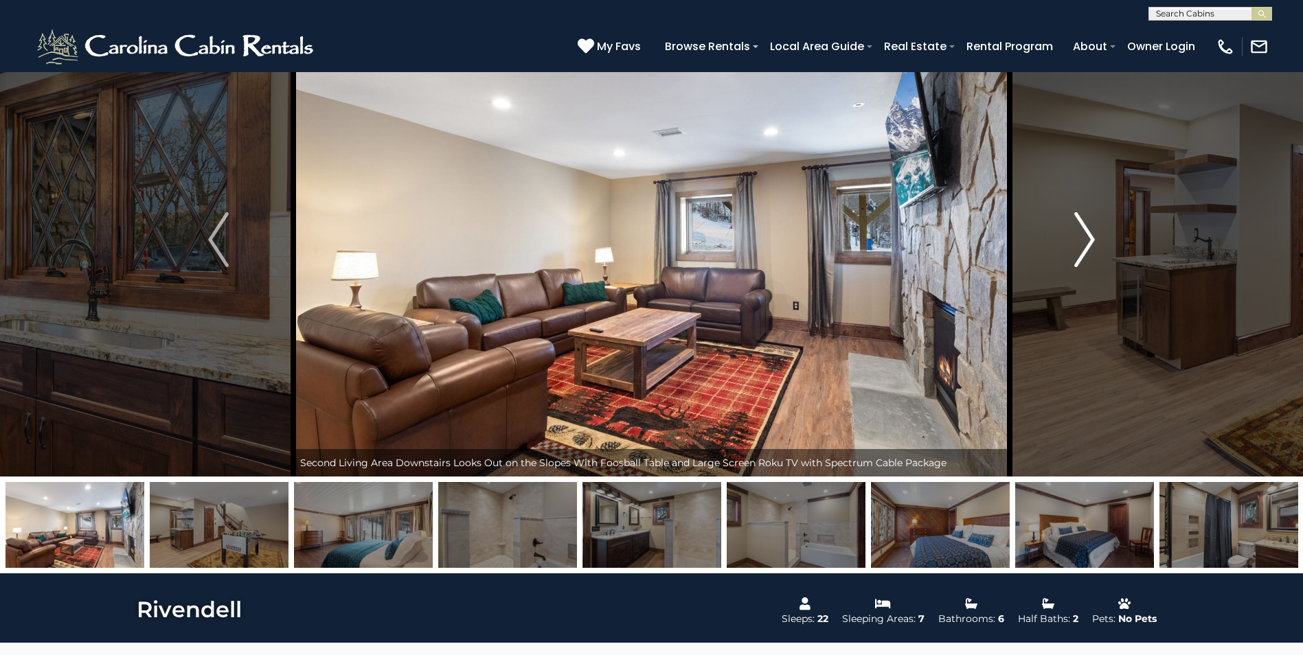
click at [1090, 251] on img "Next" at bounding box center [1084, 239] width 21 height 55
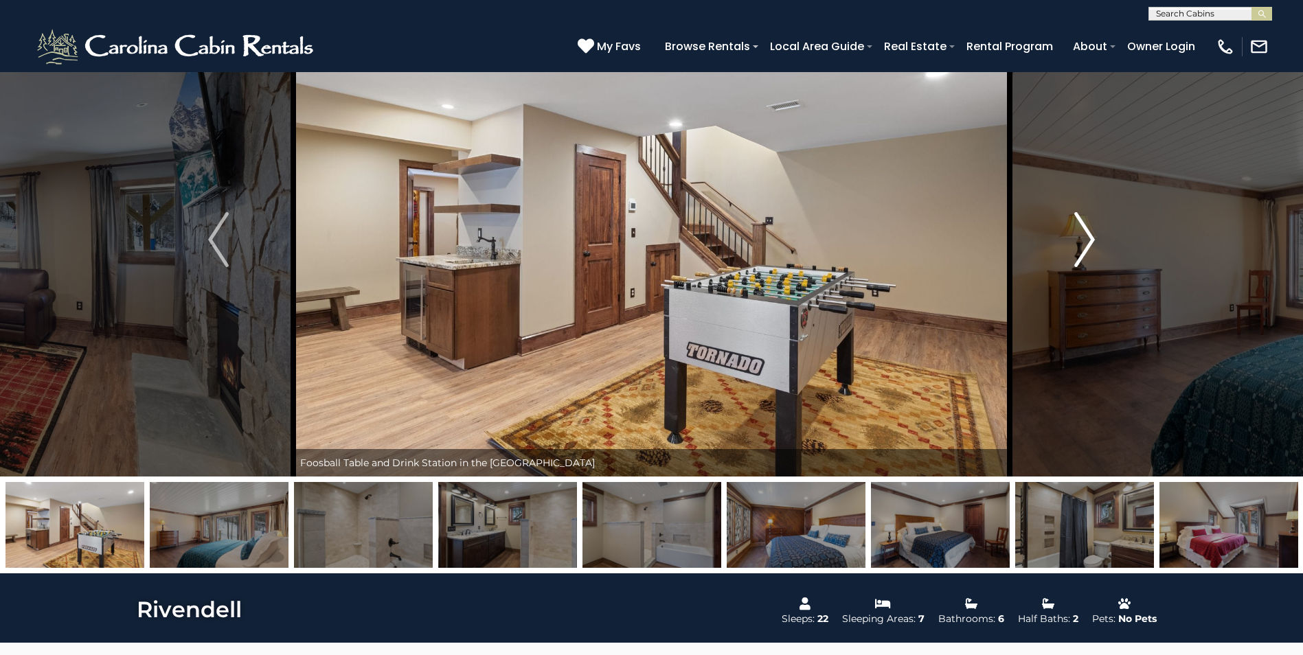
click at [1090, 251] on img "Next" at bounding box center [1084, 239] width 21 height 55
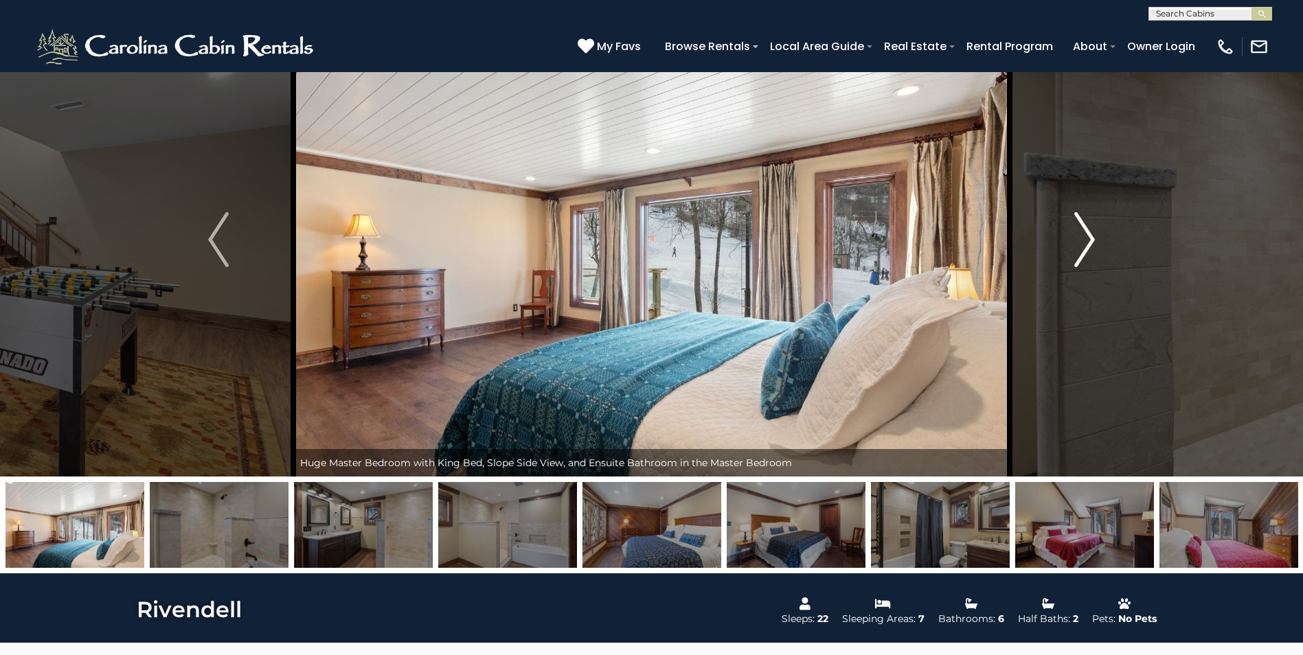
click at [1090, 251] on img "Next" at bounding box center [1084, 239] width 21 height 55
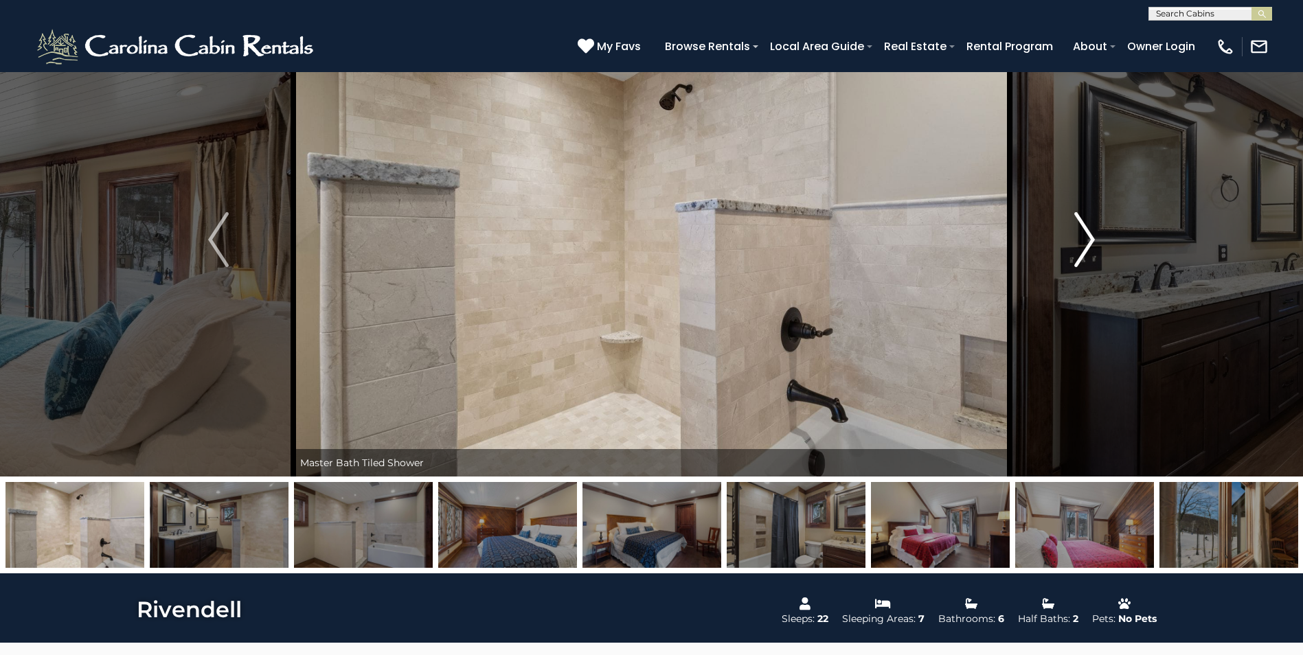
click at [1090, 251] on img "Next" at bounding box center [1084, 239] width 21 height 55
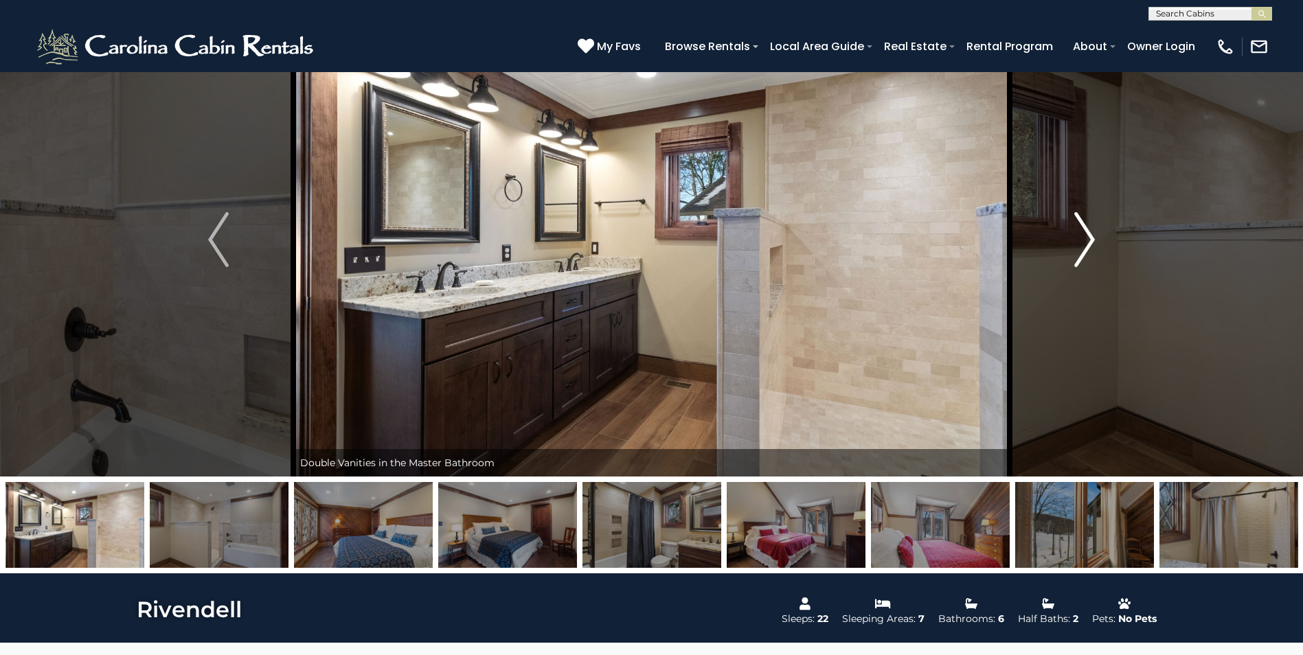
click at [1060, 196] on button "Next" at bounding box center [1085, 240] width 150 height 474
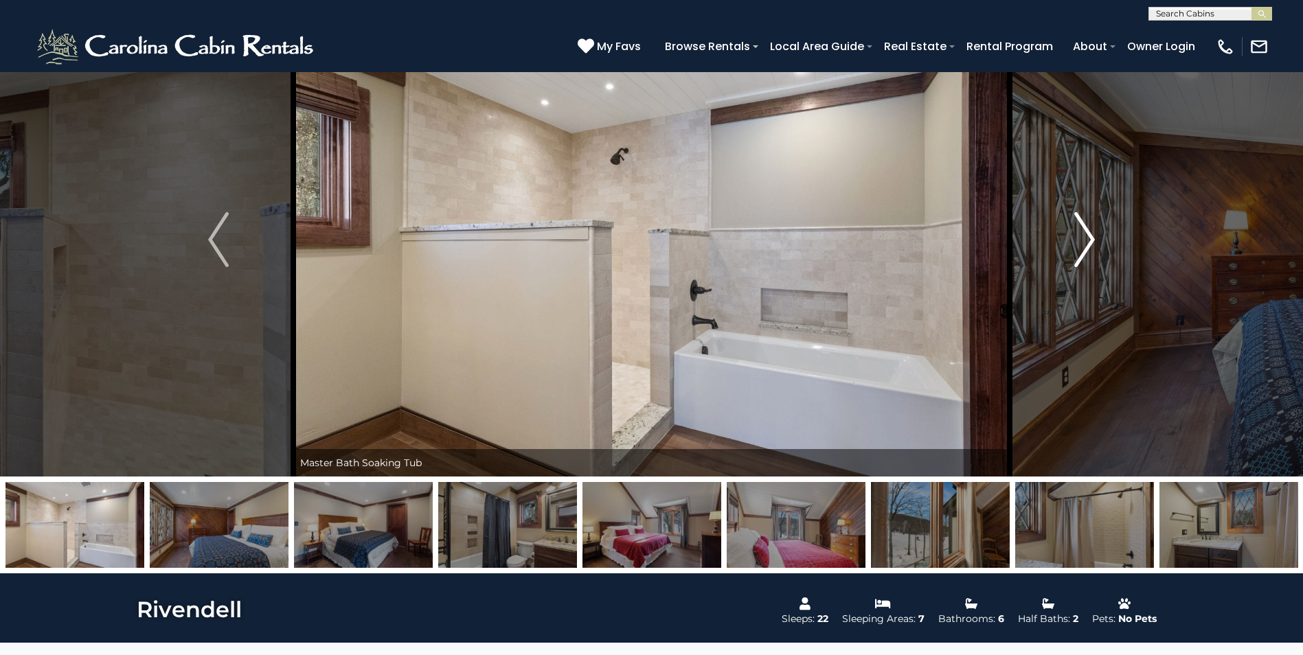
click at [1060, 196] on button "Next" at bounding box center [1085, 240] width 150 height 474
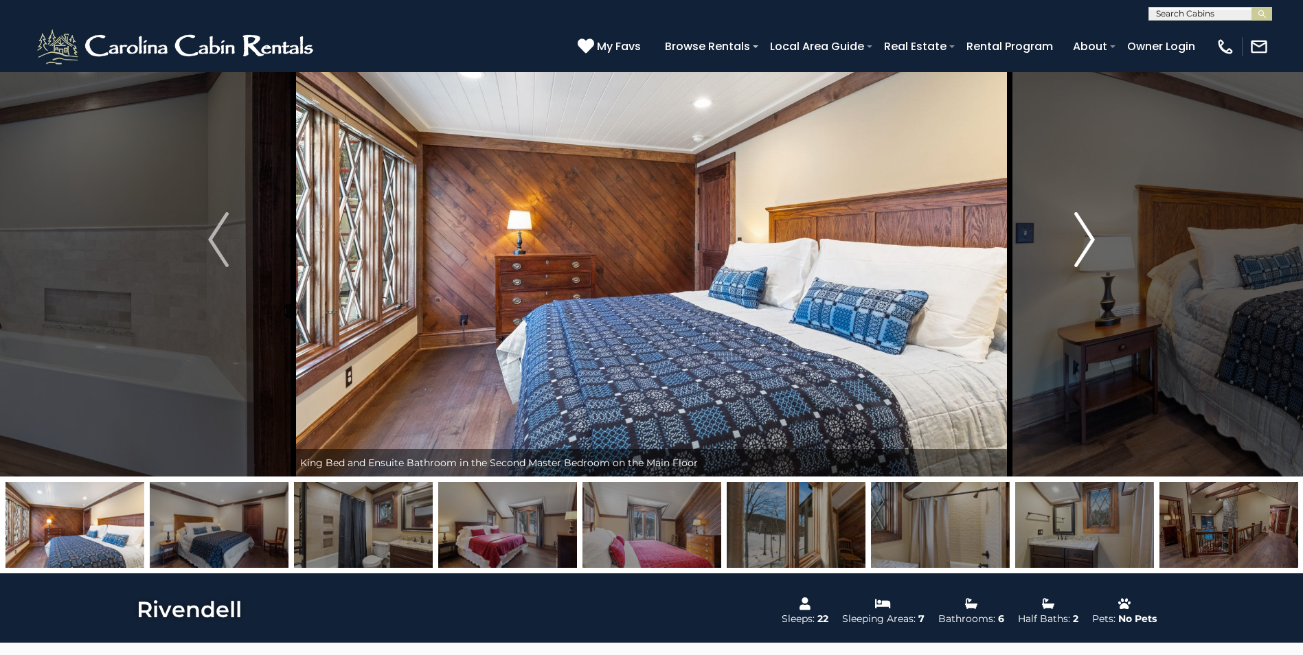
click at [1060, 196] on button "Next" at bounding box center [1085, 240] width 150 height 474
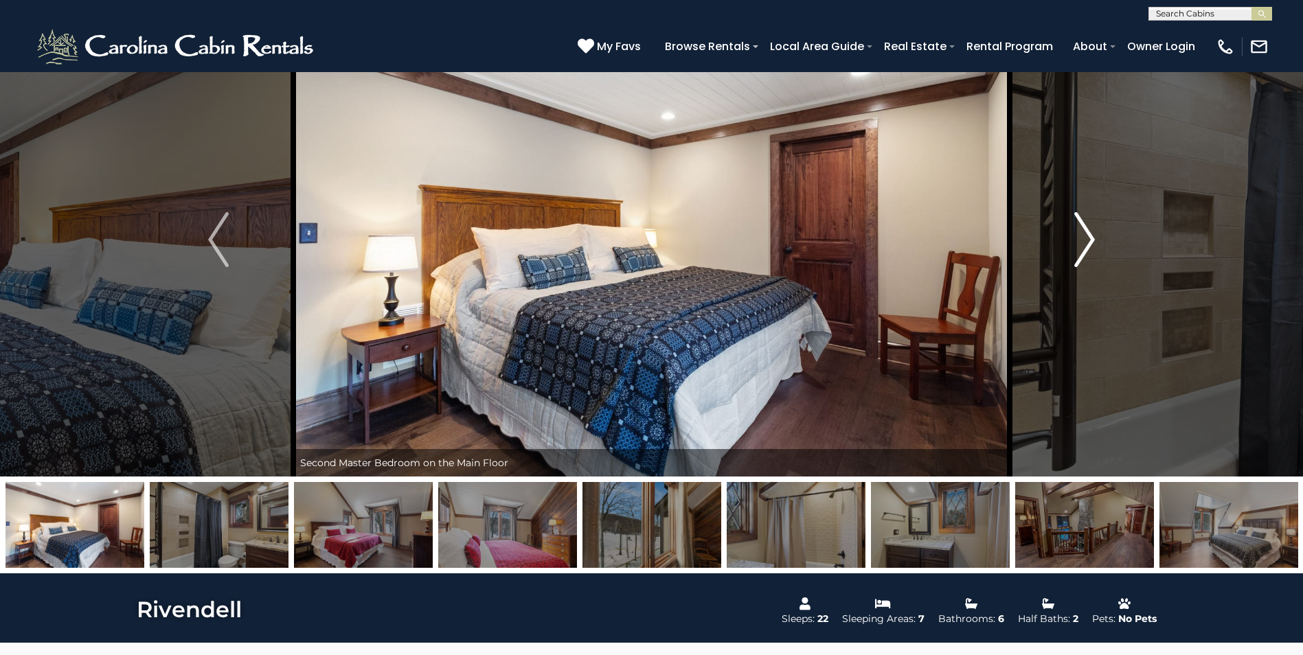
click at [1060, 196] on button "Next" at bounding box center [1085, 240] width 150 height 474
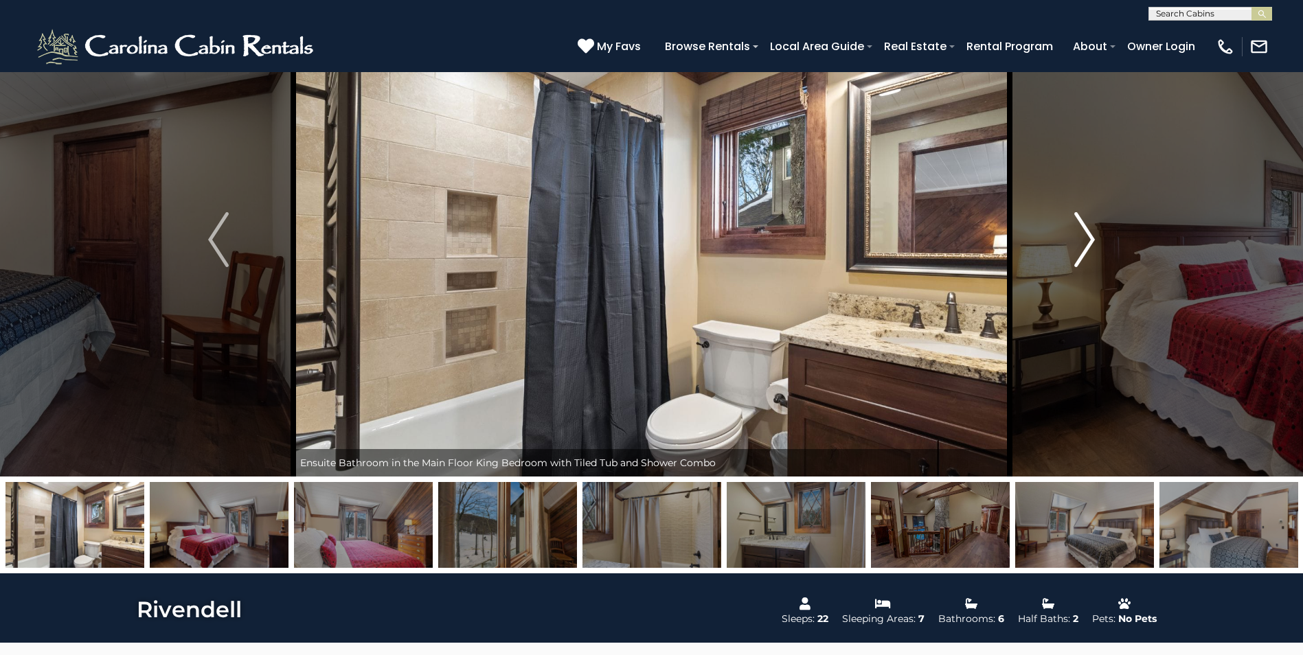
click at [1060, 196] on button "Next" at bounding box center [1085, 240] width 150 height 474
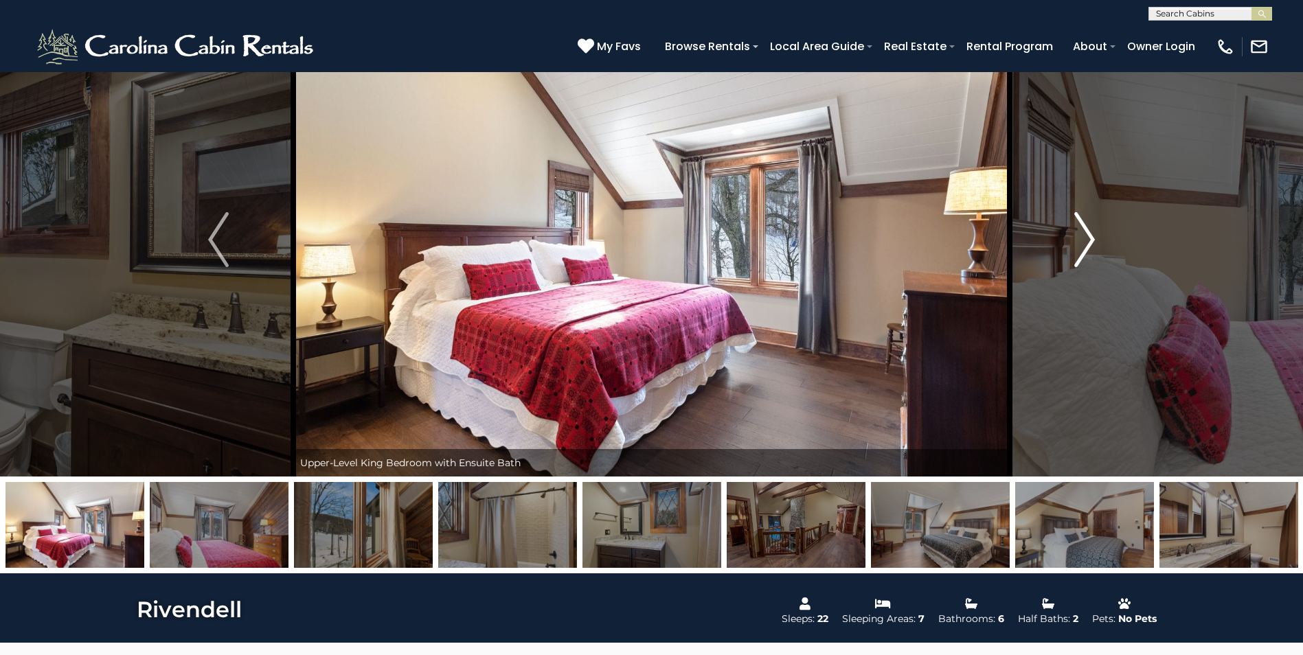
click at [1060, 196] on button "Next" at bounding box center [1085, 240] width 150 height 474
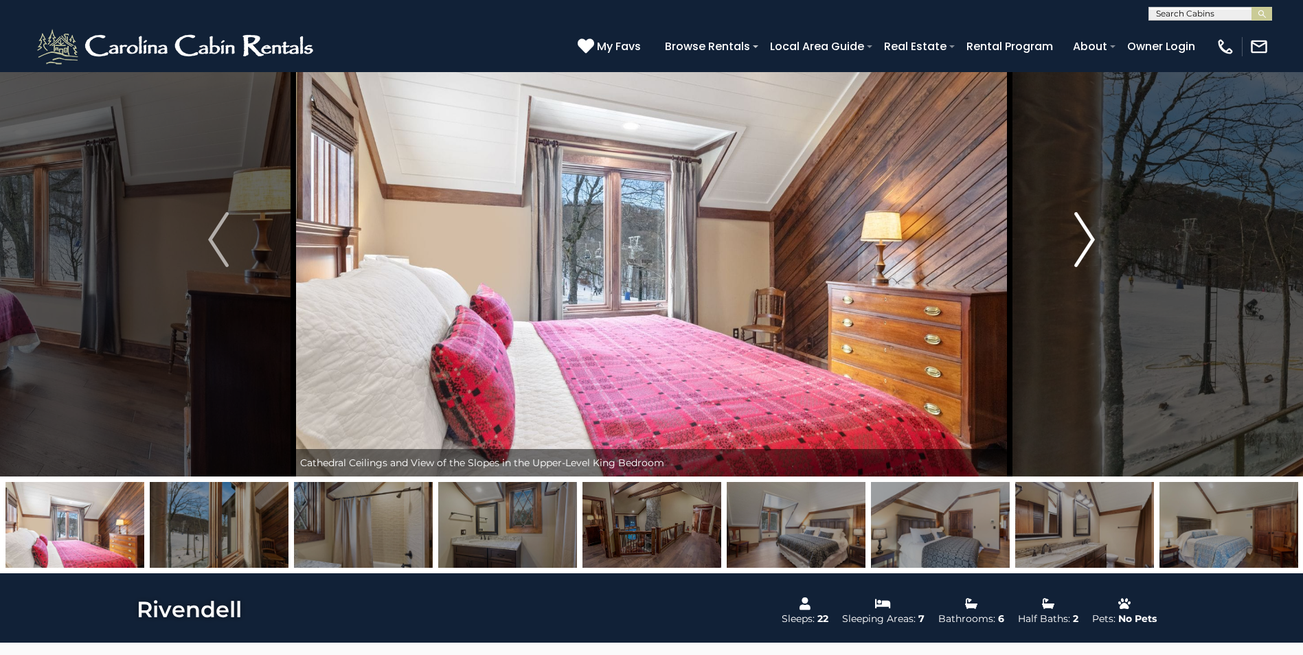
click at [1060, 196] on button "Next" at bounding box center [1085, 240] width 150 height 474
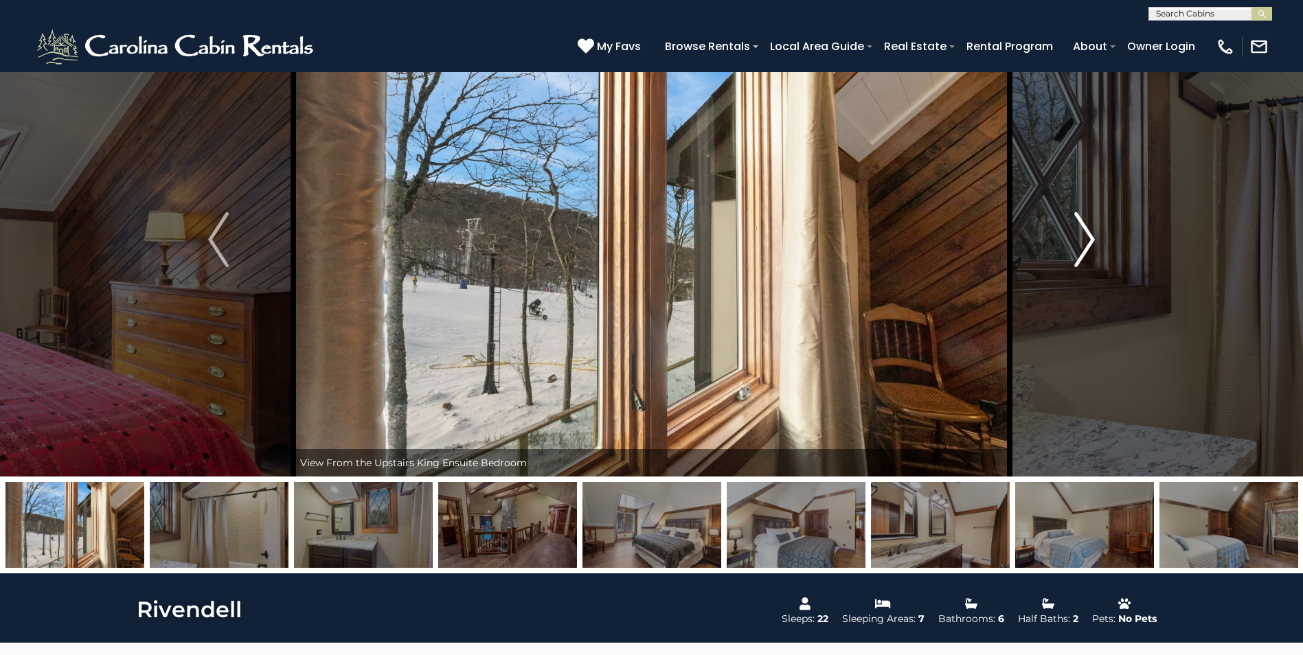
click at [1060, 196] on button "Next" at bounding box center [1085, 240] width 150 height 474
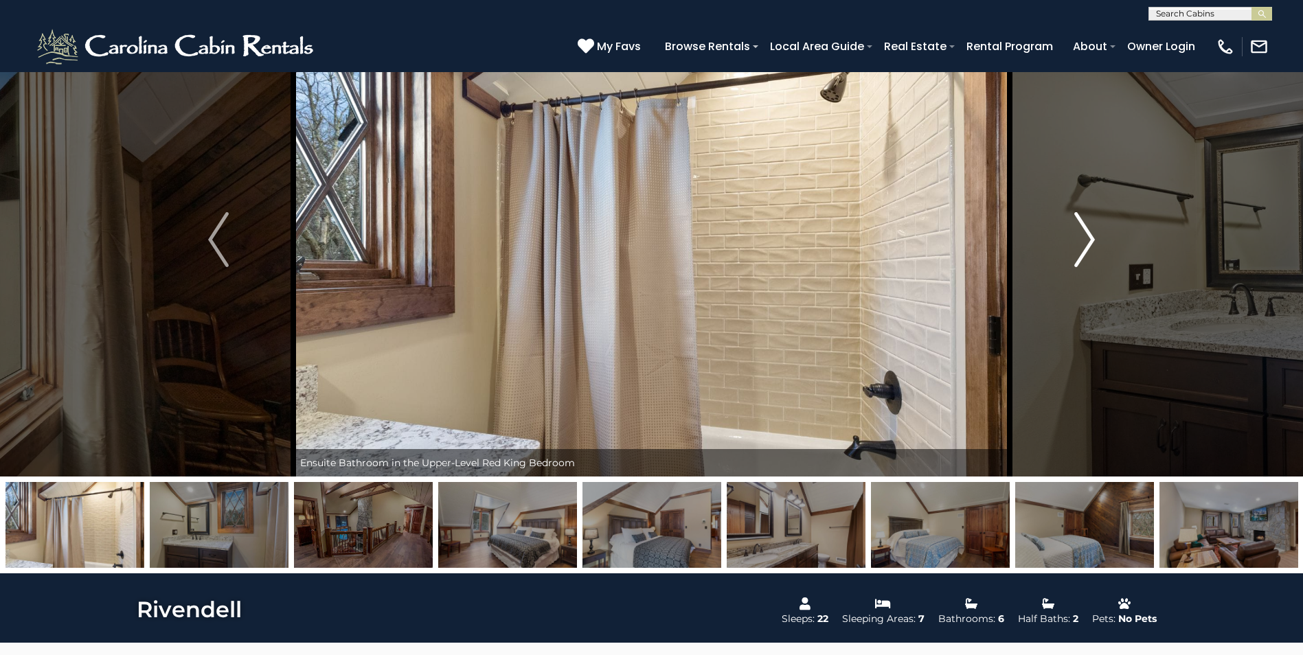
click at [1060, 196] on button "Next" at bounding box center [1085, 240] width 150 height 474
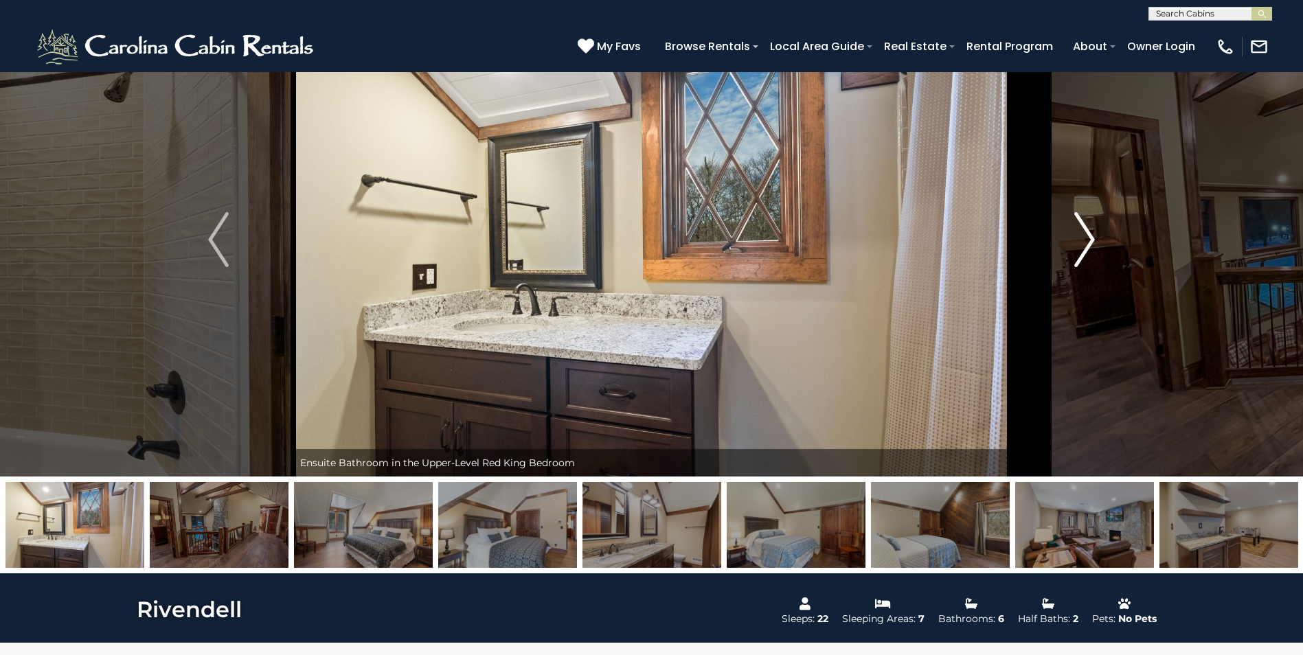
click at [1060, 196] on button "Next" at bounding box center [1085, 240] width 150 height 474
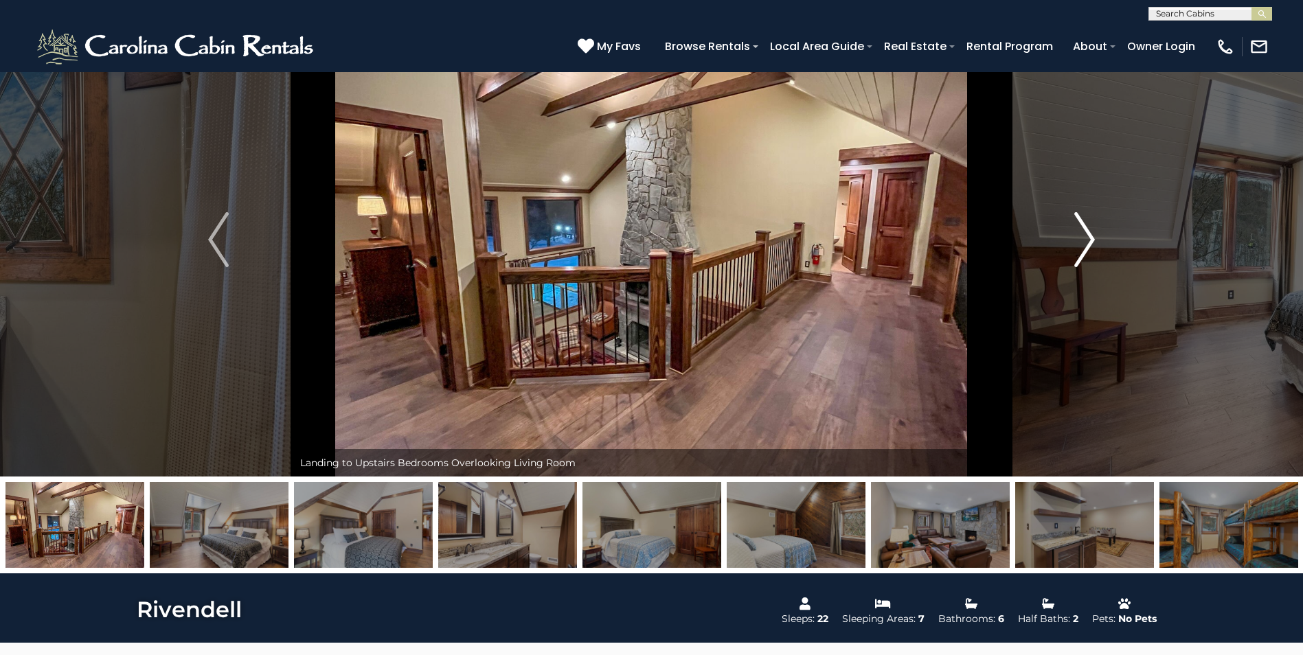
click at [1060, 196] on button "Next" at bounding box center [1085, 240] width 150 height 474
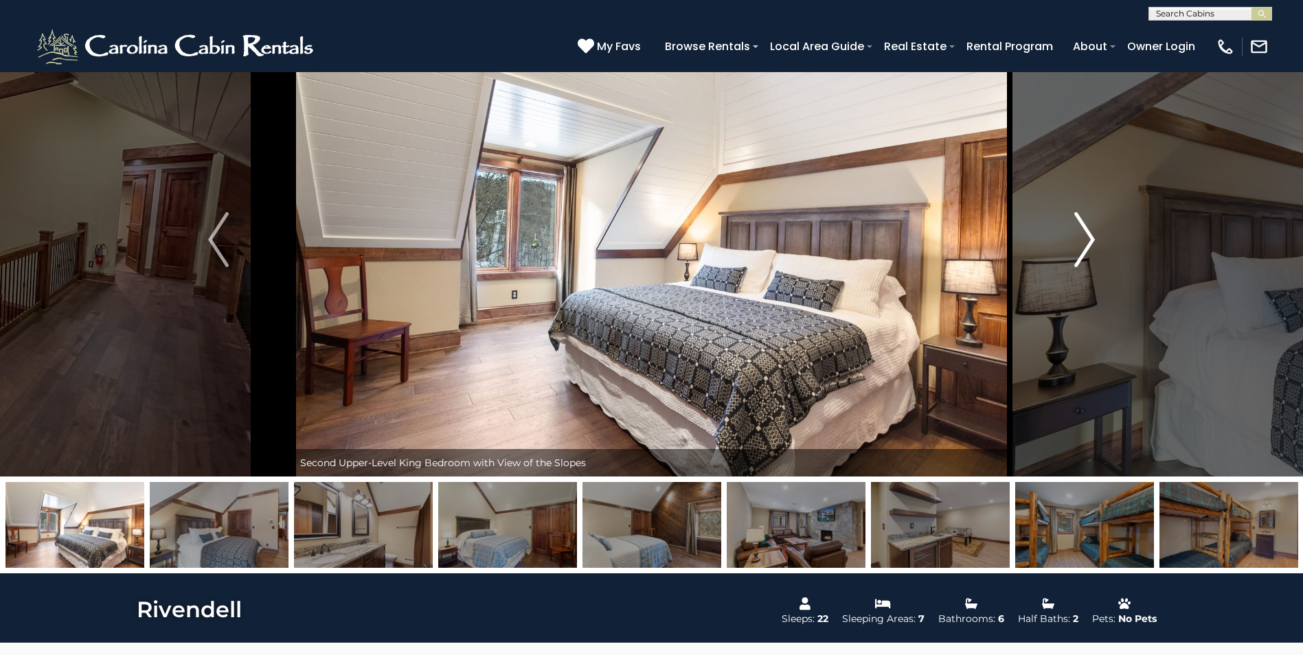
click at [1060, 196] on button "Next" at bounding box center [1085, 240] width 150 height 474
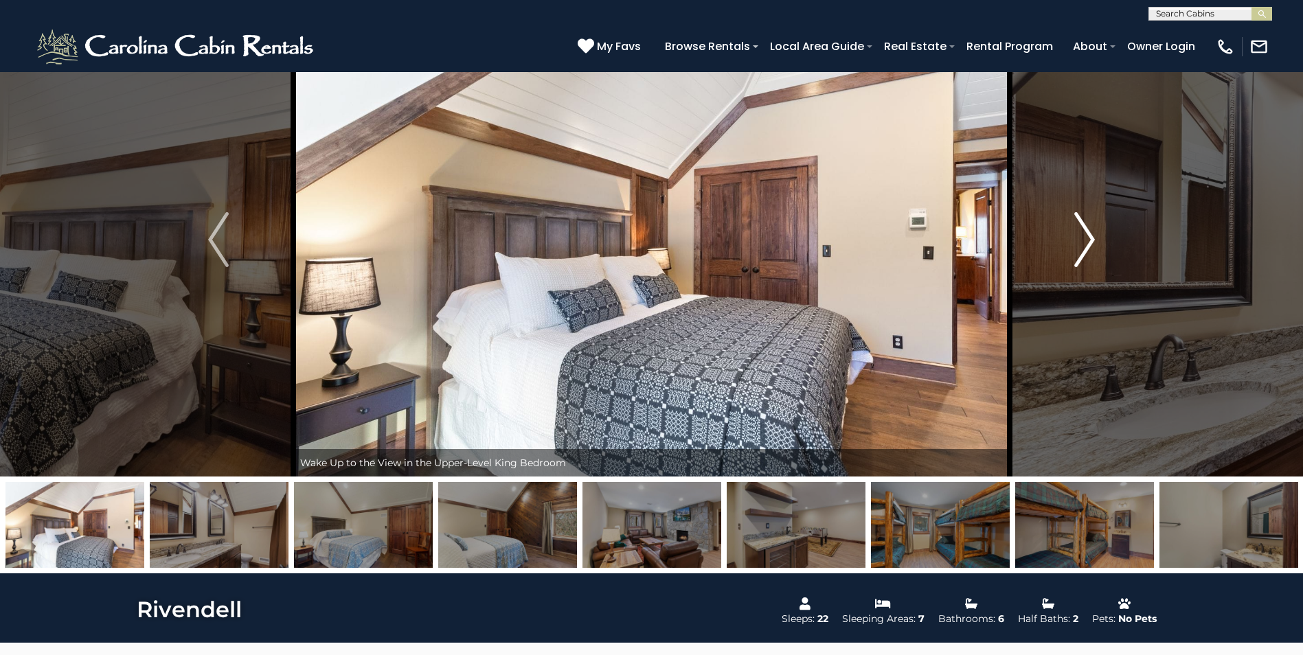
click at [1060, 196] on button "Next" at bounding box center [1085, 240] width 150 height 474
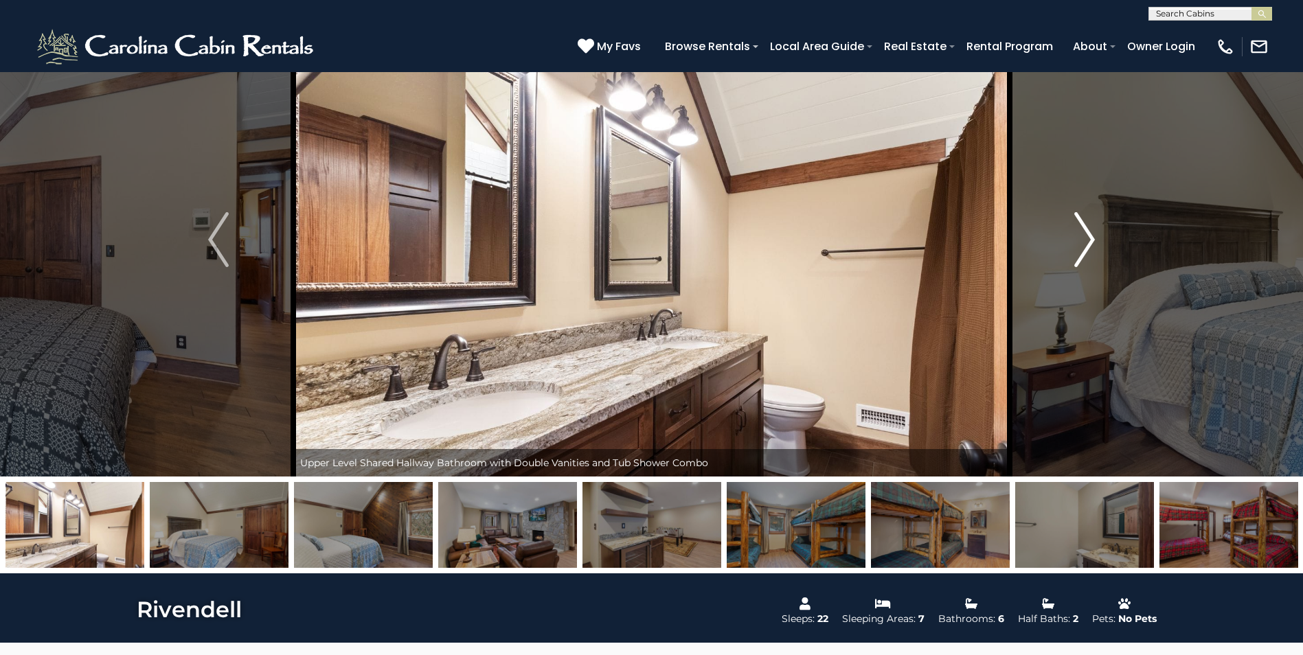
click at [1060, 196] on button "Next" at bounding box center [1085, 240] width 150 height 474
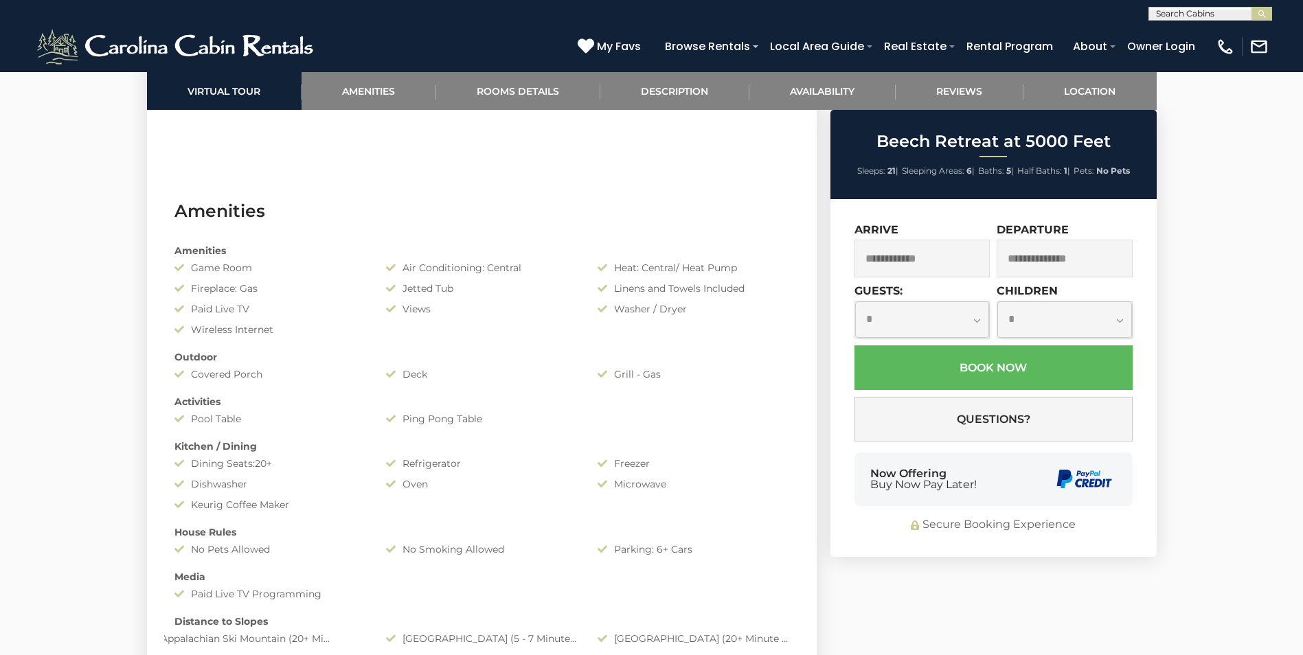
scroll to position [962, 0]
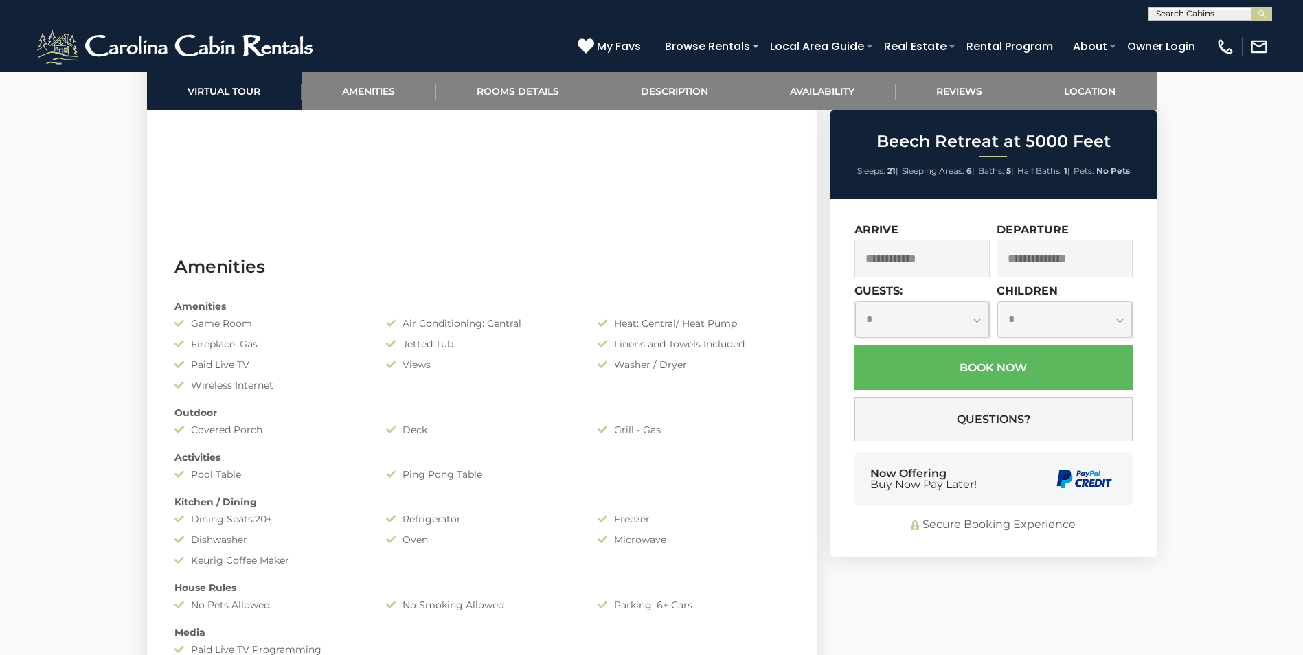
click at [934, 327] on select "**********" at bounding box center [922, 320] width 135 height 36
select select "**"
click at [855, 302] on select "**********" at bounding box center [922, 320] width 135 height 36
click at [1043, 316] on select "**********" at bounding box center [1064, 320] width 135 height 36
select select "*"
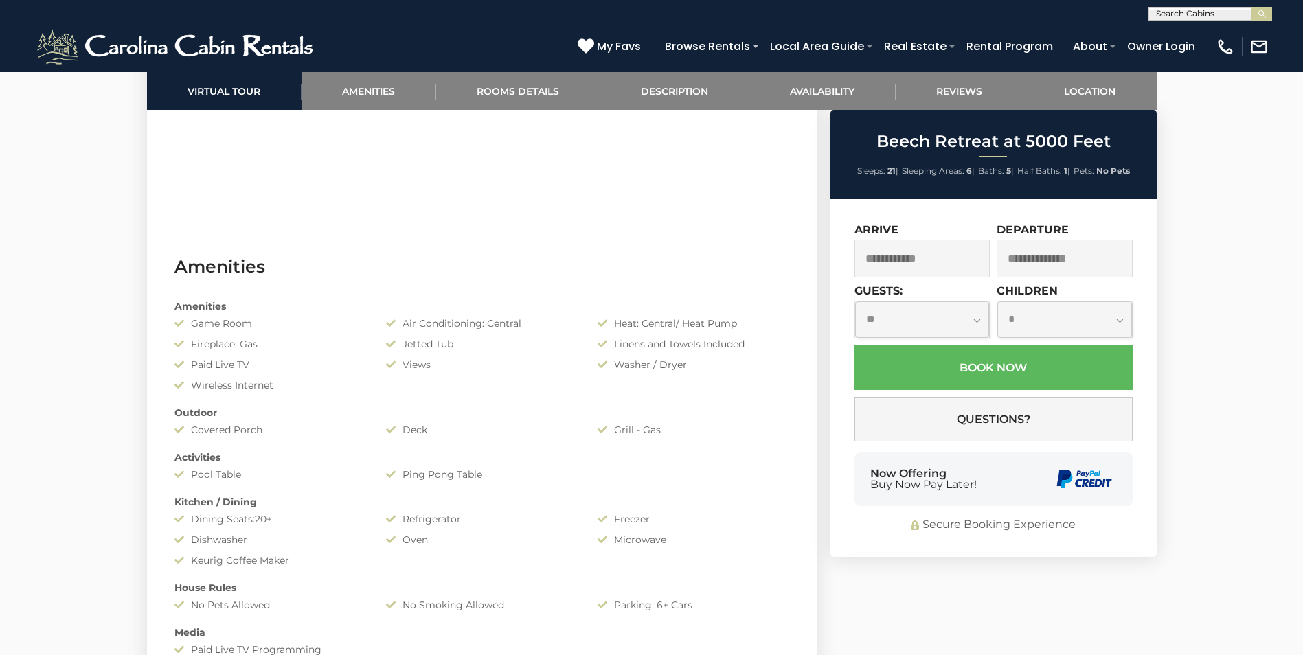
click at [997, 302] on select "**********" at bounding box center [1064, 320] width 135 height 36
click at [936, 339] on div "**********" at bounding box center [924, 314] width 139 height 61
click at [935, 329] on select "**********" at bounding box center [922, 320] width 135 height 36
select select "**"
click at [855, 302] on select "**********" at bounding box center [922, 320] width 135 height 36
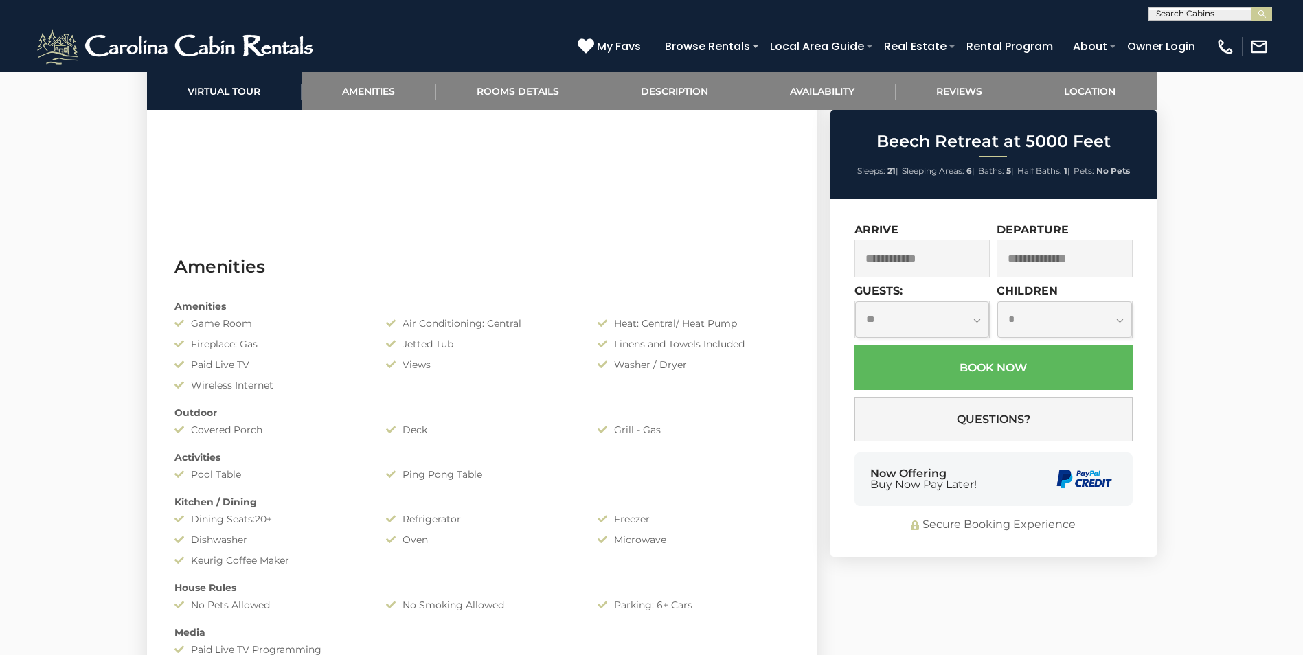
click at [1030, 319] on select "**********" at bounding box center [1064, 320] width 135 height 36
select select "*"
click at [997, 302] on select "**********" at bounding box center [1064, 320] width 135 height 36
click at [934, 259] on input "text" at bounding box center [923, 259] width 136 height 38
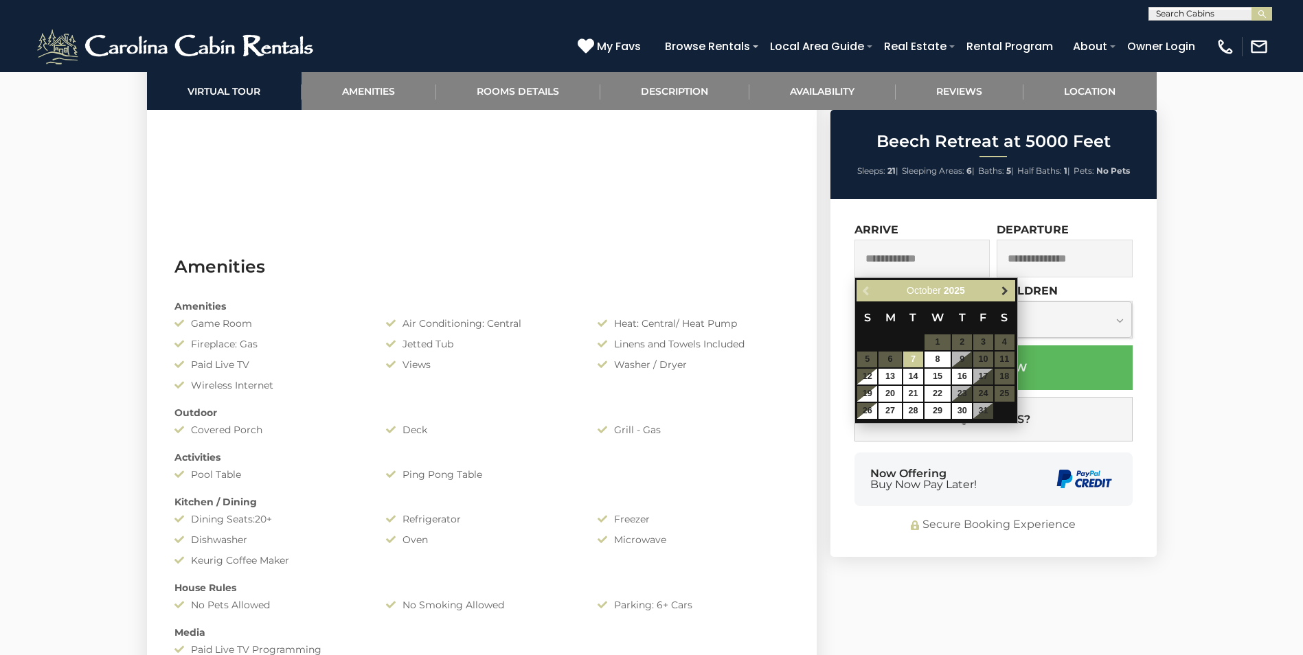
click at [1011, 293] on span "Next" at bounding box center [1005, 291] width 11 height 11
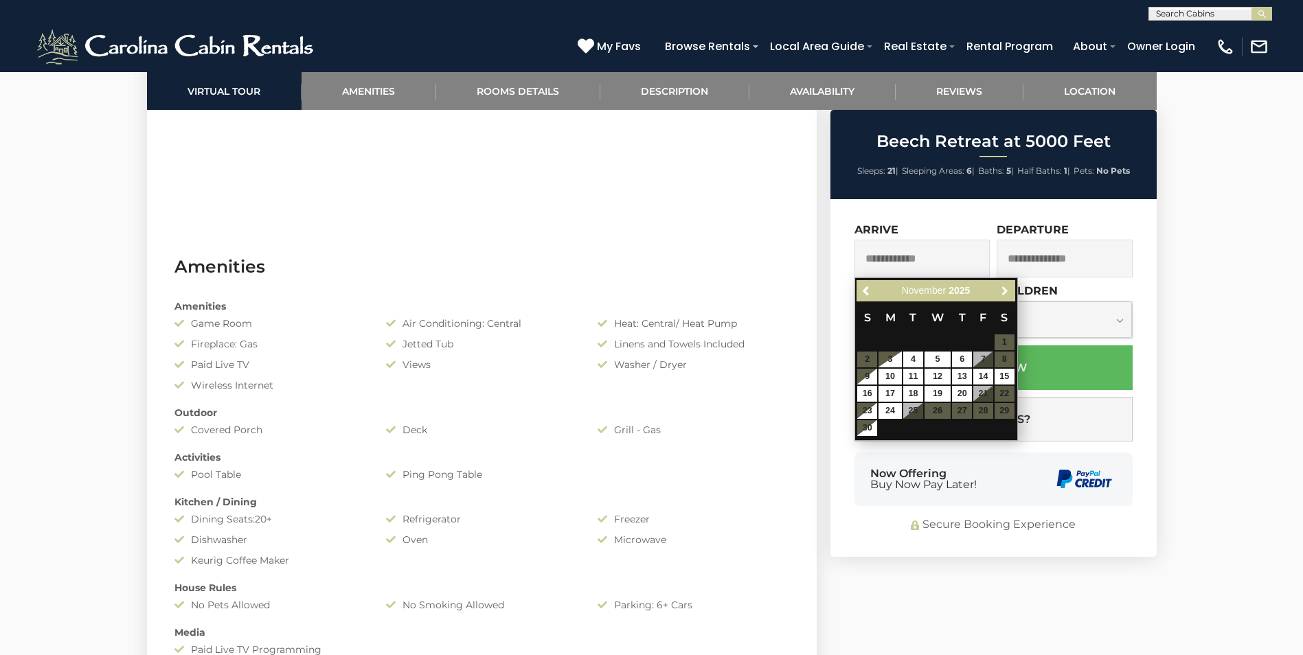
click at [1011, 293] on span "Next" at bounding box center [1005, 291] width 11 height 11
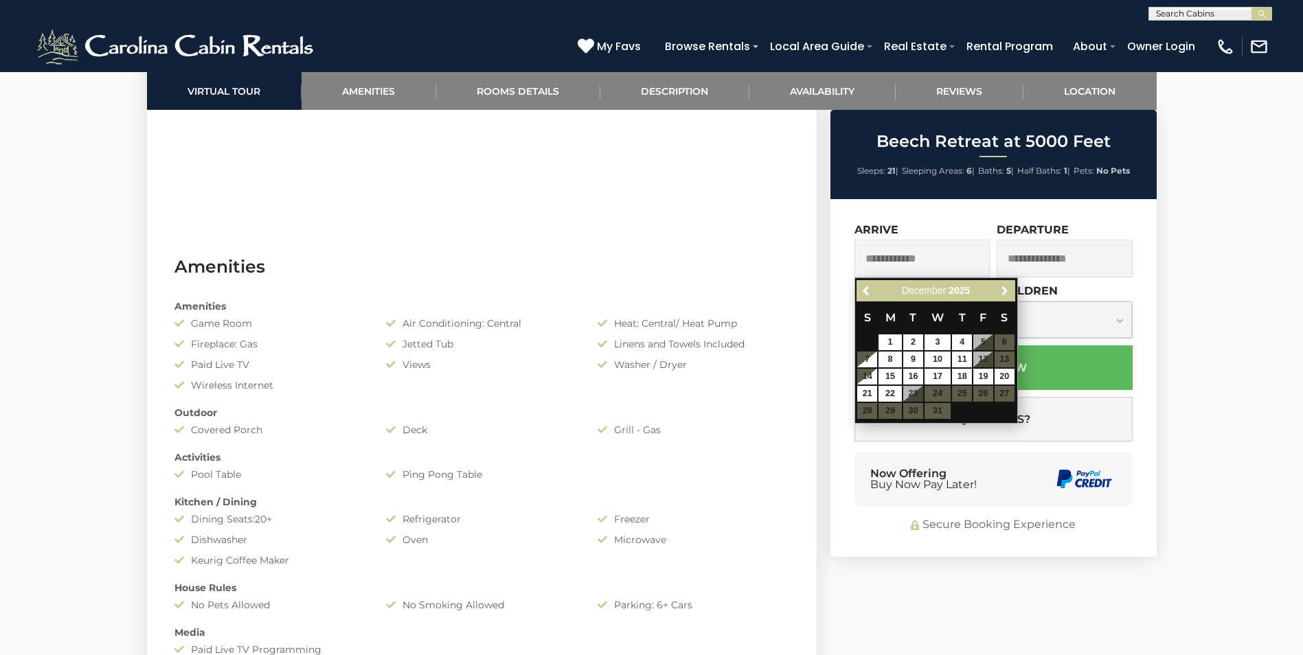
click at [1011, 293] on span "Next" at bounding box center [1005, 291] width 11 height 11
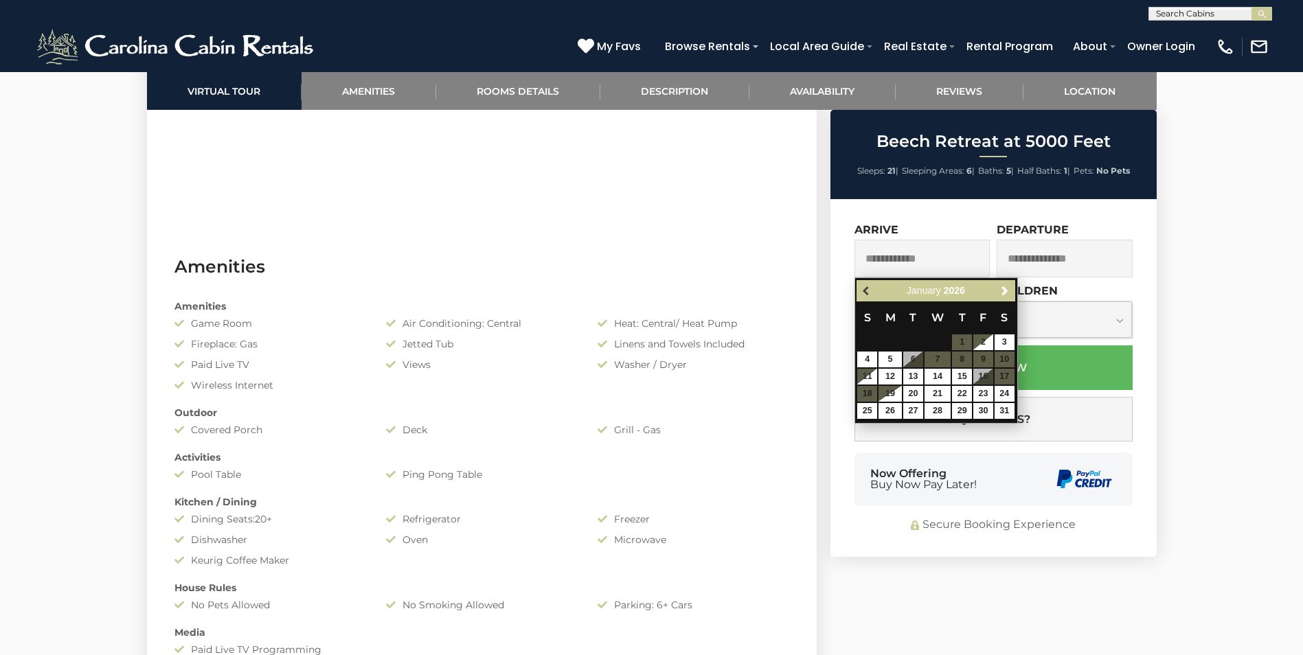
click at [866, 287] on span "Previous" at bounding box center [866, 291] width 11 height 11
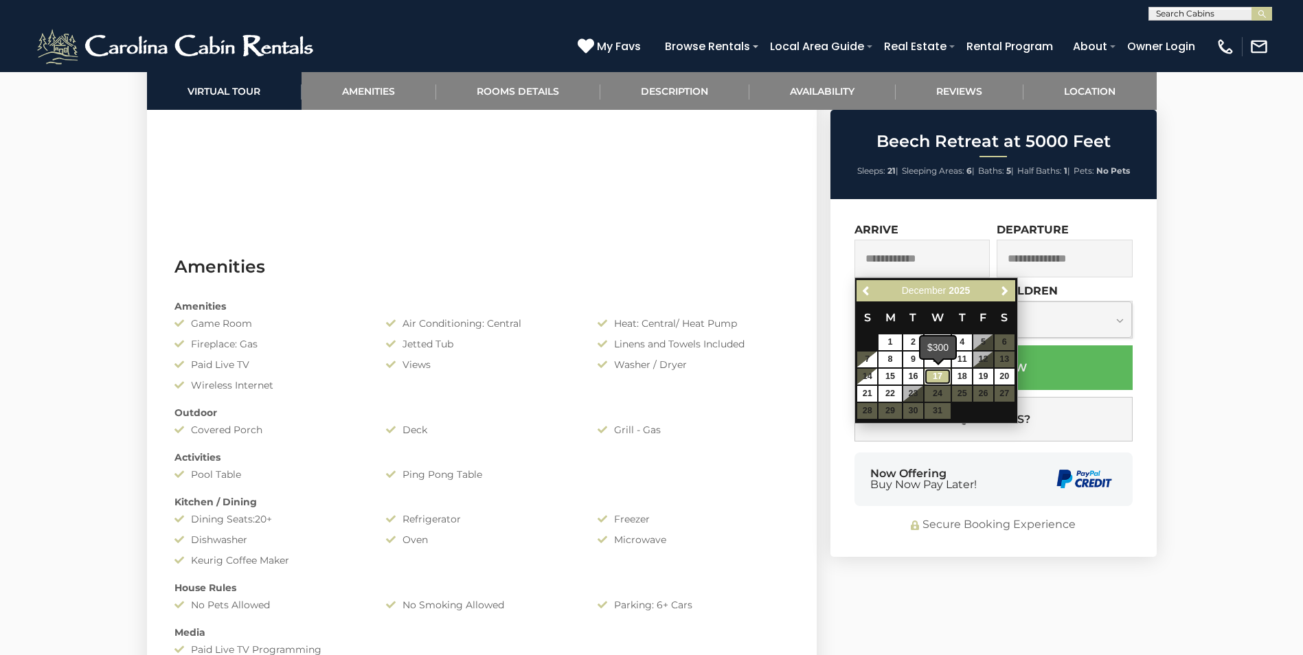
click at [941, 376] on link "17" at bounding box center [938, 377] width 26 height 16
type input "**********"
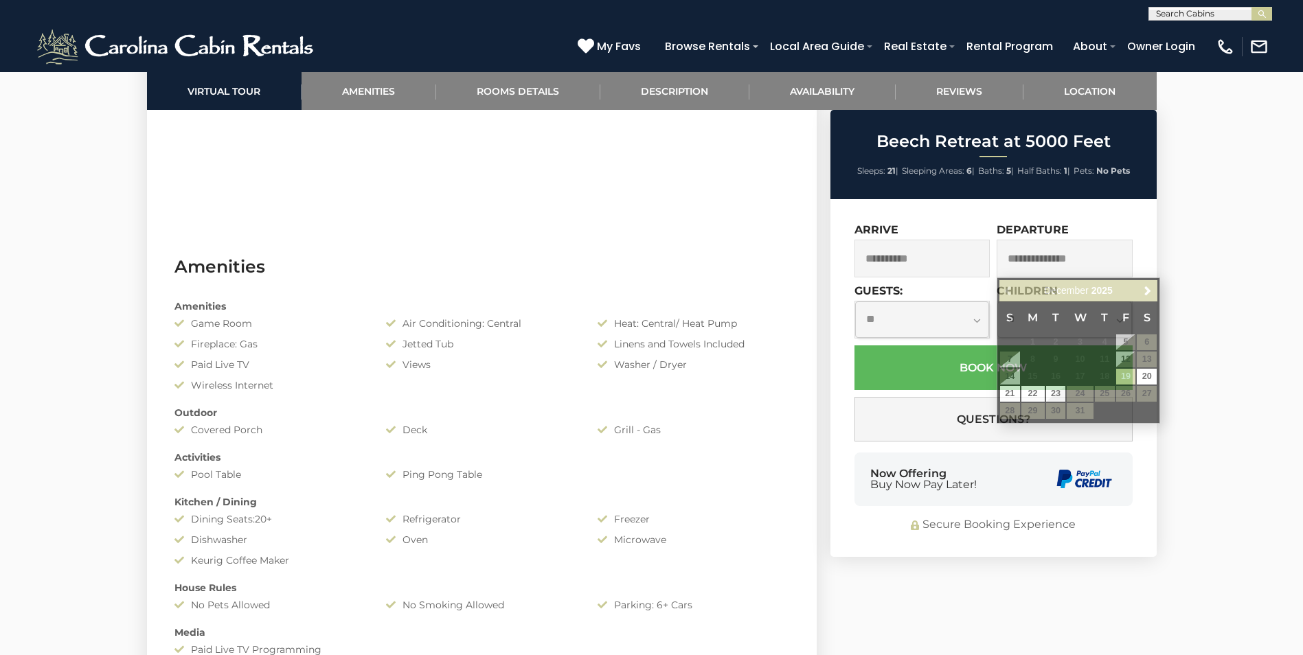
click at [1072, 254] on input "text" at bounding box center [1065, 259] width 136 height 38
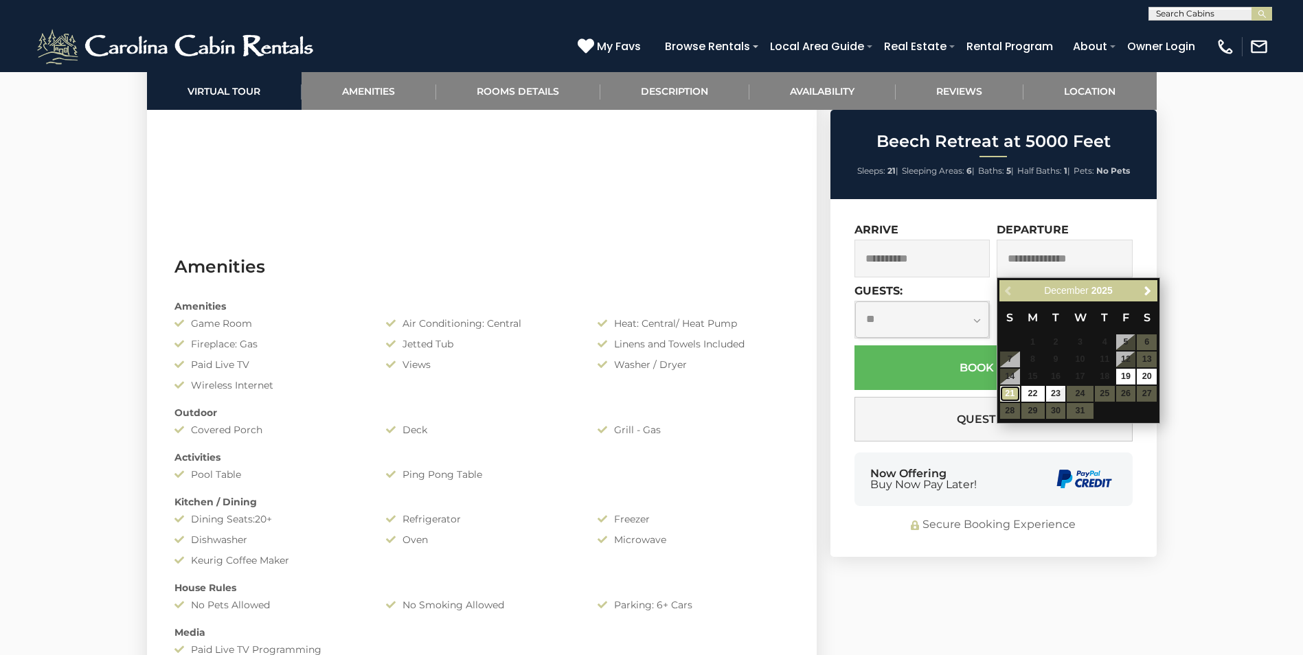
click at [1011, 392] on link "21" at bounding box center [1010, 394] width 20 height 16
type input "**********"
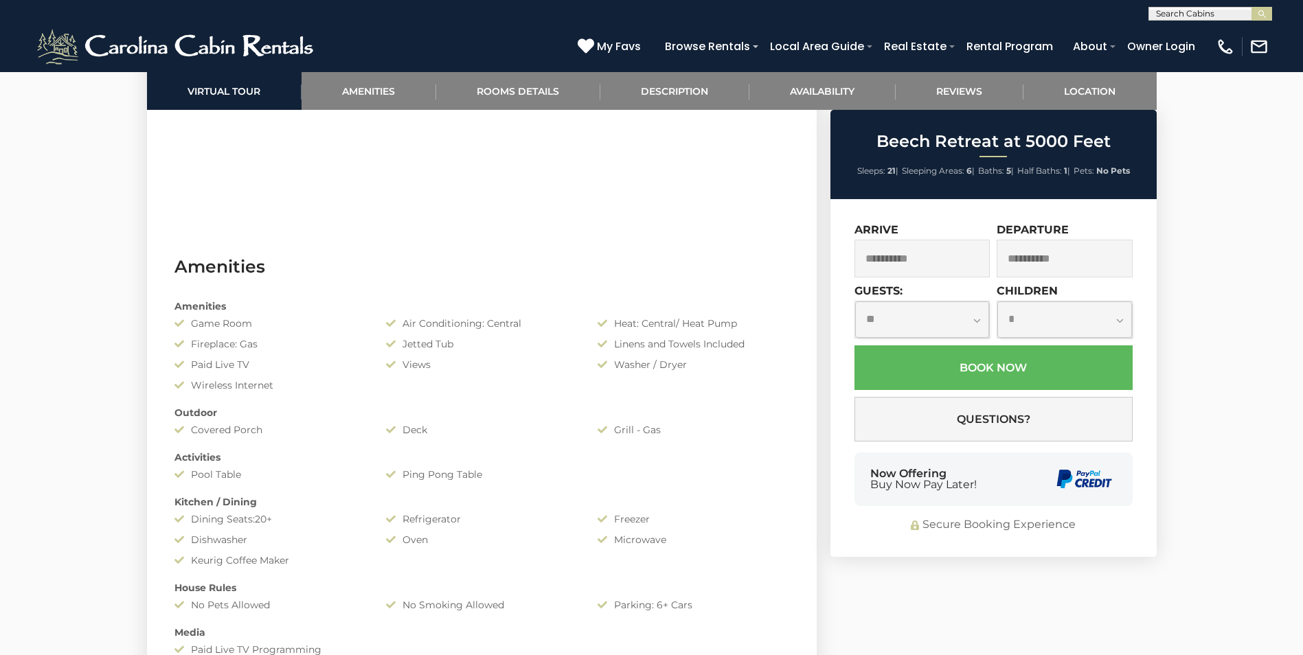
click at [970, 267] on input "**********" at bounding box center [923, 259] width 136 height 38
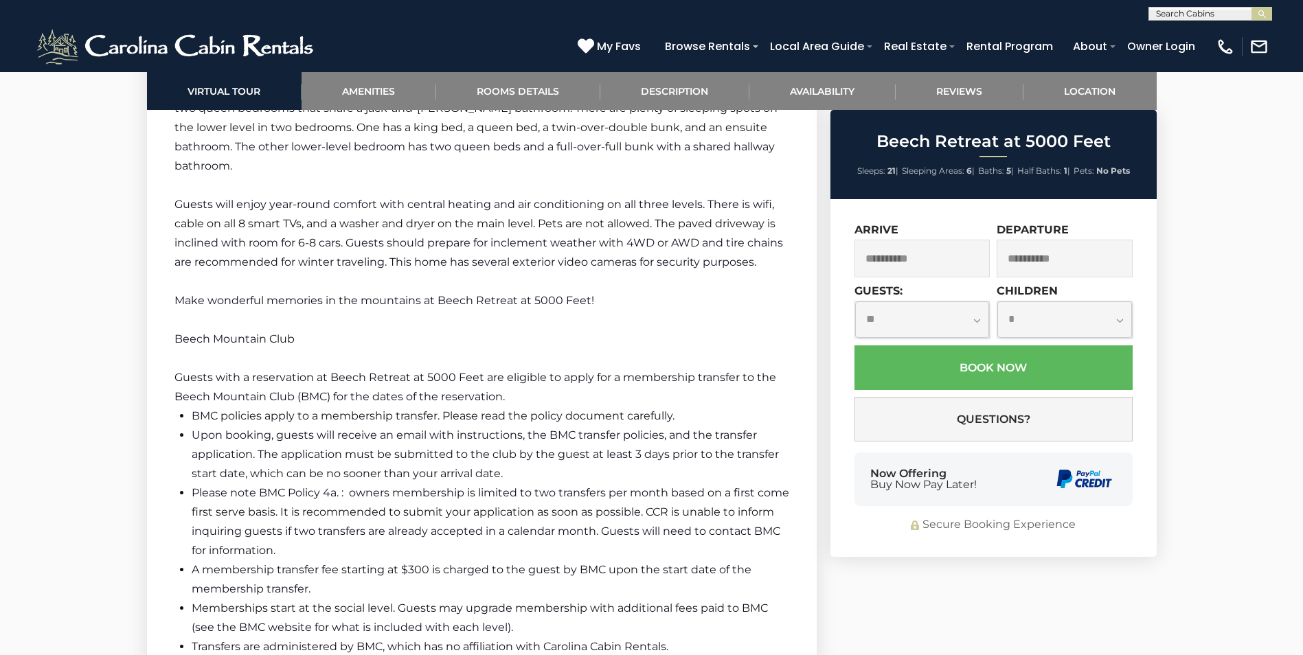
scroll to position [2473, 0]
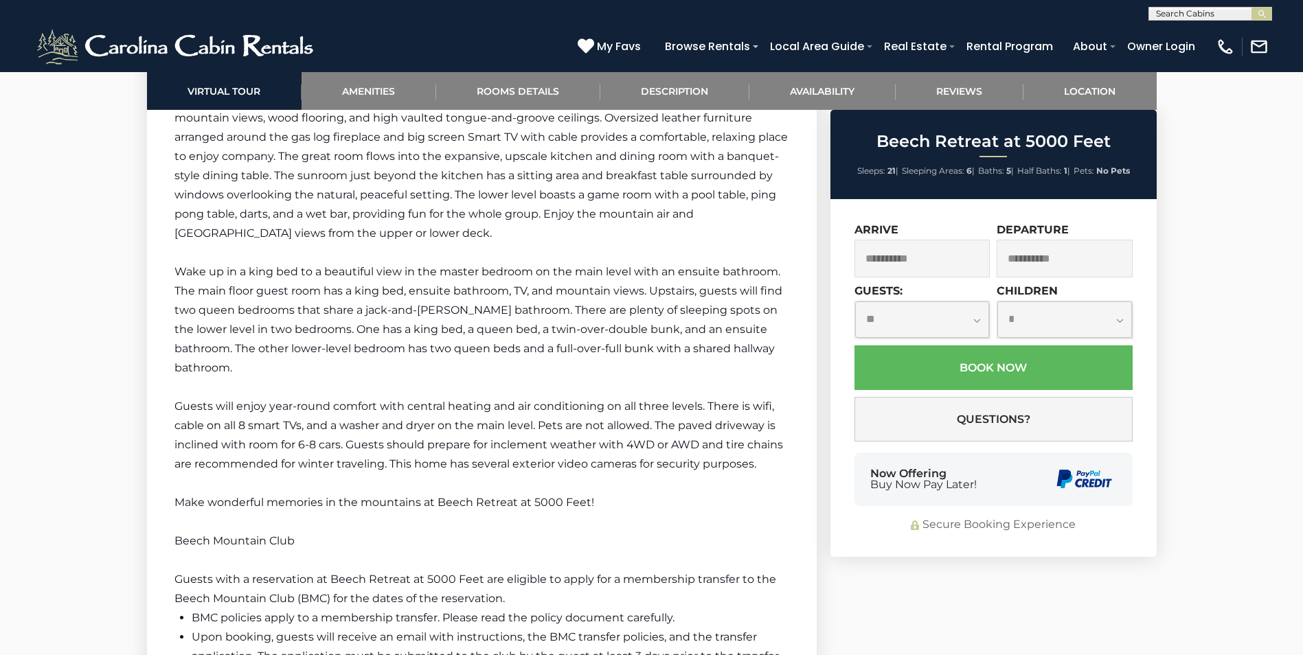
click at [1088, 306] on select "**********" at bounding box center [1064, 320] width 135 height 36
select select "*"
click at [997, 302] on select "**********" at bounding box center [1064, 320] width 135 height 36
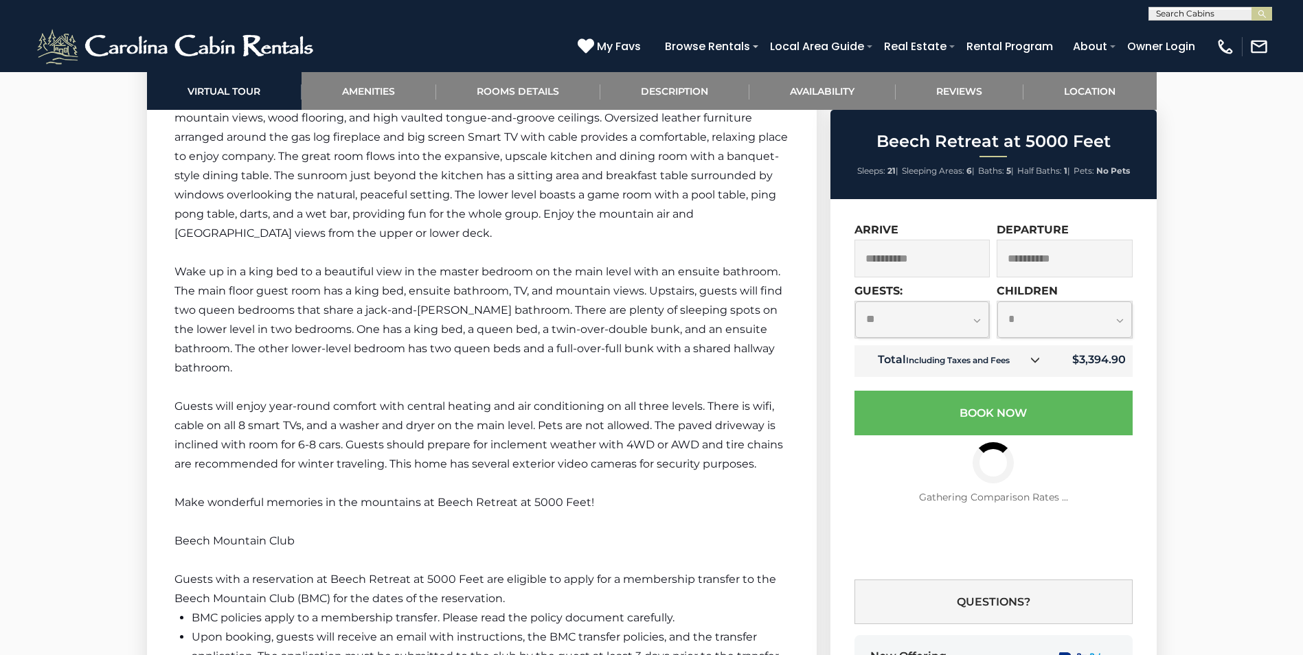
click at [978, 257] on input "**********" at bounding box center [923, 259] width 136 height 38
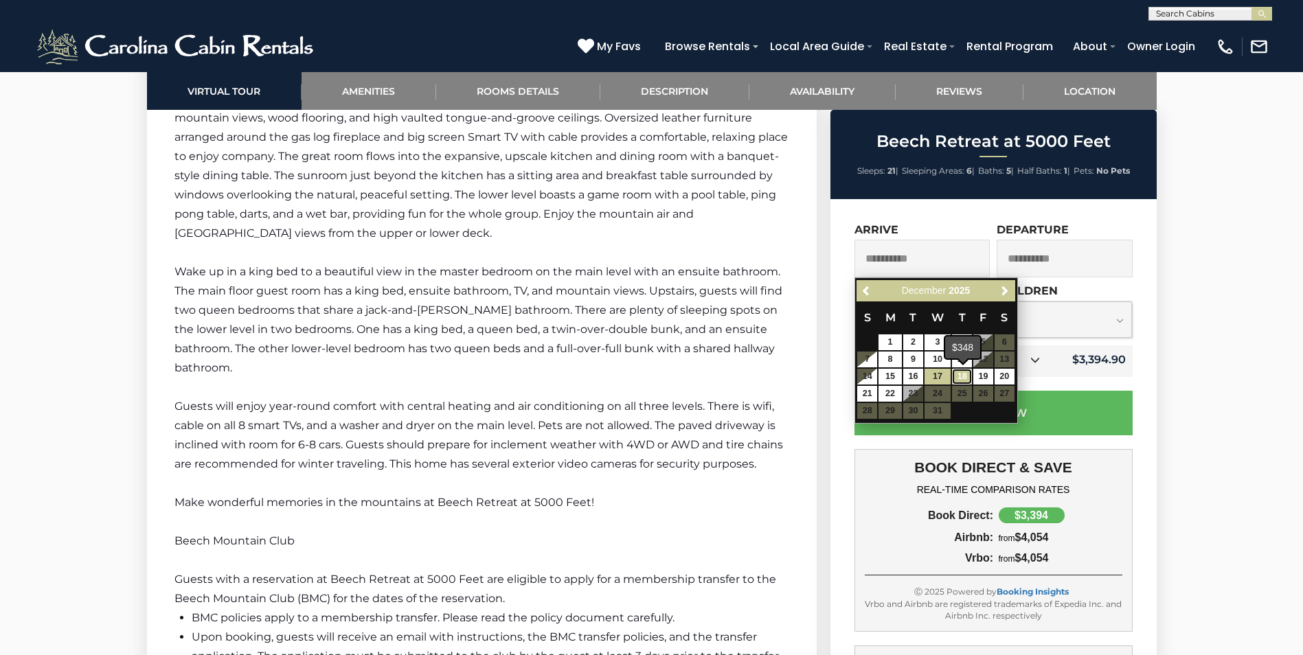
click at [957, 378] on link "18" at bounding box center [962, 377] width 20 height 16
type input "**********"
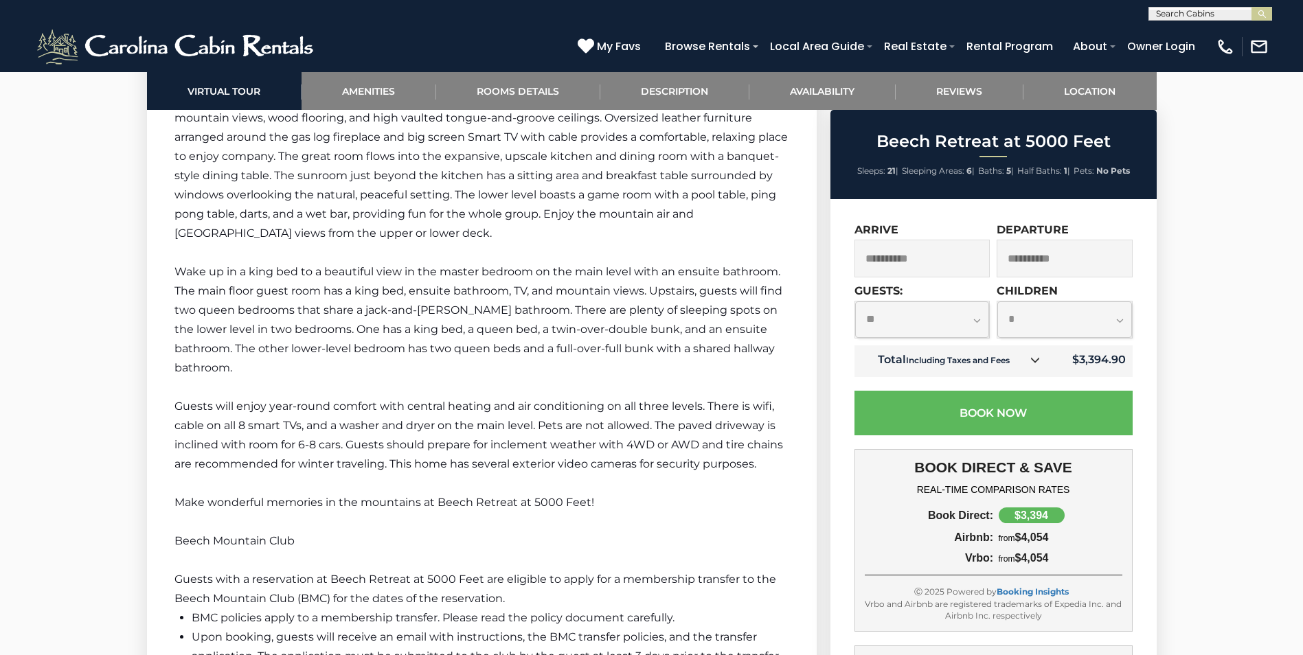
click at [1055, 316] on select "**********" at bounding box center [1064, 320] width 135 height 36
click at [997, 302] on select "**********" at bounding box center [1064, 320] width 135 height 36
click at [1013, 324] on select "**********" at bounding box center [1064, 320] width 135 height 36
select select "*"
click at [997, 338] on select "**********" at bounding box center [1064, 320] width 135 height 36
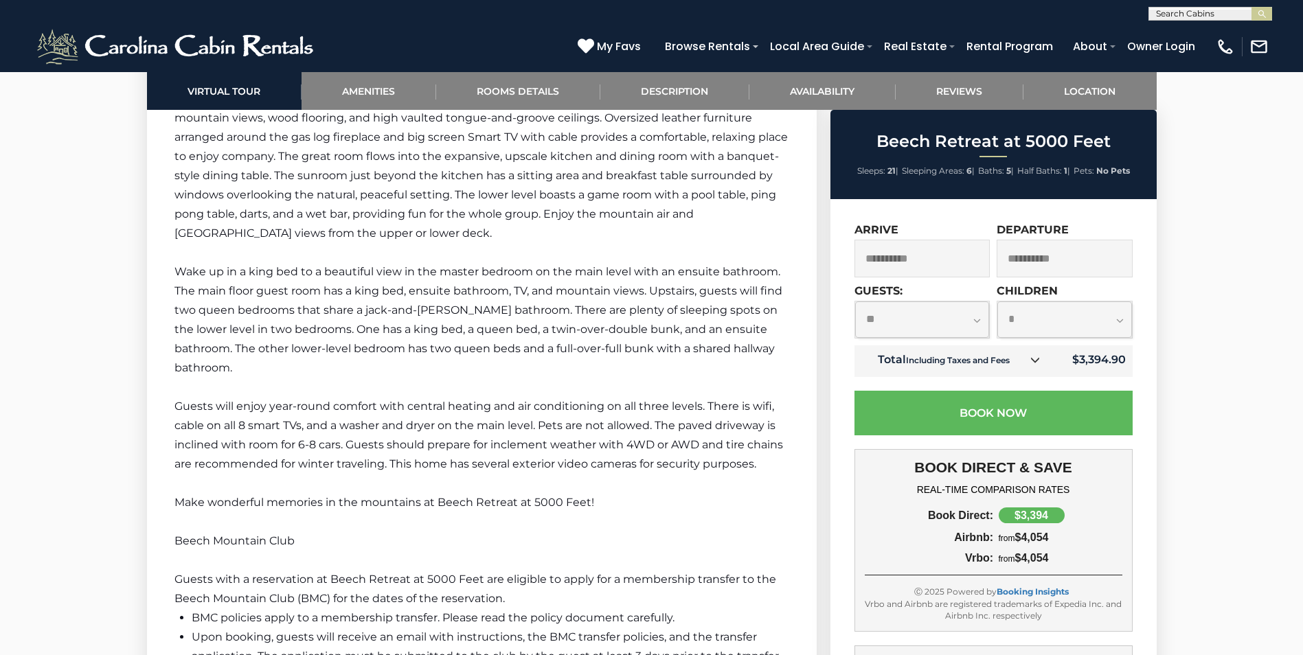
type input "**********"
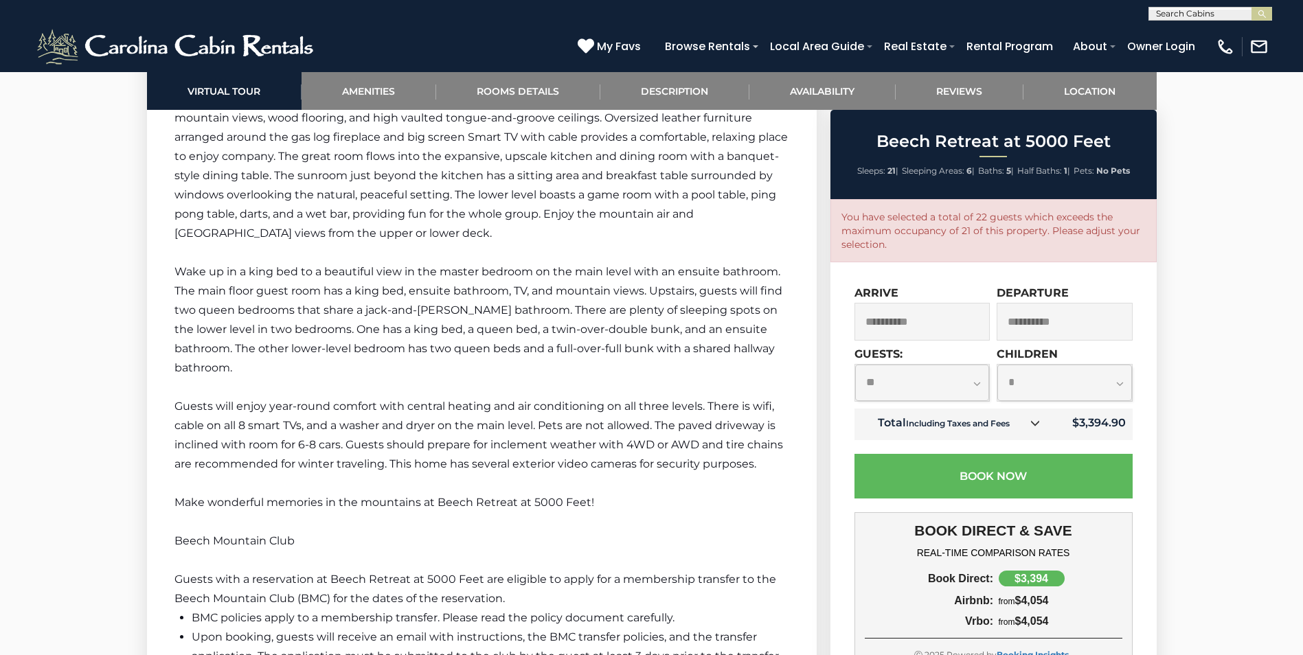
click at [1055, 384] on select "**********" at bounding box center [1064, 383] width 135 height 36
select select "*"
click at [997, 365] on select "**********" at bounding box center [1064, 383] width 135 height 36
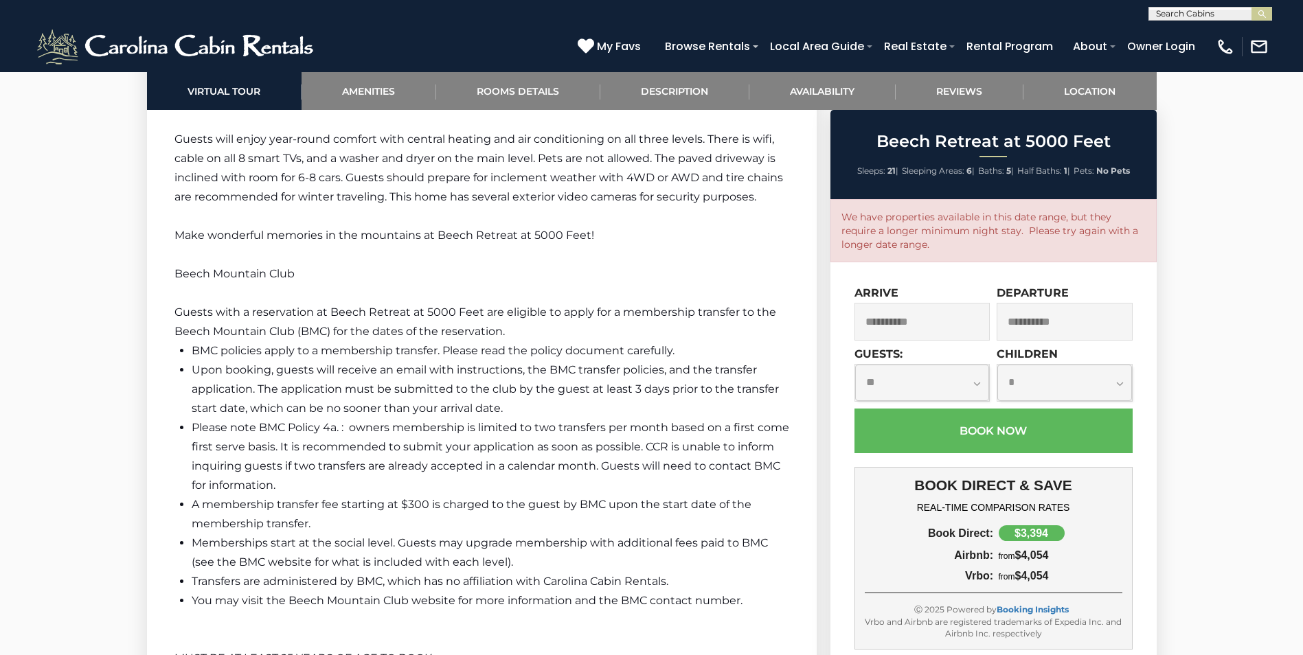
scroll to position [2748, 0]
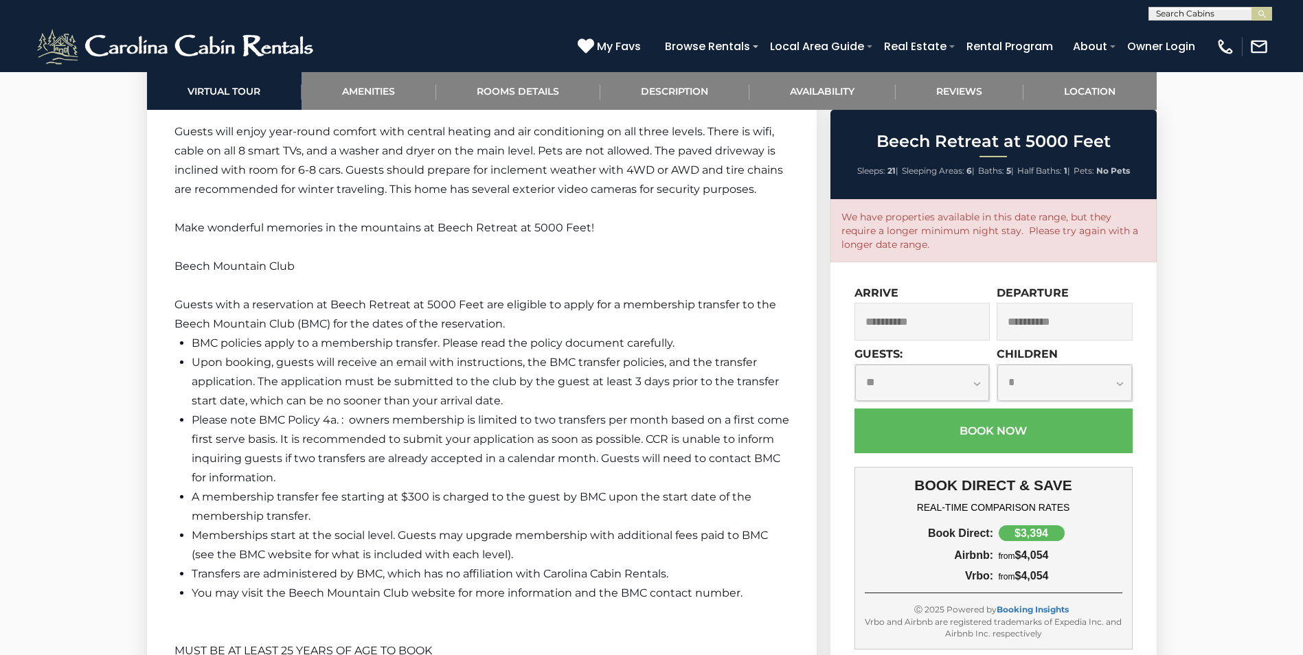
click at [947, 379] on select "**********" at bounding box center [922, 383] width 135 height 36
select select "**"
click at [855, 365] on select "**********" at bounding box center [922, 383] width 135 height 36
click at [1043, 252] on div "We have properties available in this date range, but they require a longer mini…" at bounding box center [994, 230] width 326 height 63
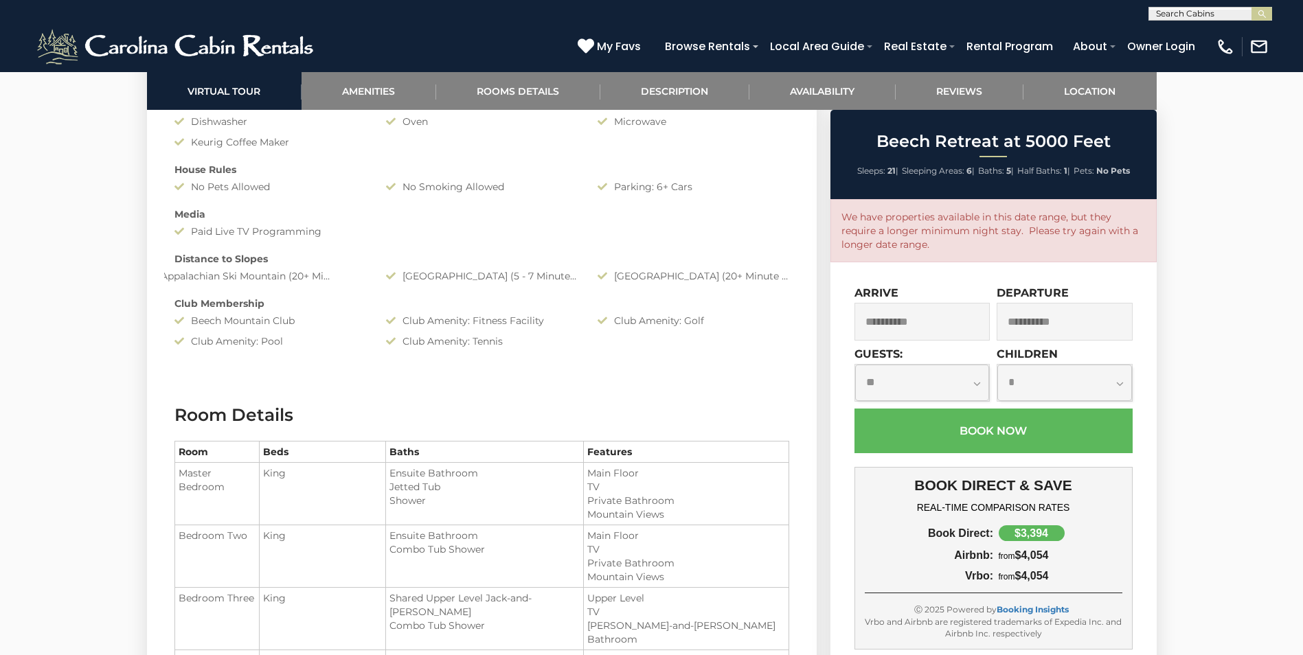
scroll to position [1374, 0]
click at [915, 330] on input "**********" at bounding box center [923, 322] width 136 height 38
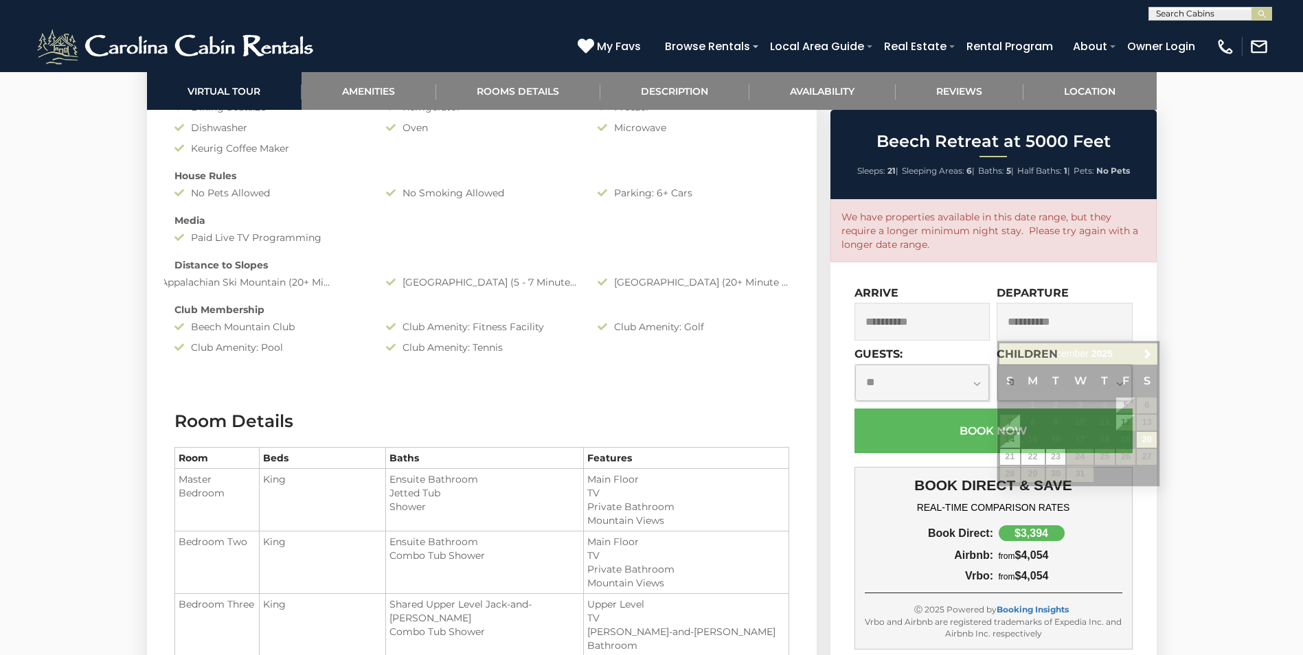
click at [1017, 314] on input "**********" at bounding box center [1065, 322] width 136 height 38
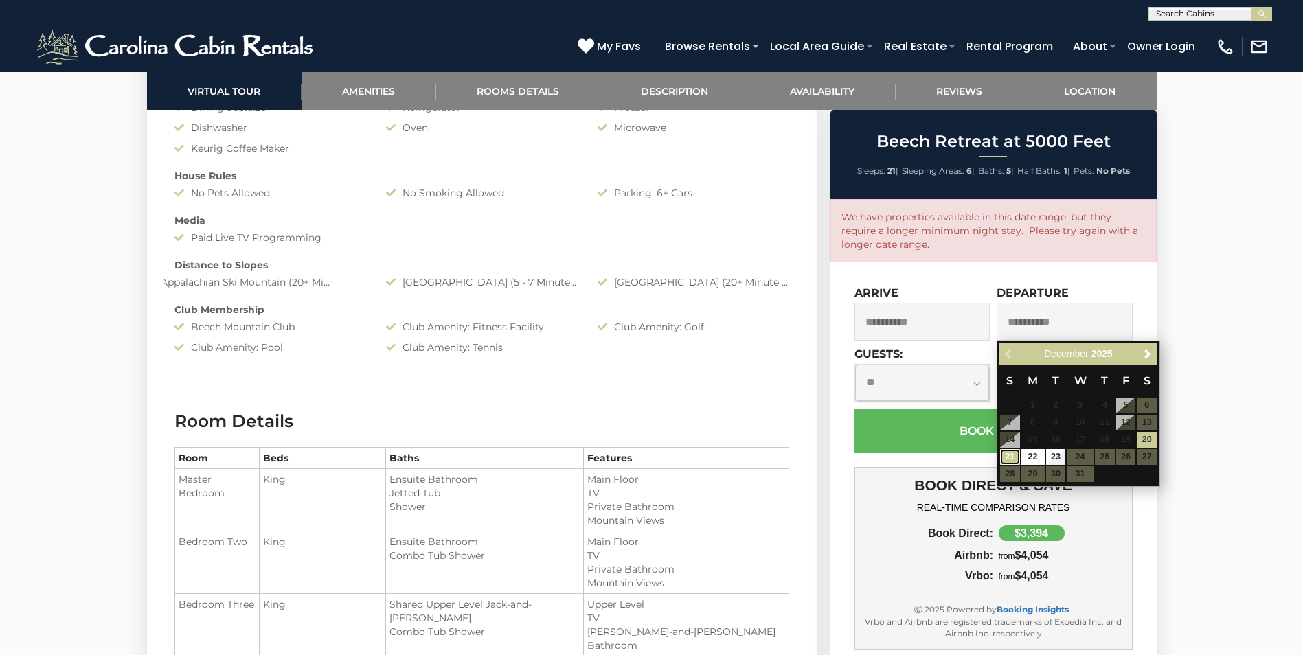
click at [1003, 457] on link "21" at bounding box center [1010, 457] width 20 height 16
type input "**********"
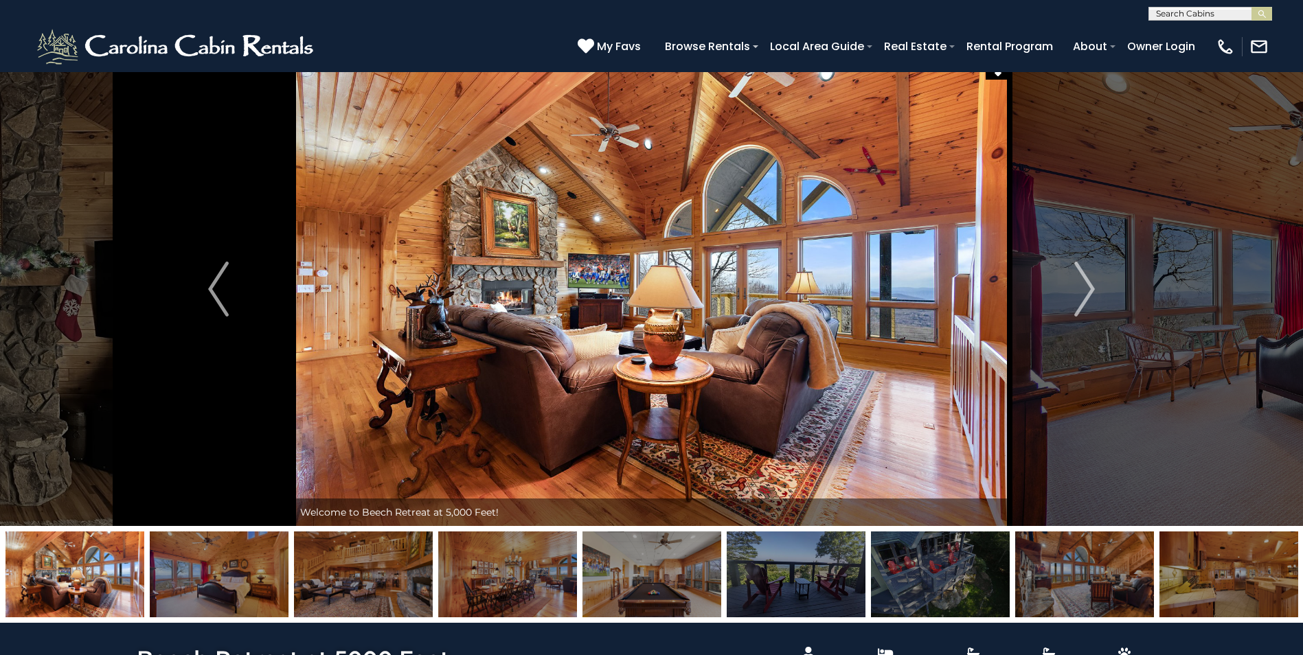
scroll to position [0, 0]
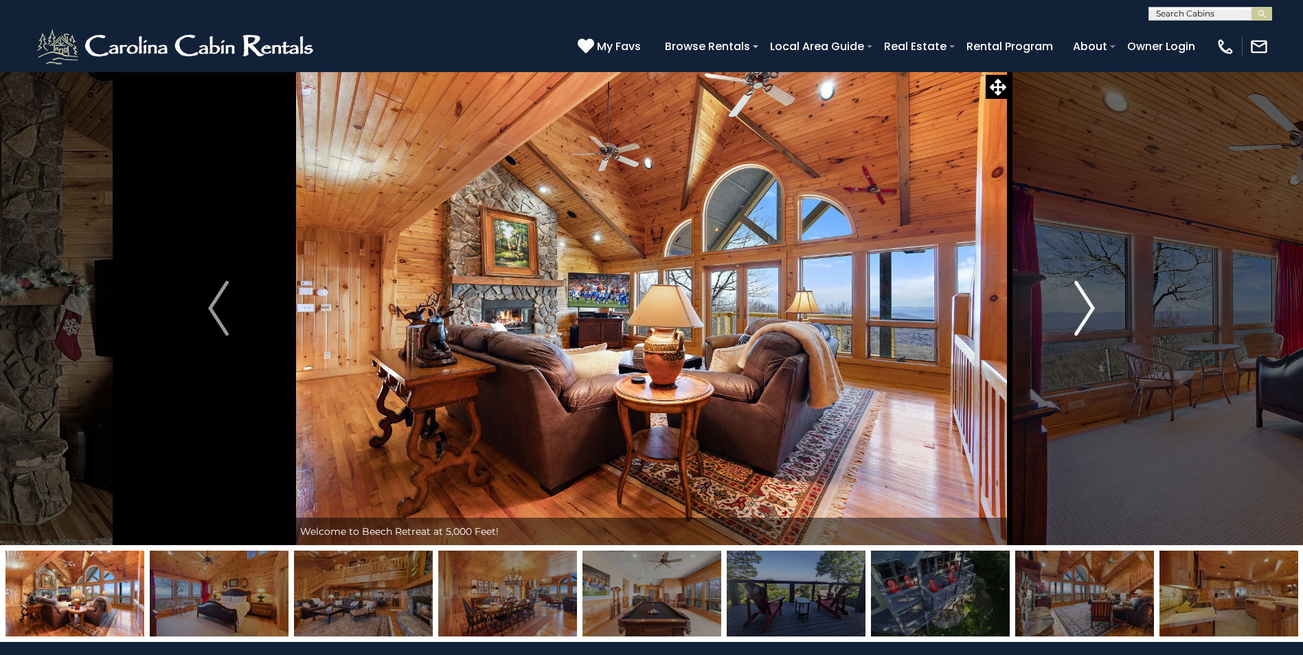
click at [1083, 316] on img "Next" at bounding box center [1084, 308] width 21 height 55
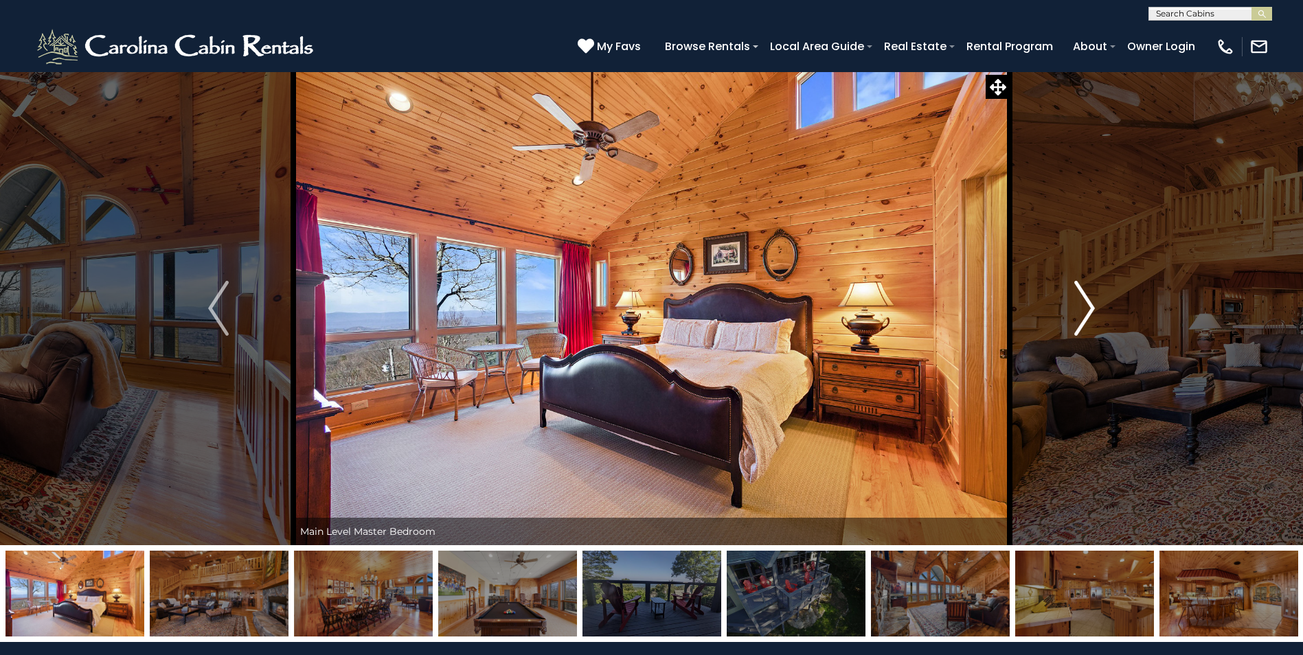
click at [1083, 316] on img "Next" at bounding box center [1084, 308] width 21 height 55
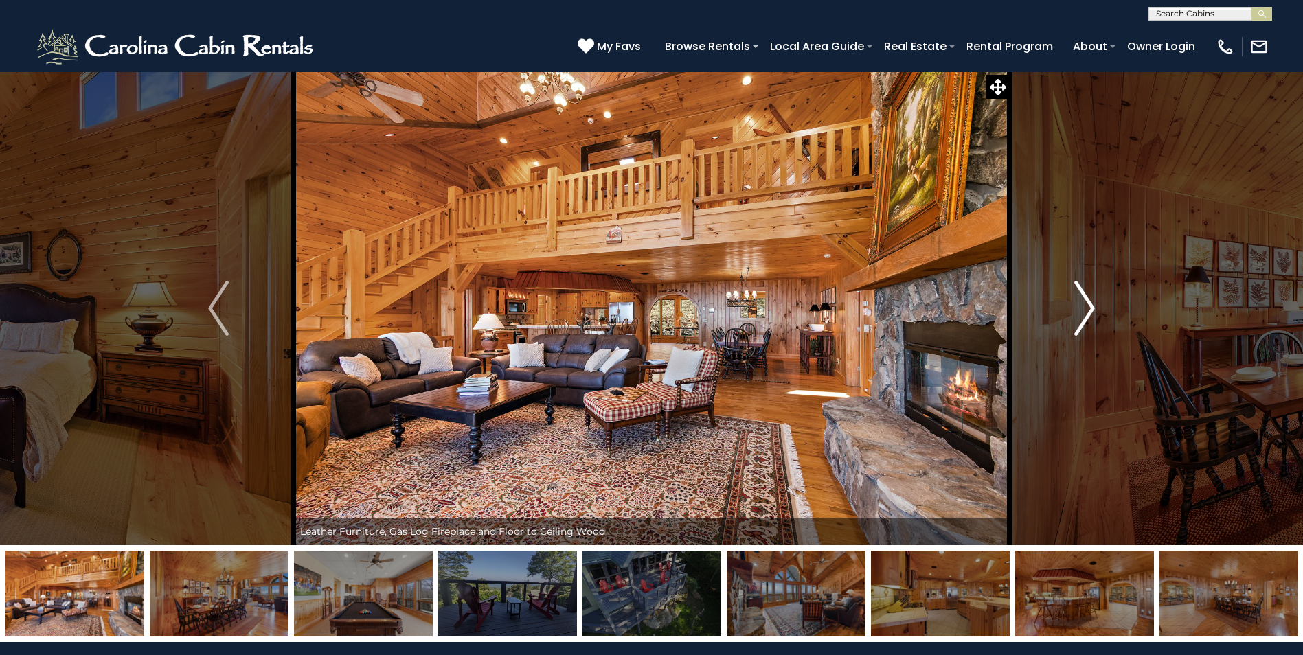
click at [1083, 316] on img "Next" at bounding box center [1084, 308] width 21 height 55
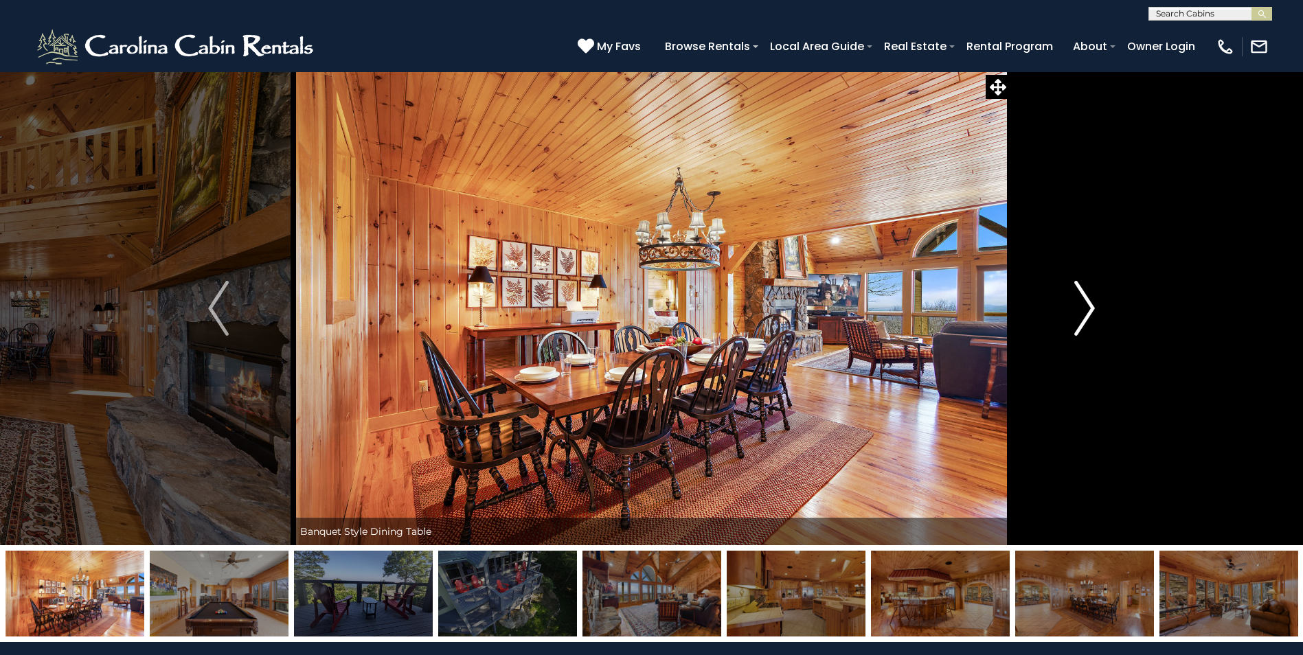
click at [1083, 316] on img "Next" at bounding box center [1084, 308] width 21 height 55
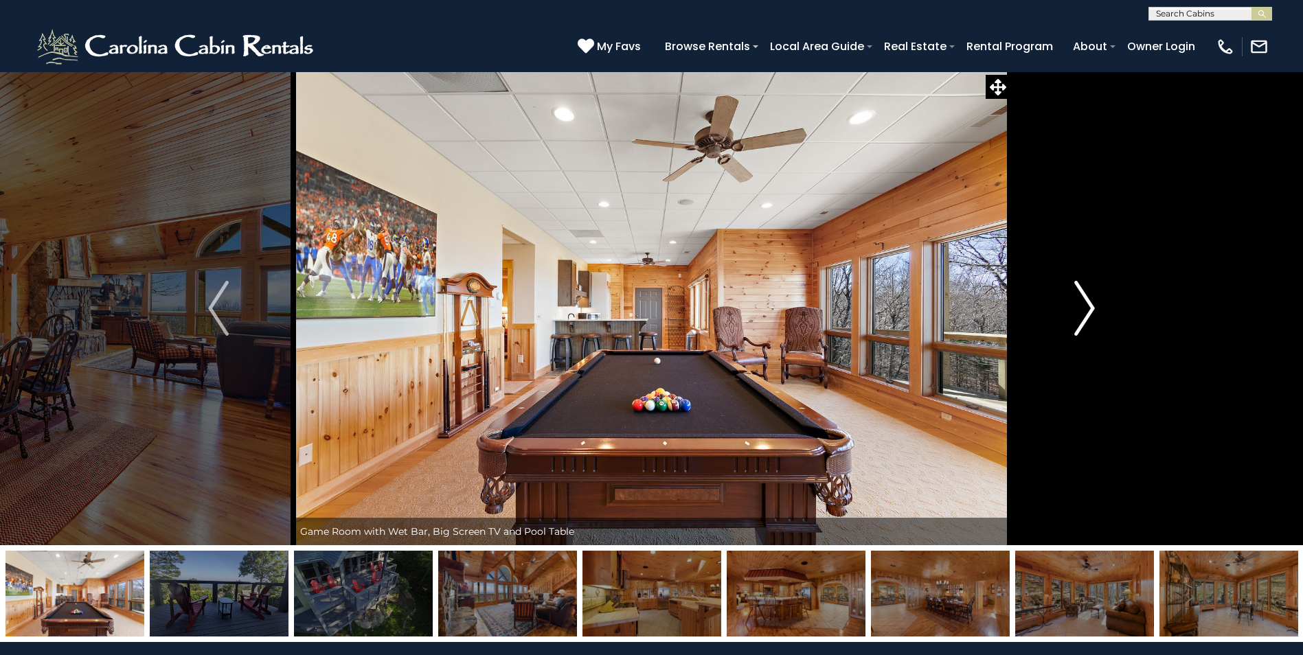
click at [1083, 316] on img "Next" at bounding box center [1084, 308] width 21 height 55
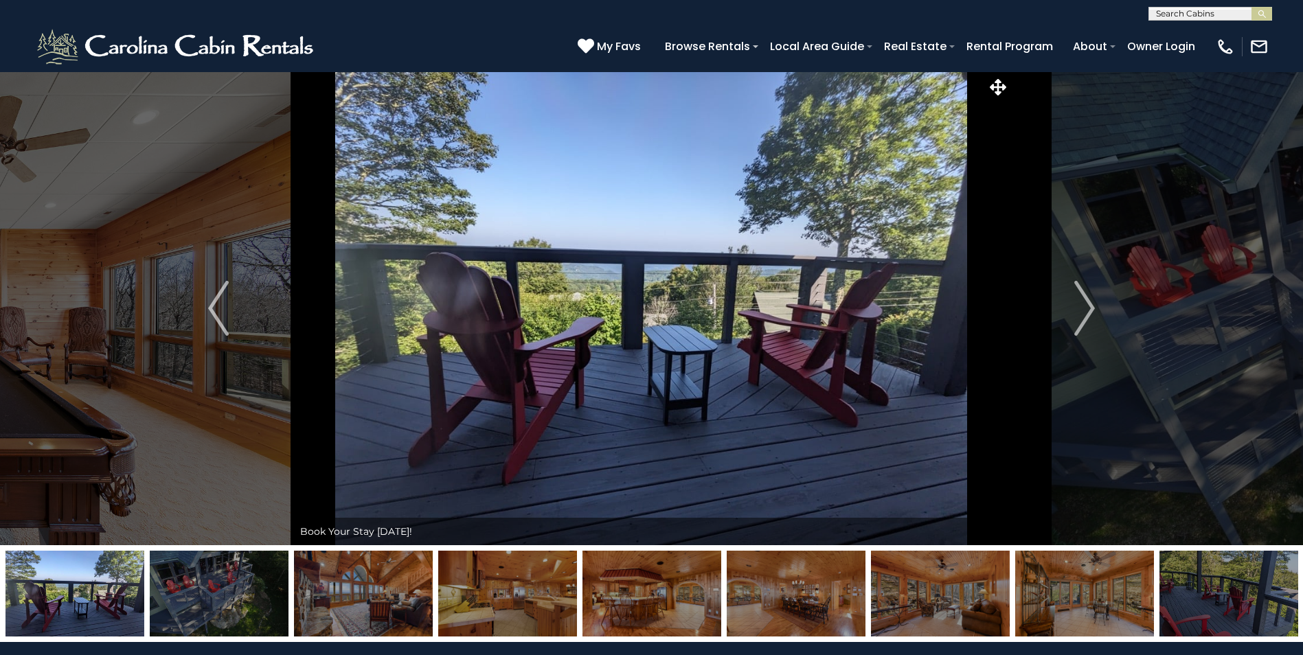
click at [1256, 586] on img at bounding box center [1229, 594] width 139 height 86
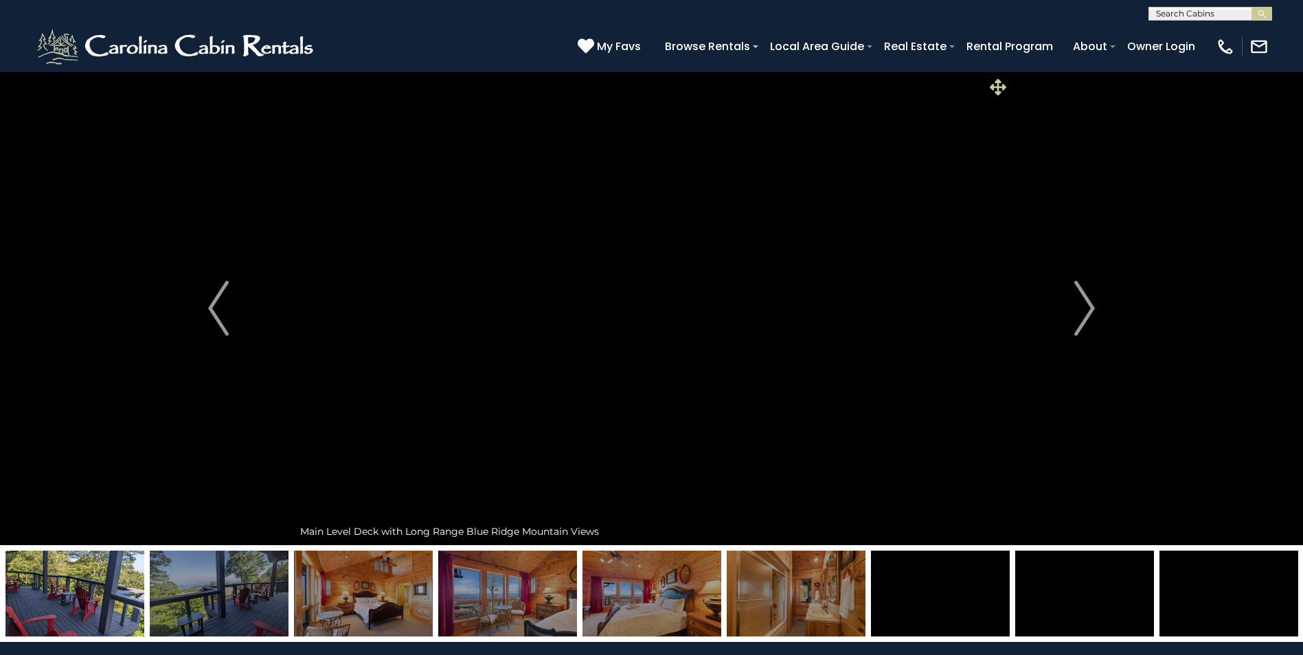
click at [999, 90] on icon at bounding box center [998, 87] width 16 height 16
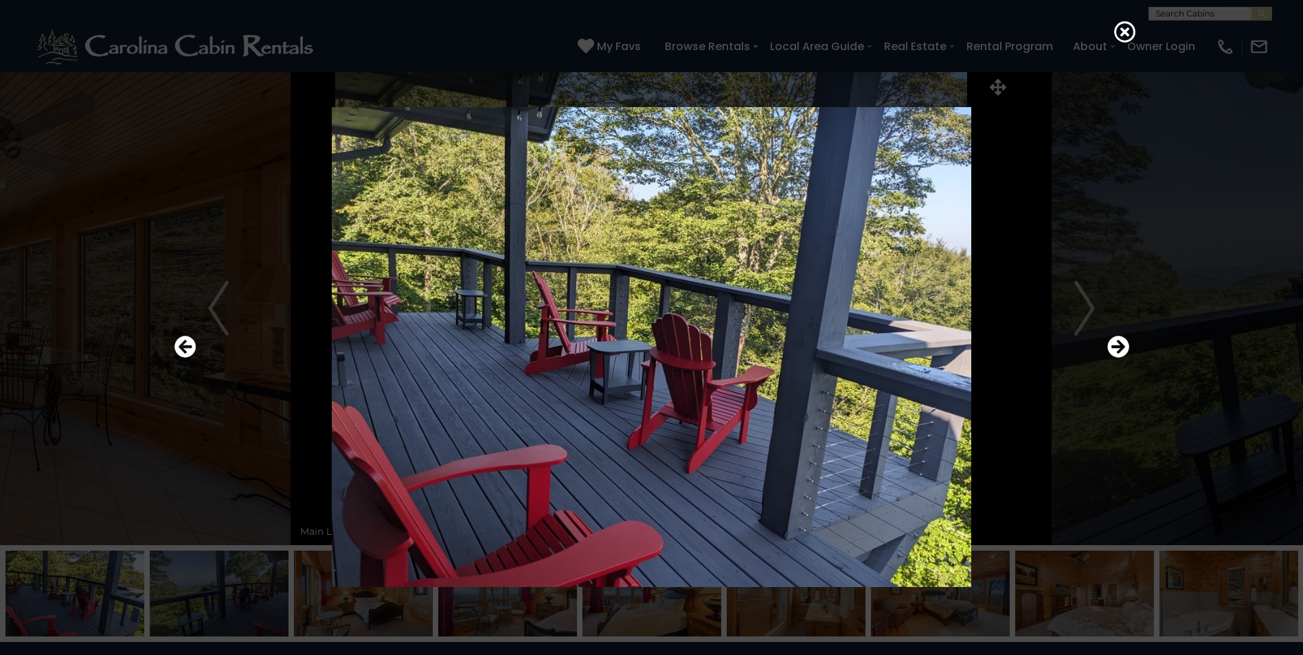
click at [1108, 35] on div at bounding box center [651, 327] width 1303 height 655
click at [1123, 34] on icon at bounding box center [1125, 32] width 22 height 22
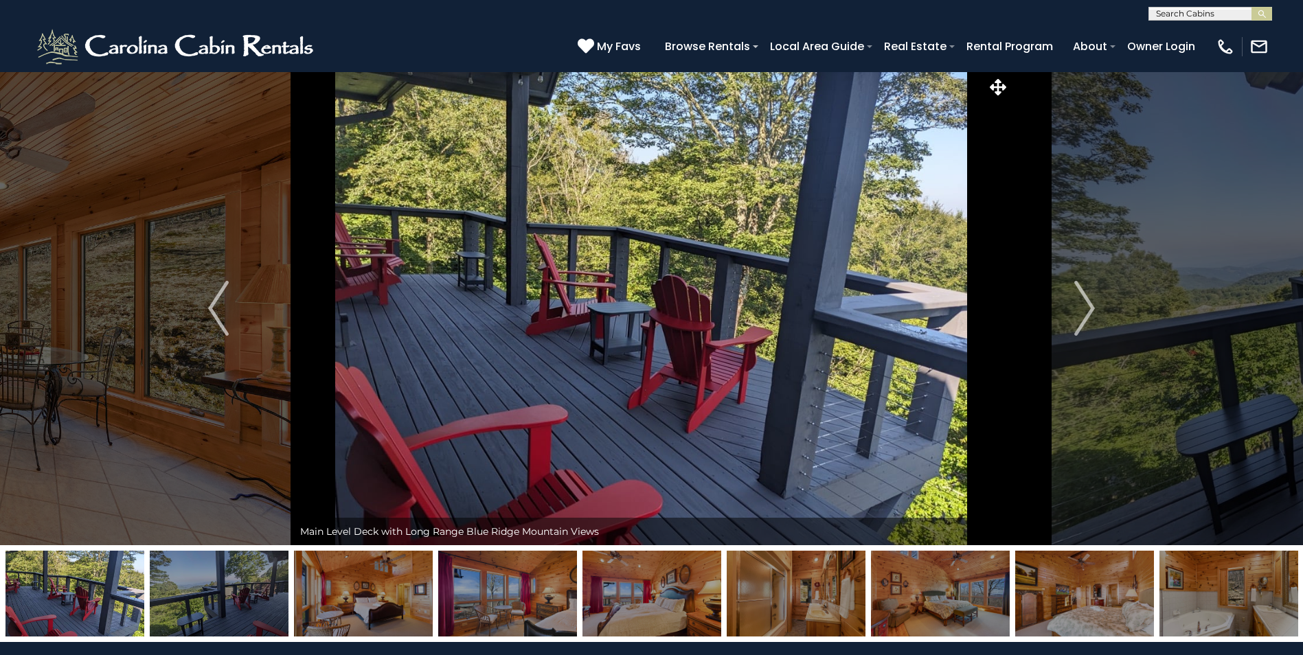
click at [1275, 579] on img at bounding box center [1229, 594] width 139 height 86
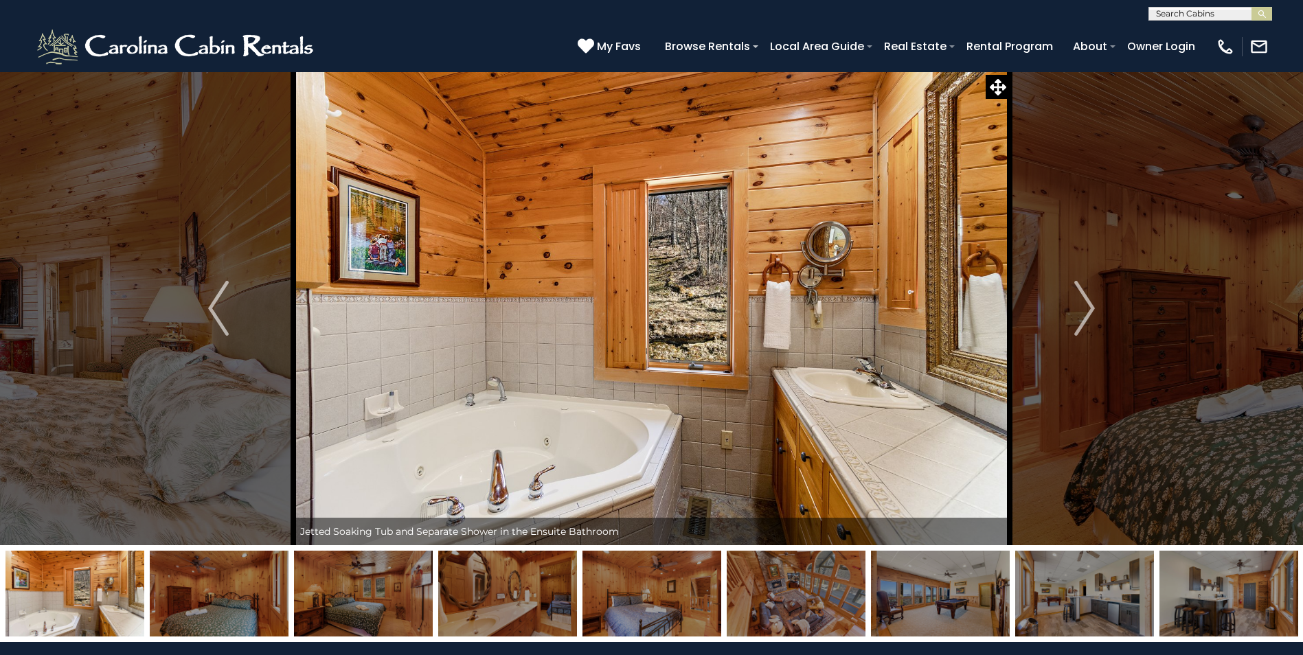
click at [934, 602] on img at bounding box center [940, 594] width 139 height 86
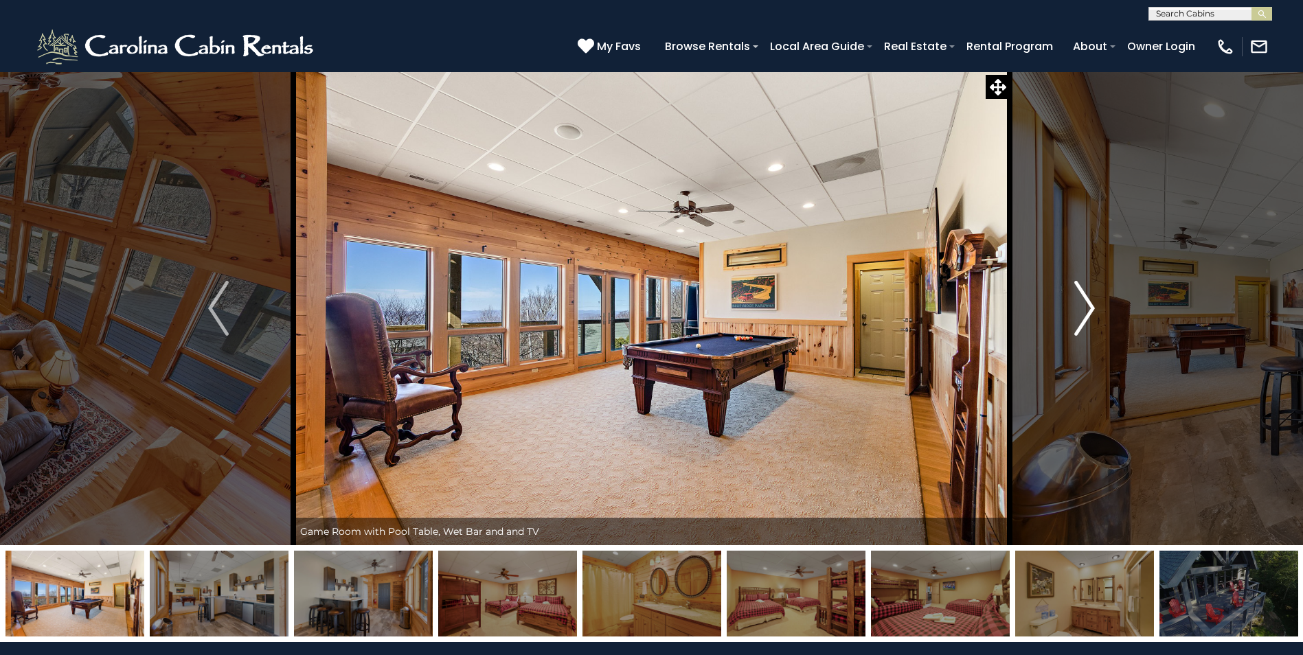
click at [1095, 312] on img "Next" at bounding box center [1084, 308] width 21 height 55
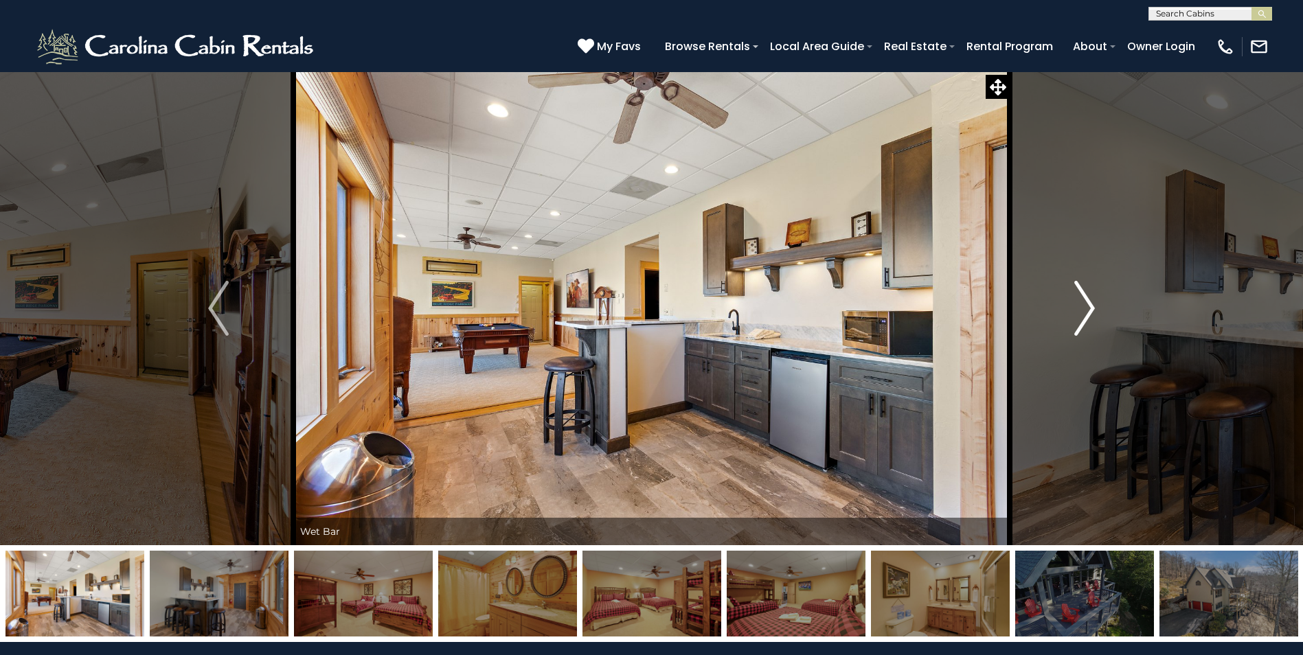
click at [1095, 312] on img "Next" at bounding box center [1084, 308] width 21 height 55
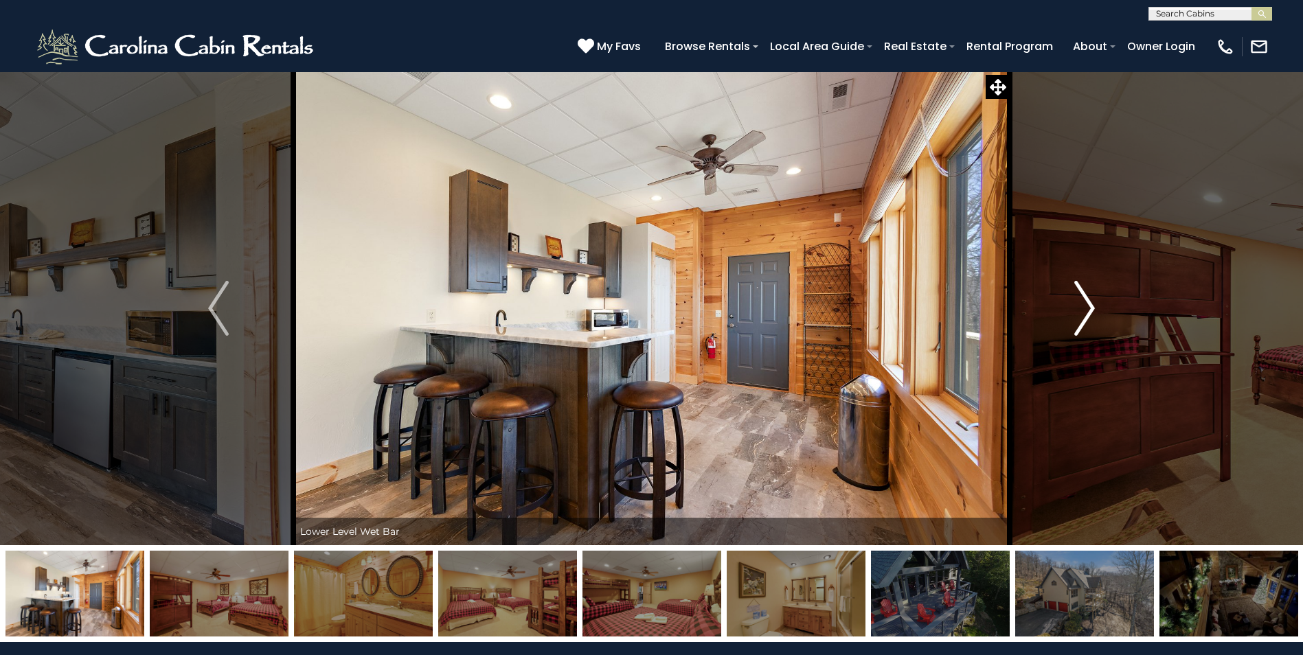
click at [1095, 312] on img "Next" at bounding box center [1084, 308] width 21 height 55
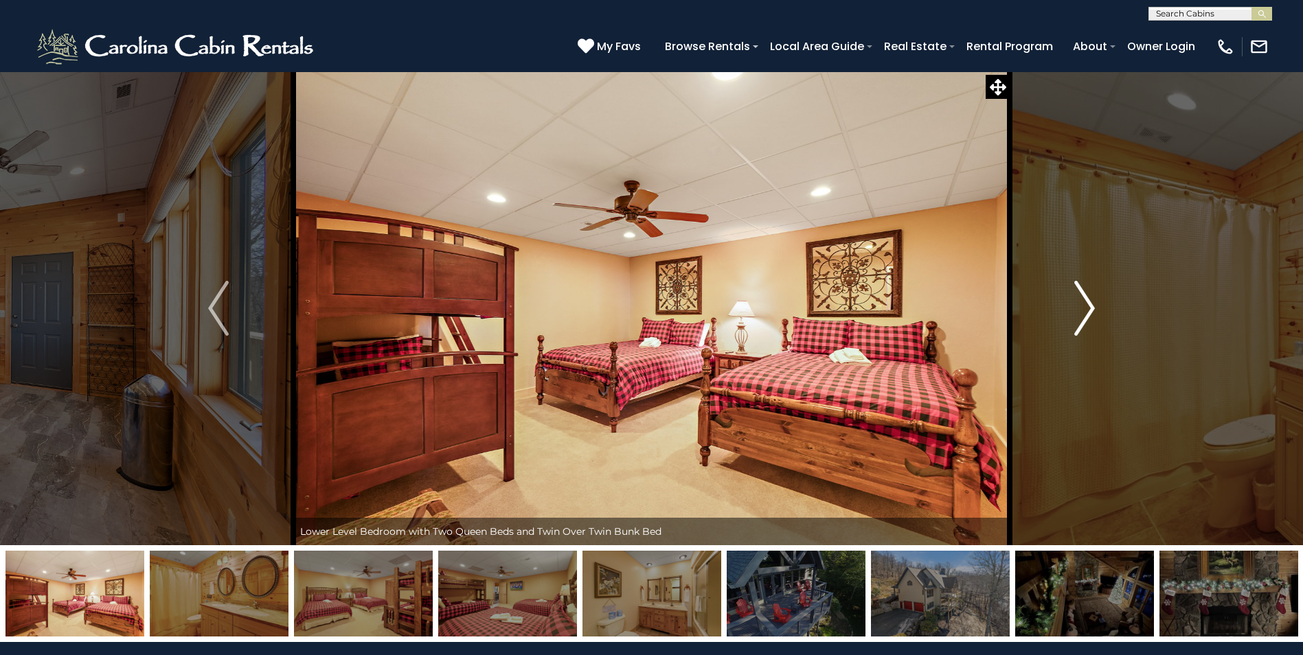
click at [1095, 312] on img "Next" at bounding box center [1084, 308] width 21 height 55
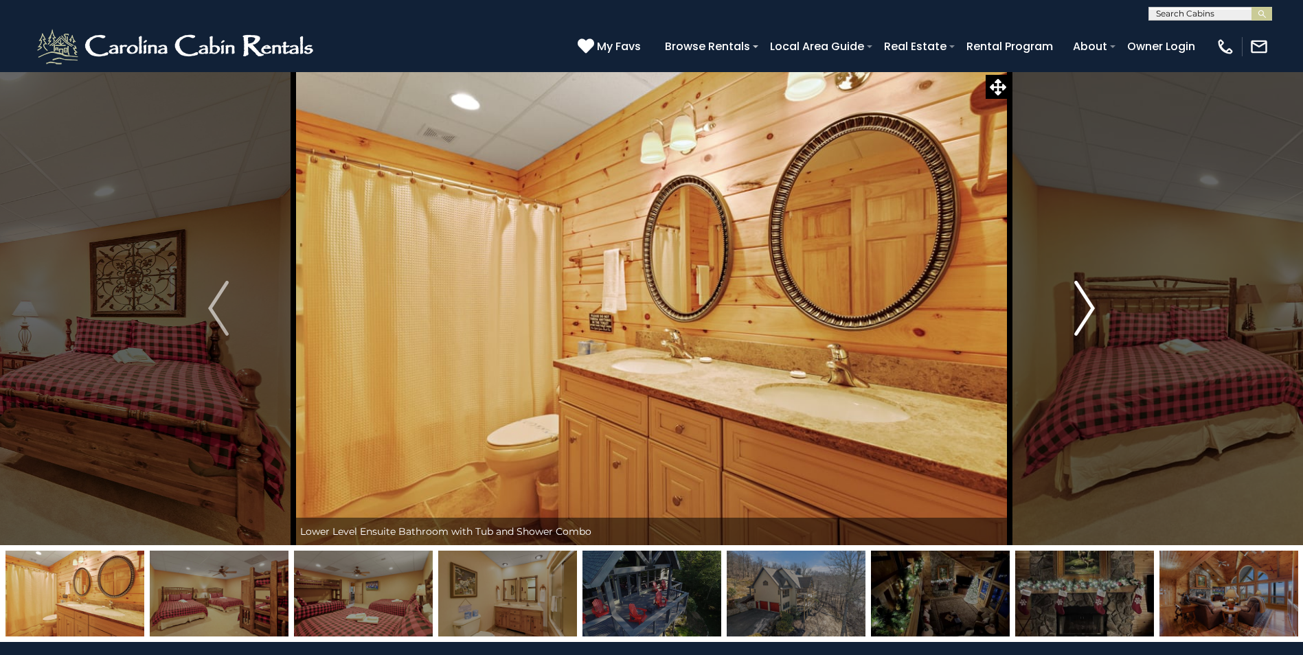
click at [1095, 312] on img "Next" at bounding box center [1084, 308] width 21 height 55
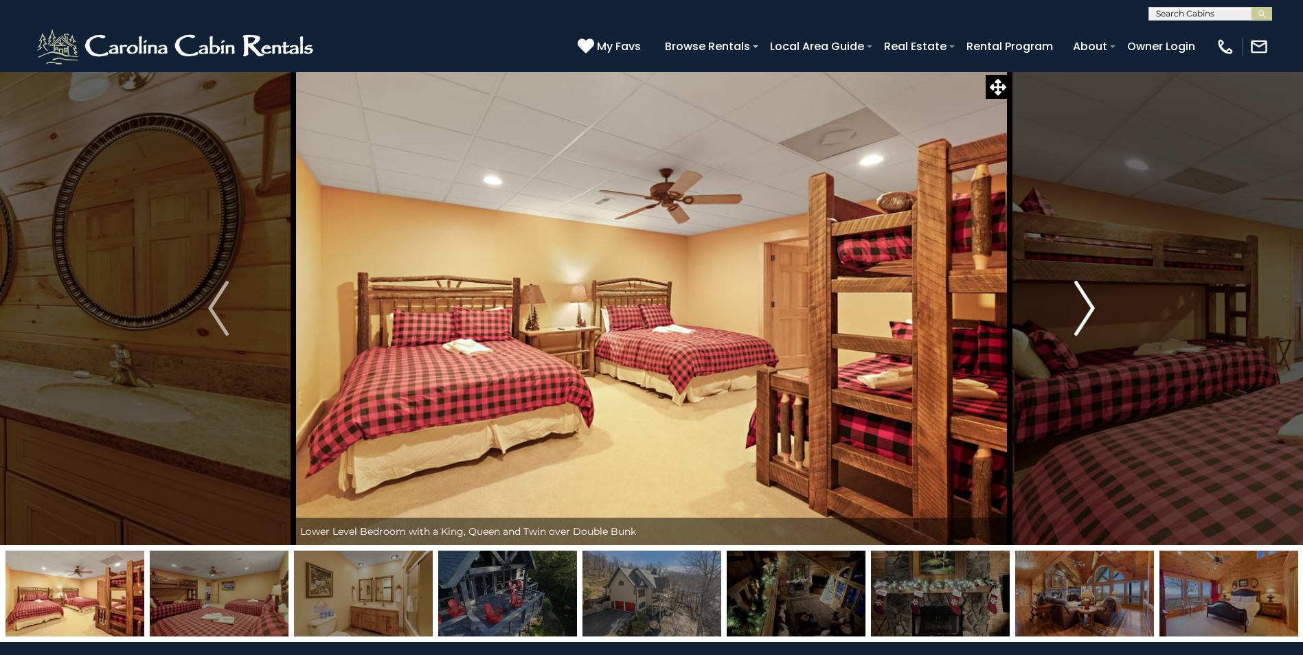
click at [1095, 312] on img "Next" at bounding box center [1084, 308] width 21 height 55
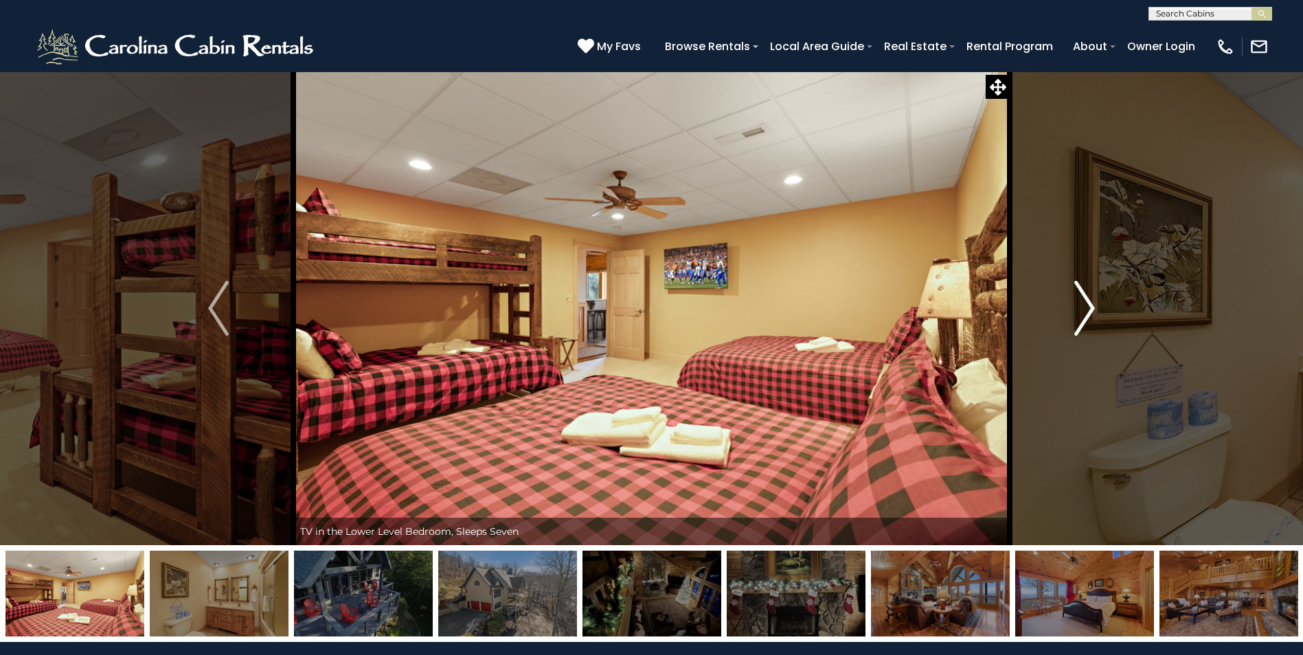
click at [1095, 312] on img "Next" at bounding box center [1084, 308] width 21 height 55
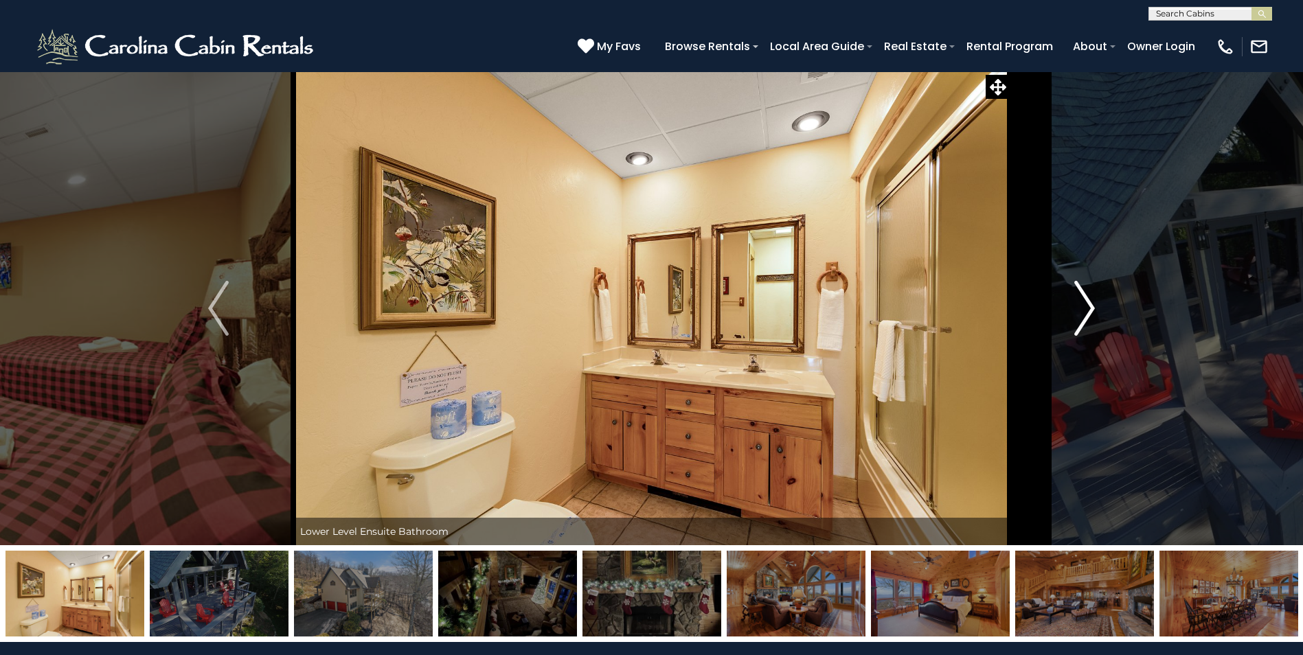
click at [1095, 312] on img "Next" at bounding box center [1084, 308] width 21 height 55
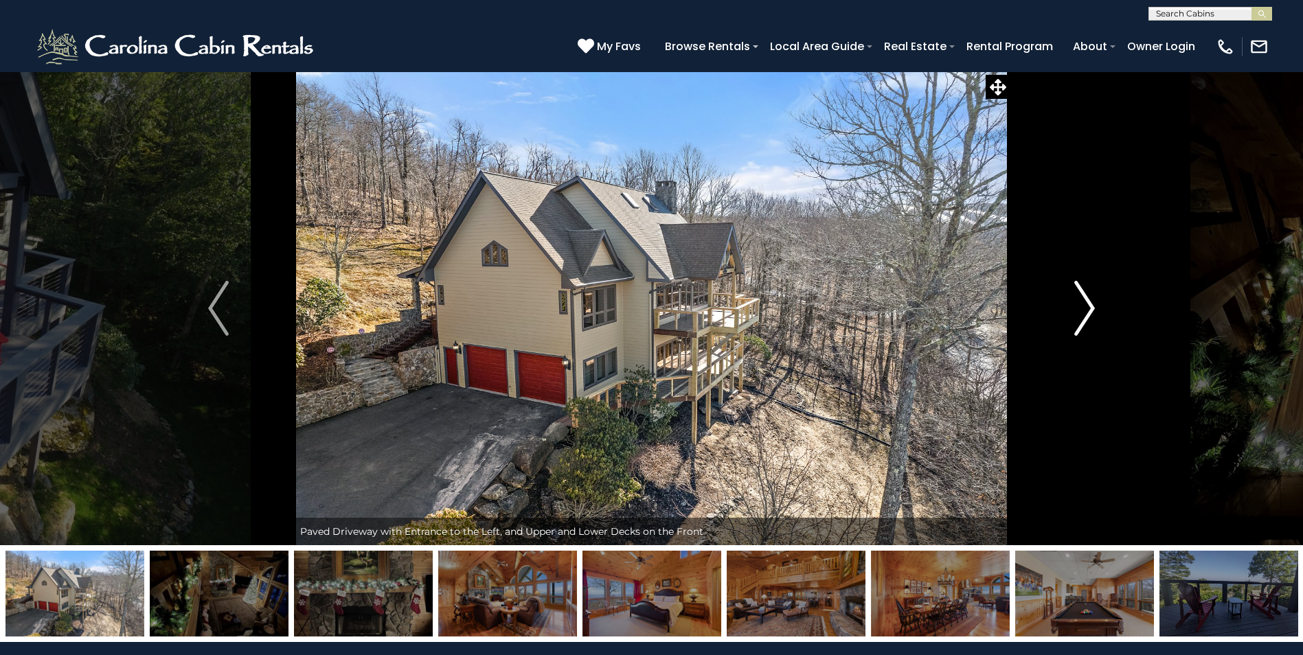
click at [1095, 312] on img "Next" at bounding box center [1084, 308] width 21 height 55
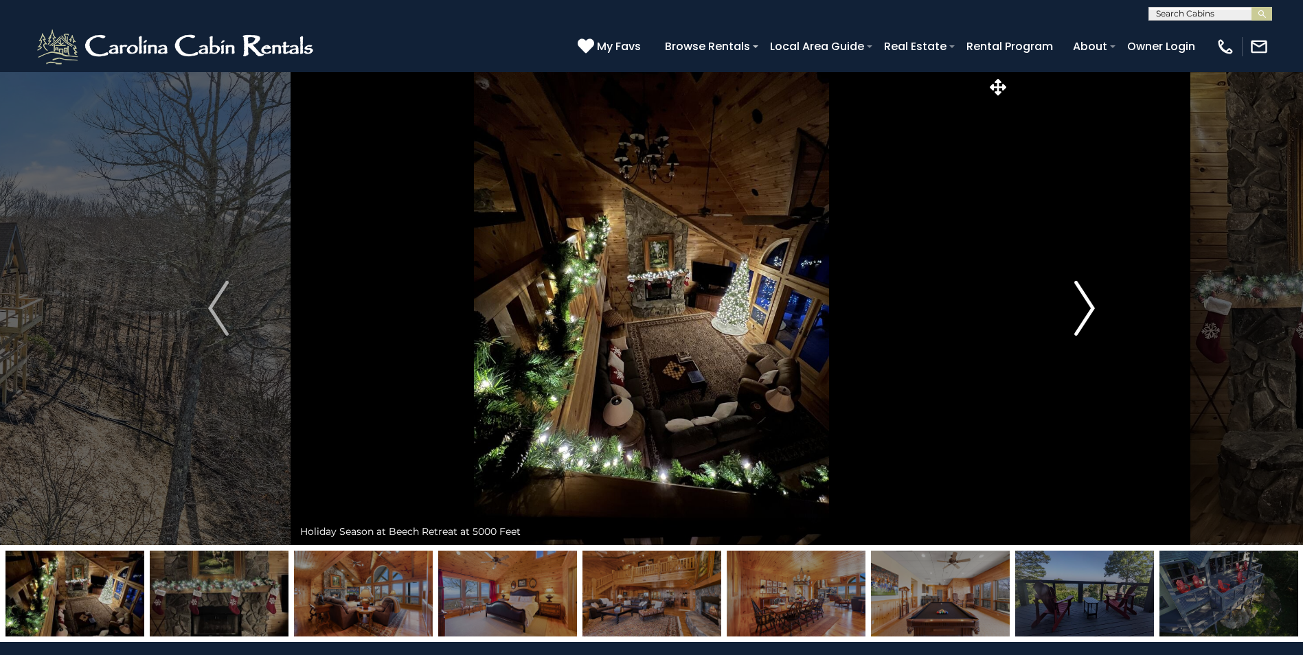
click at [1095, 312] on img "Next" at bounding box center [1084, 308] width 21 height 55
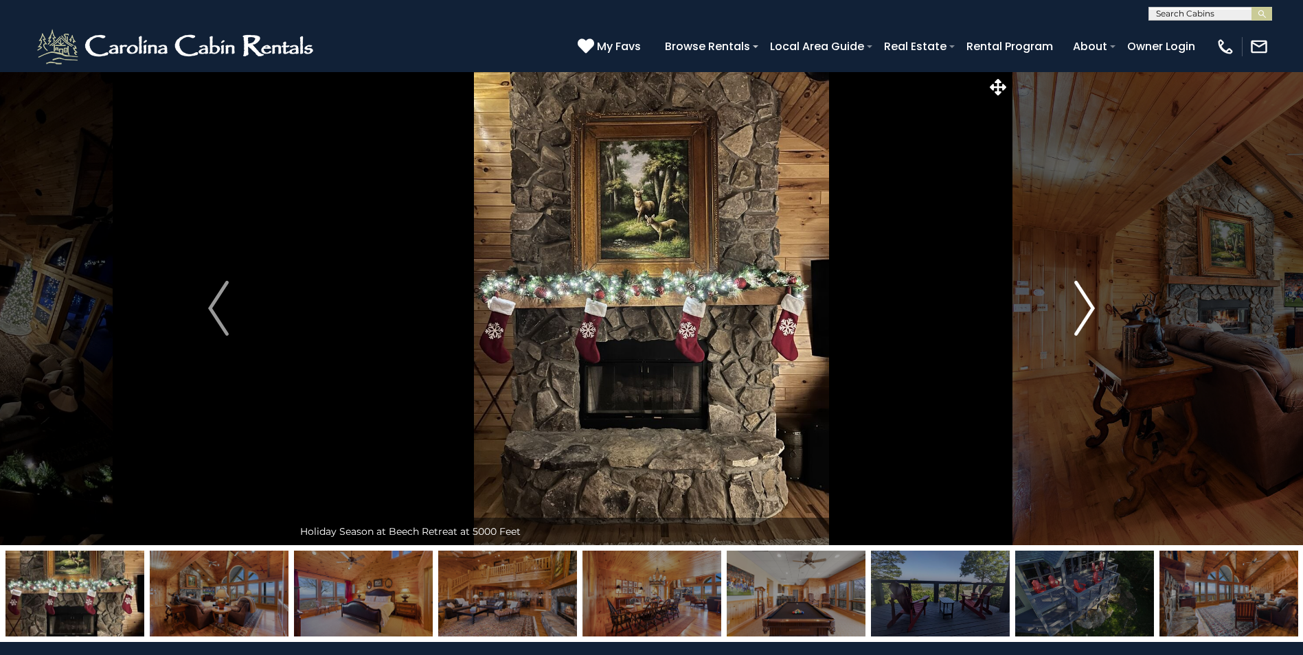
click at [1095, 312] on img "Next" at bounding box center [1084, 308] width 21 height 55
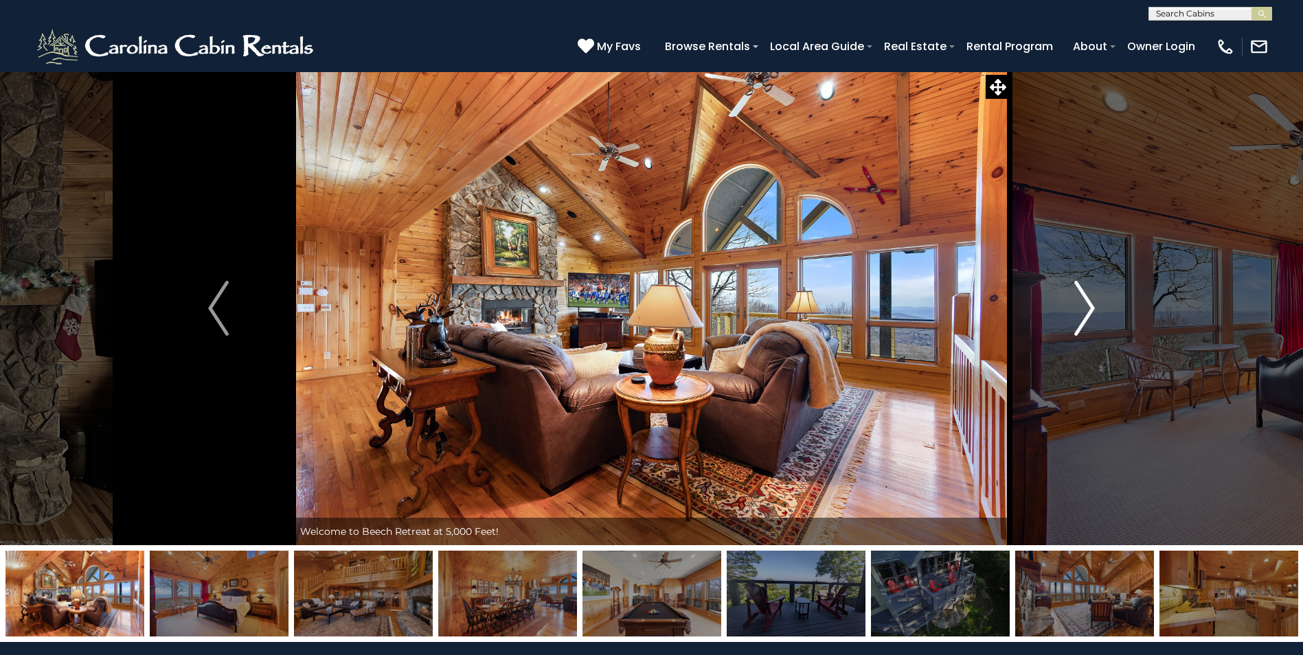
click at [1095, 312] on img "Next" at bounding box center [1084, 308] width 21 height 55
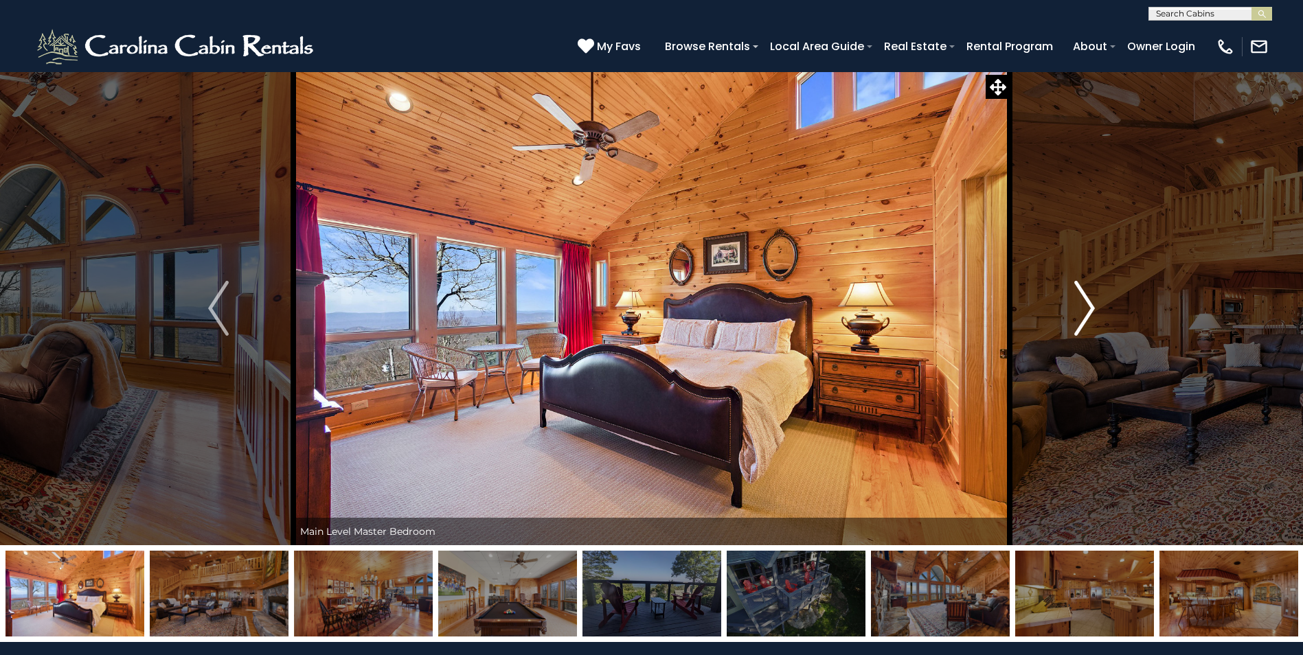
click at [1095, 312] on img "Next" at bounding box center [1084, 308] width 21 height 55
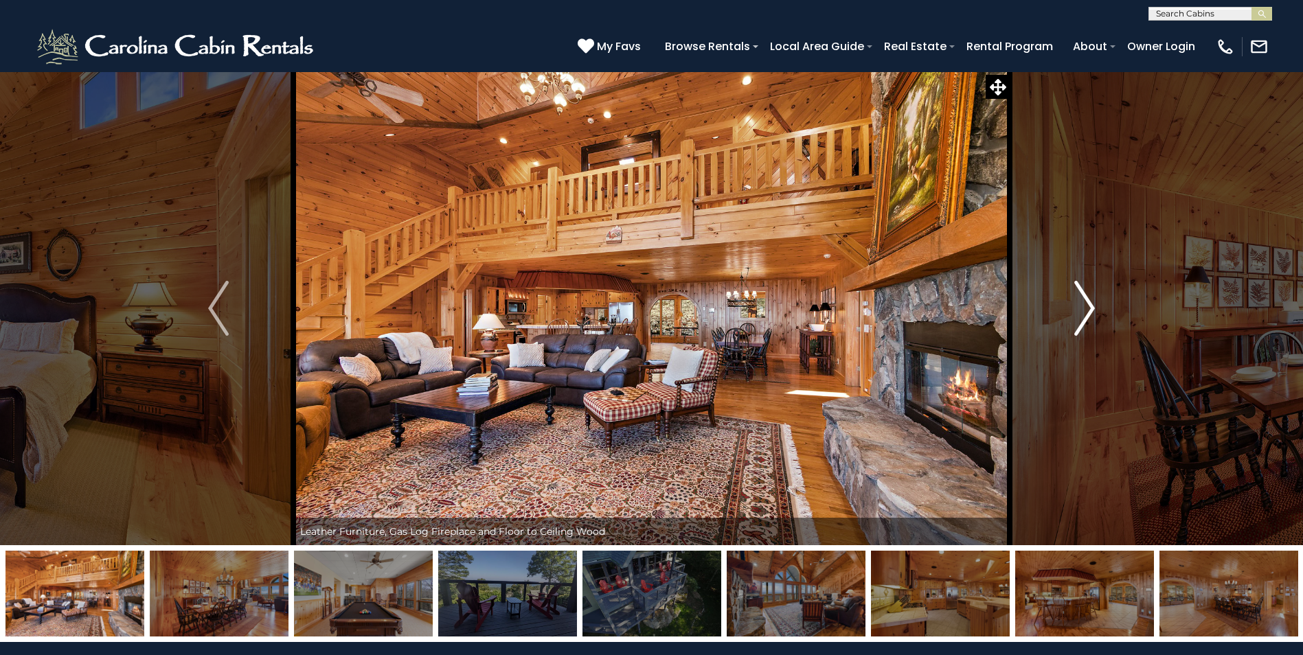
click at [1095, 312] on img "Next" at bounding box center [1084, 308] width 21 height 55
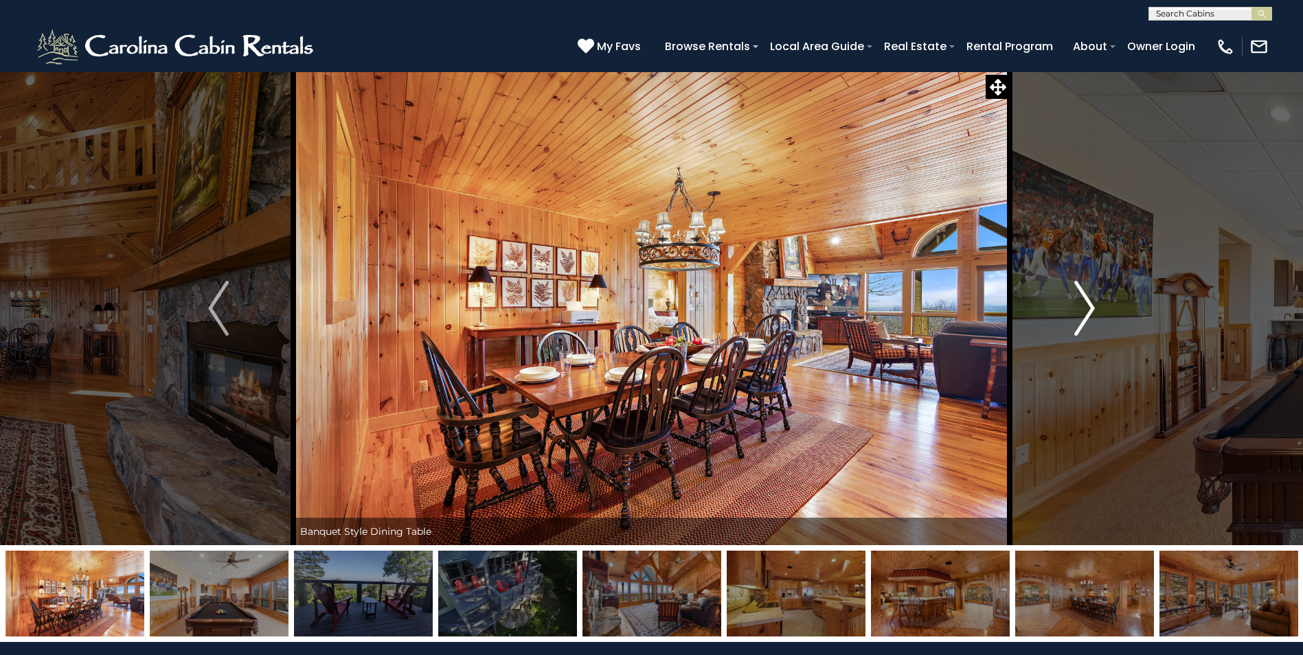
click at [1095, 312] on img "Next" at bounding box center [1084, 308] width 21 height 55
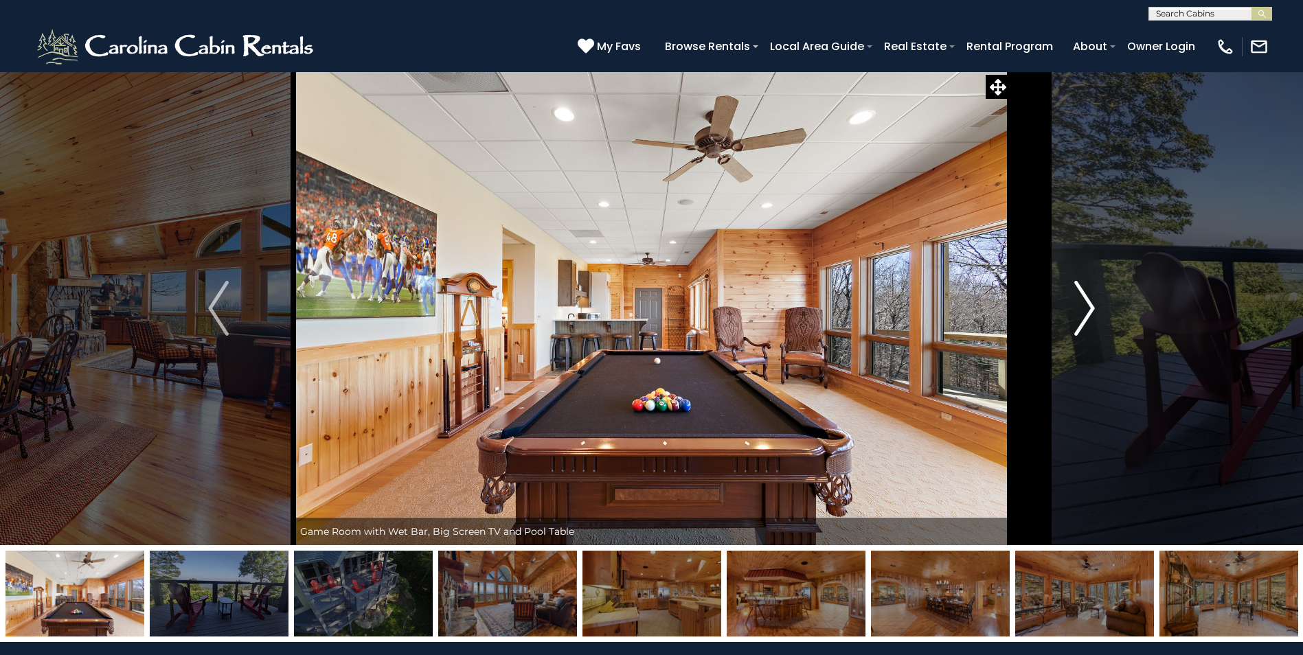
click at [1095, 312] on img "Next" at bounding box center [1084, 308] width 21 height 55
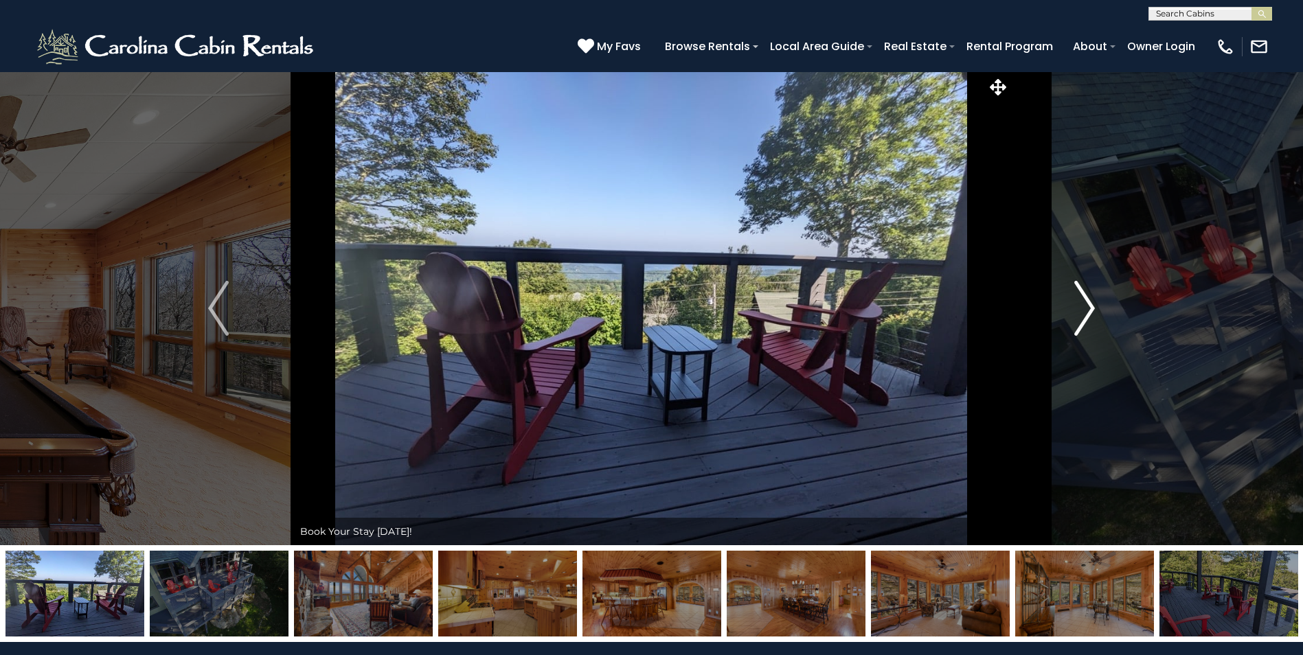
click at [1095, 312] on img "Next" at bounding box center [1084, 308] width 21 height 55
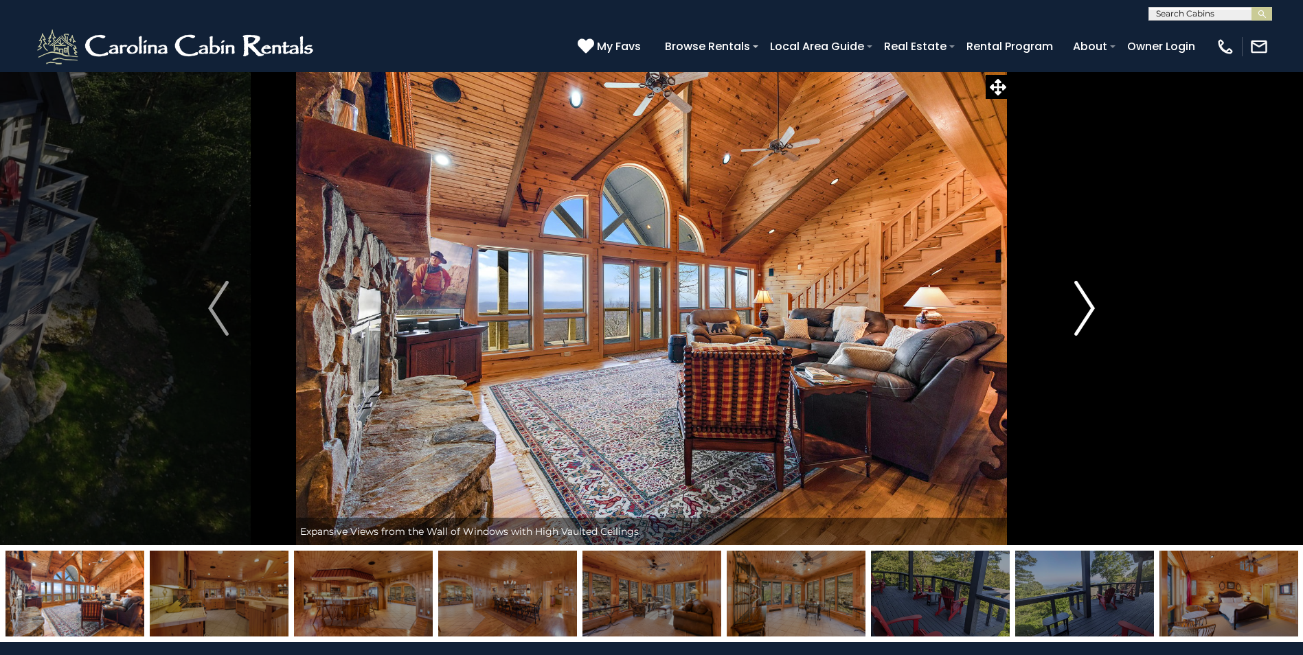
click at [1095, 312] on img "Next" at bounding box center [1084, 308] width 21 height 55
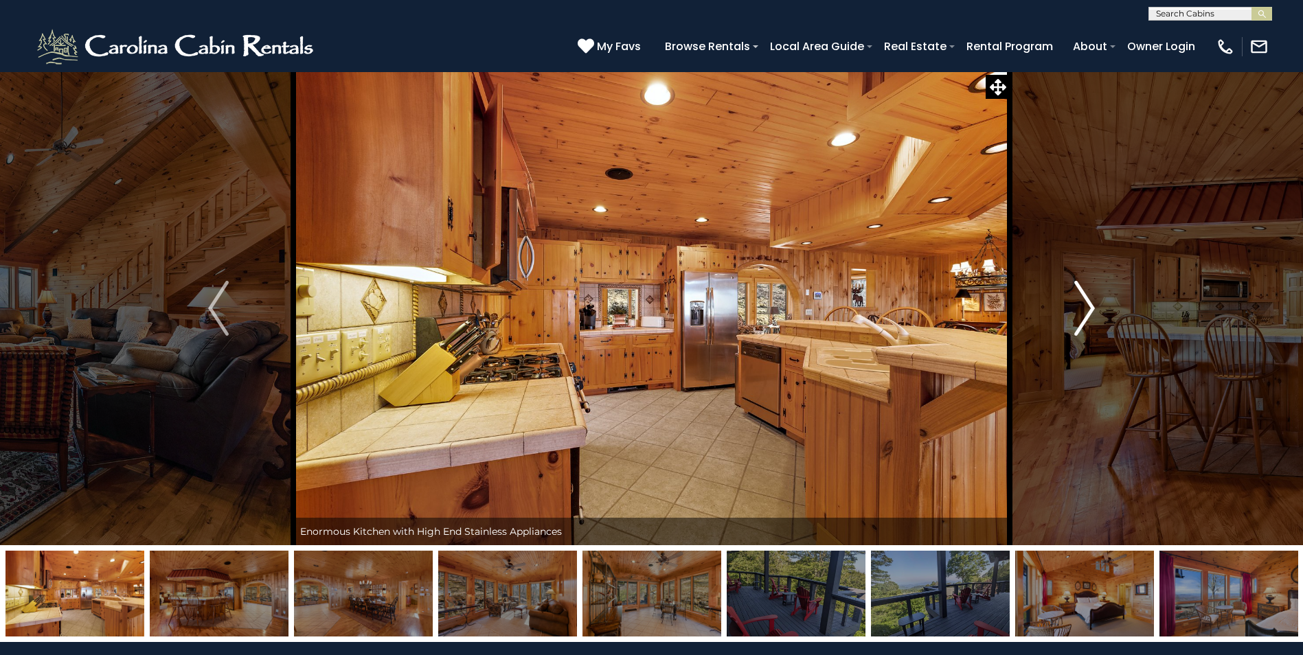
click at [1095, 312] on img "Next" at bounding box center [1084, 308] width 21 height 55
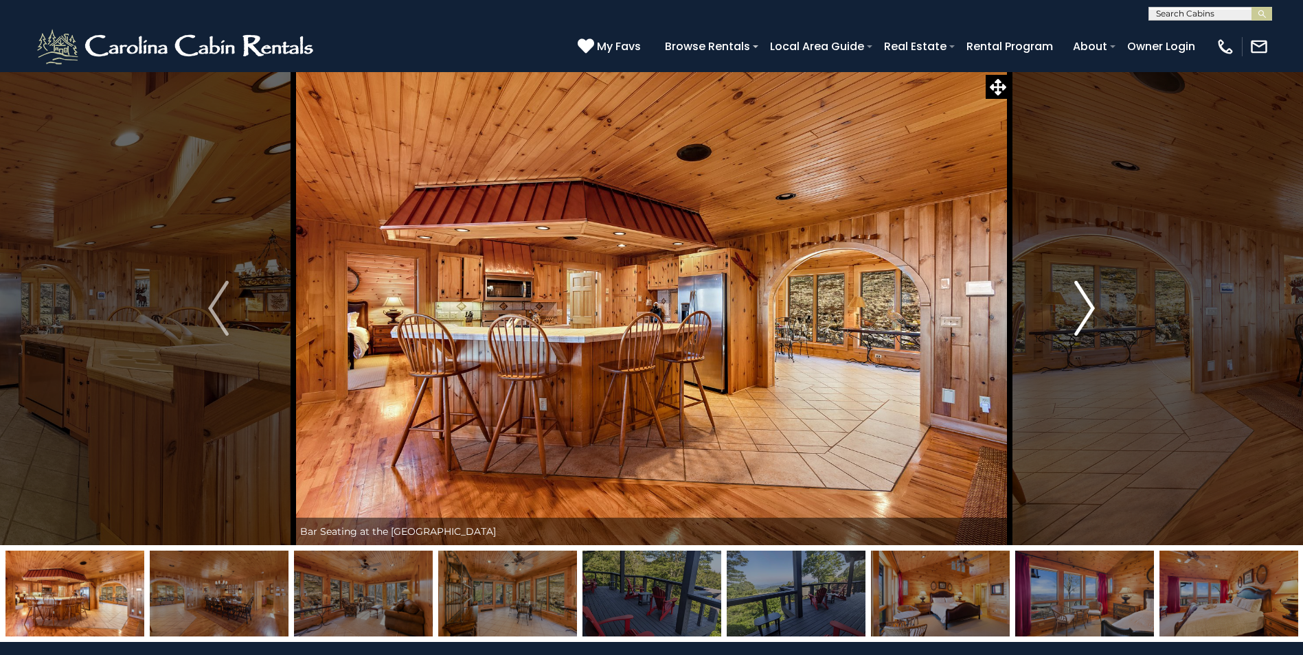
click at [1095, 312] on img "Next" at bounding box center [1084, 308] width 21 height 55
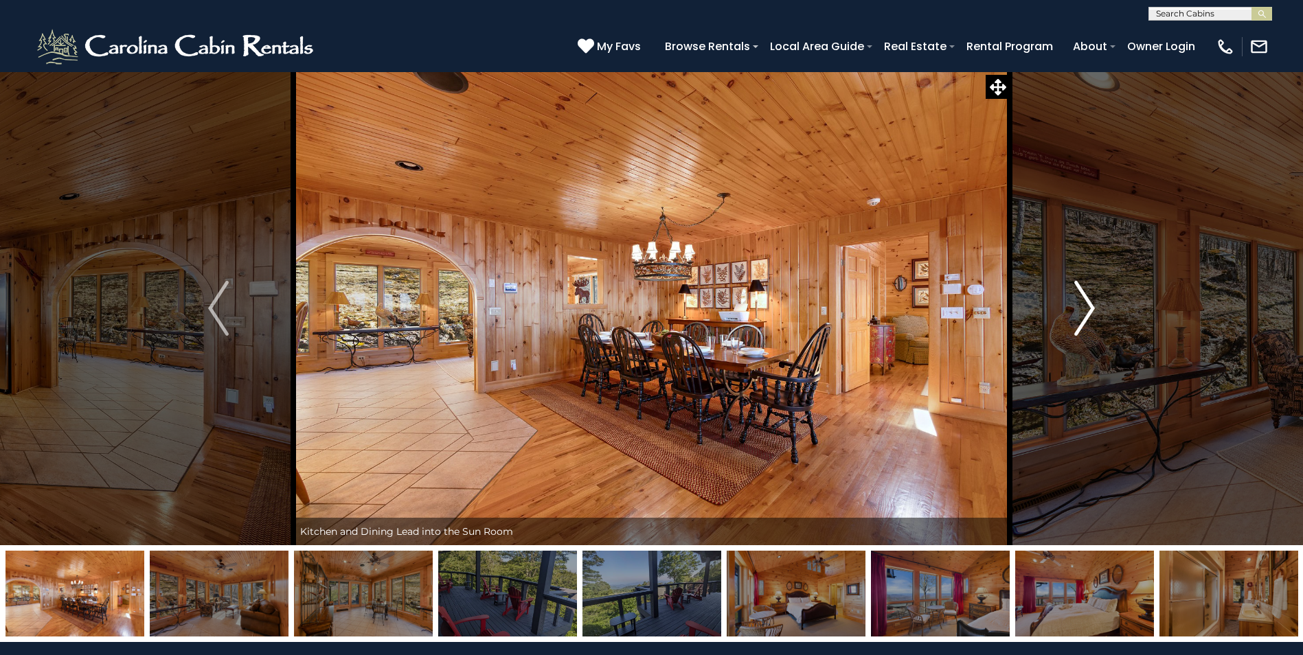
click at [1093, 310] on img "Next" at bounding box center [1084, 308] width 21 height 55
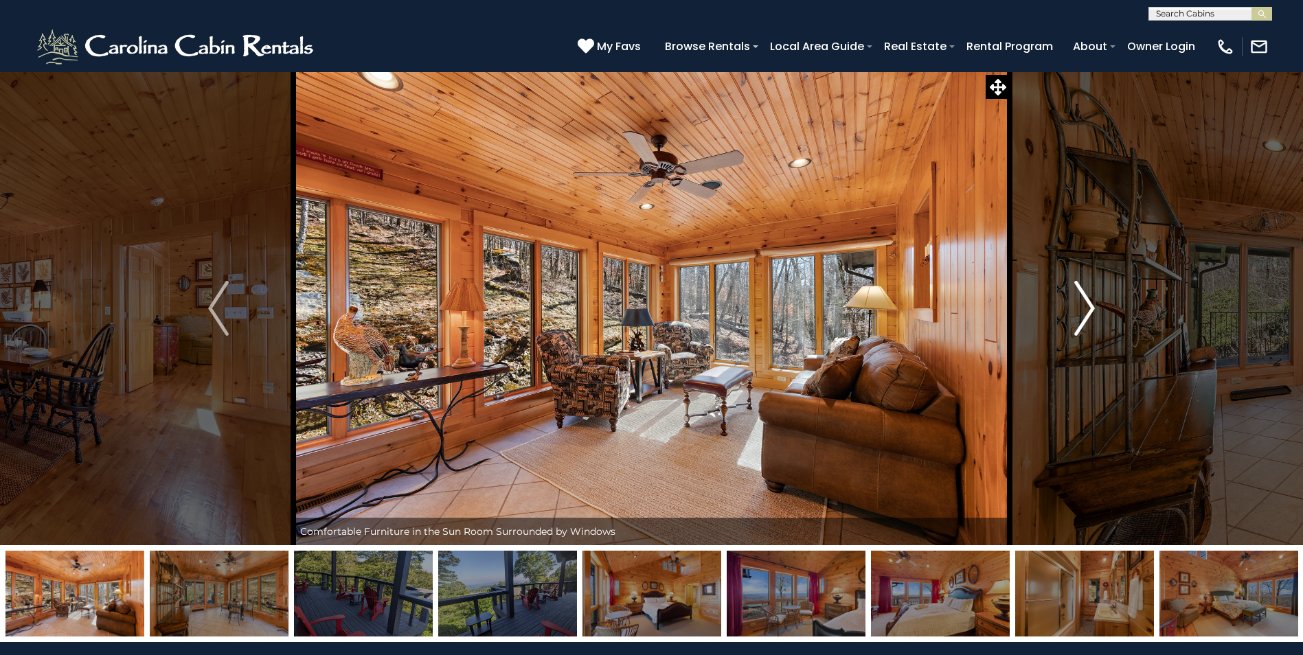
click at [1093, 310] on img "Next" at bounding box center [1084, 308] width 21 height 55
